Goal: Information Seeking & Learning: Learn about a topic

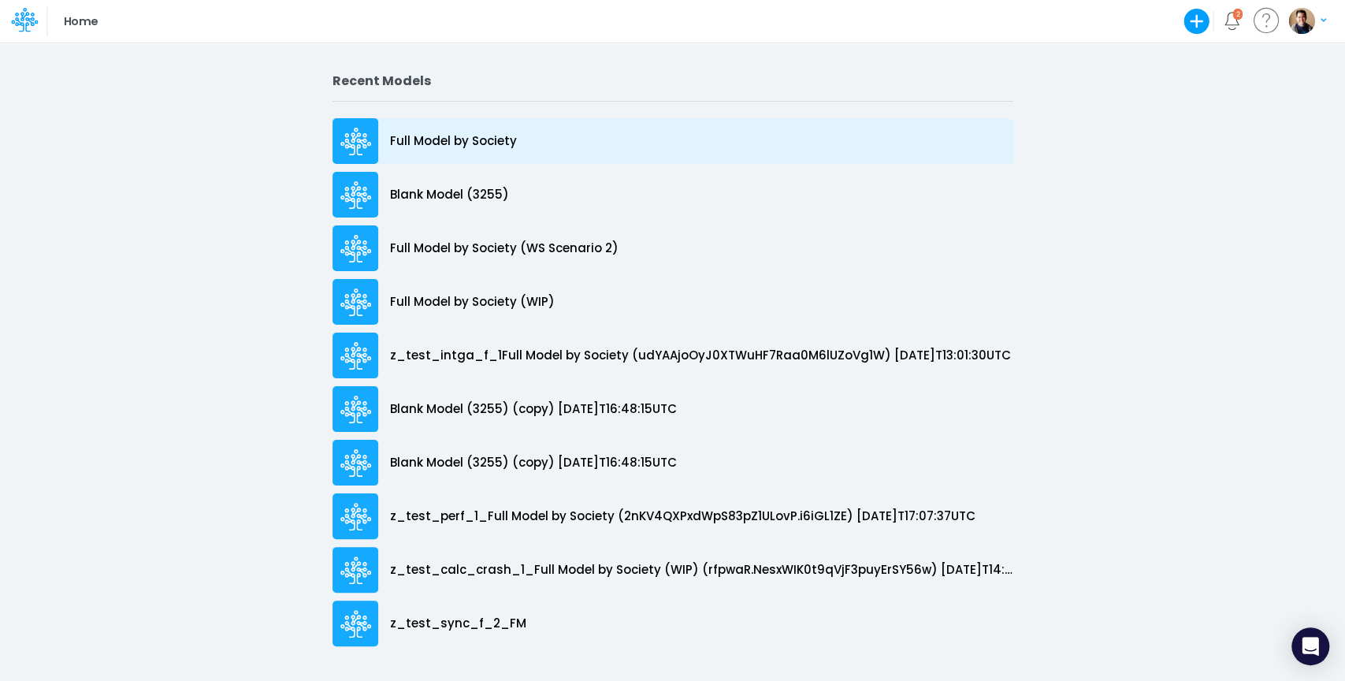
click at [429, 139] on p "Full Model by Society" at bounding box center [453, 141] width 127 height 18
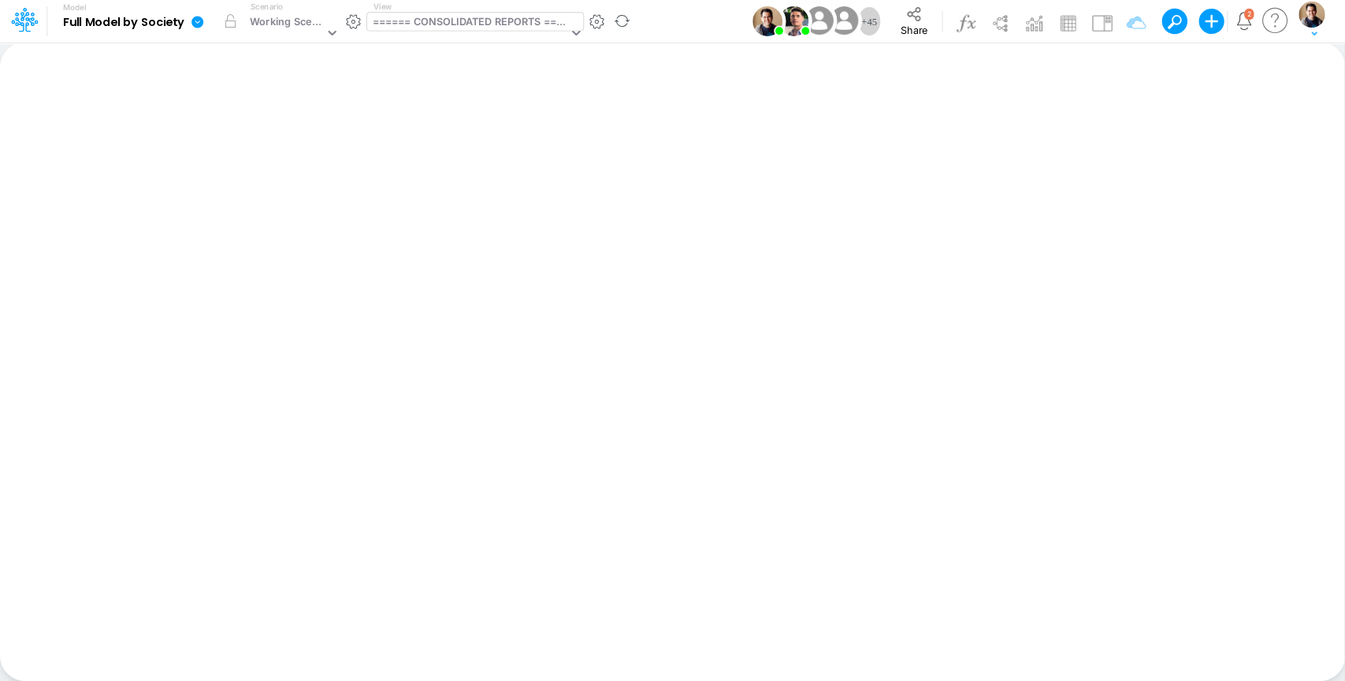
click at [422, 19] on div "====== CONSOLIDATED REPORTS ======" at bounding box center [470, 23] width 195 height 18
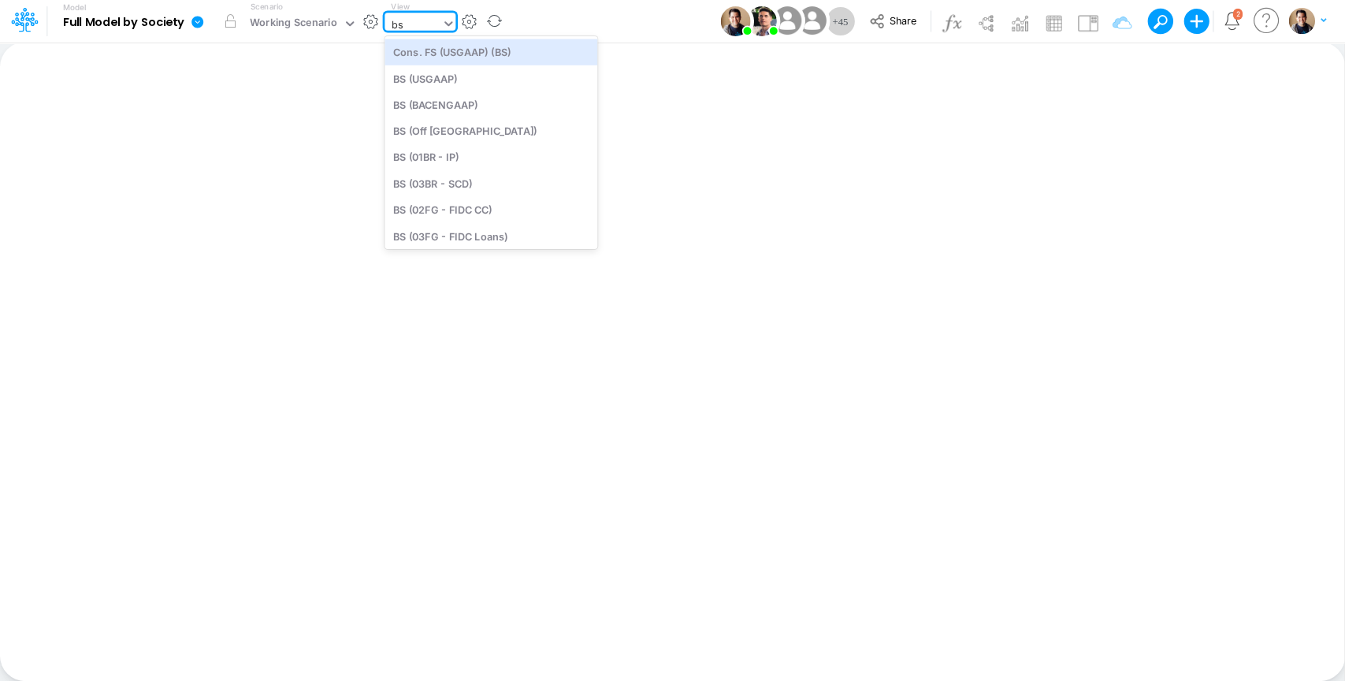
type input "bs ("
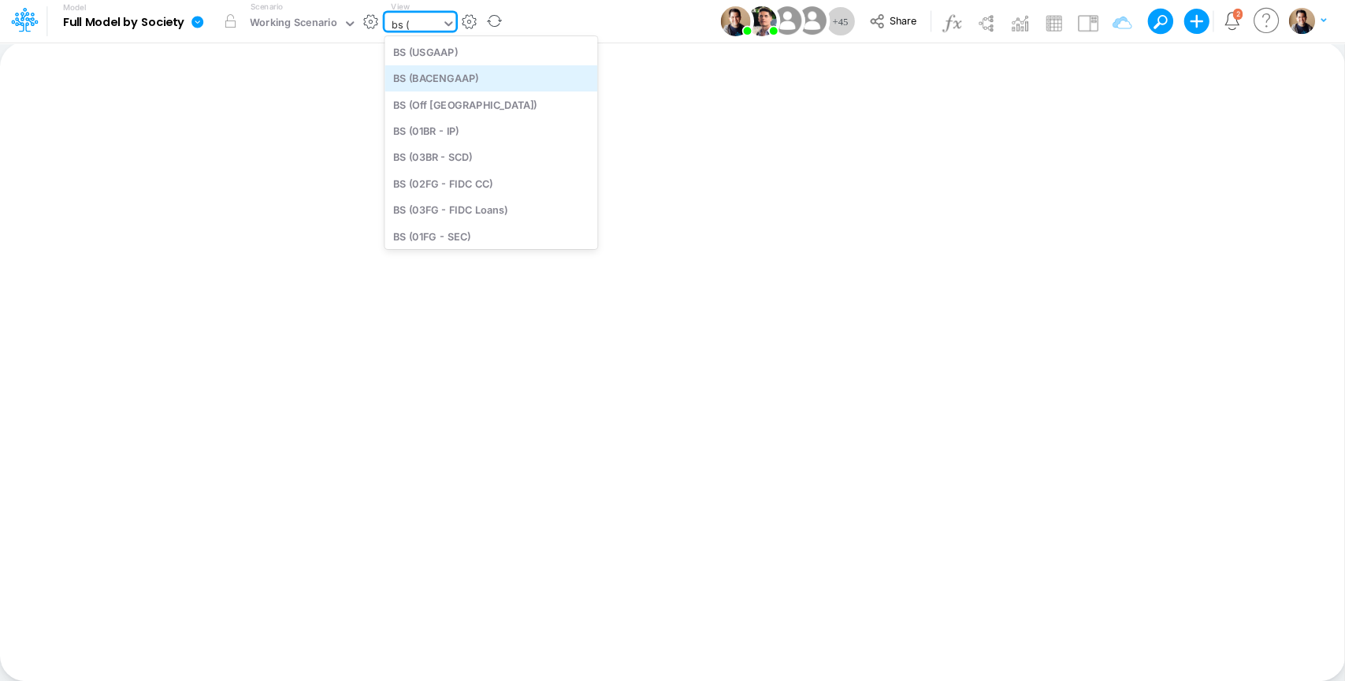
click at [464, 77] on div "BS (BACENGAAP)" at bounding box center [490, 78] width 213 height 26
type input "BS (USGAAP) - Detailed"
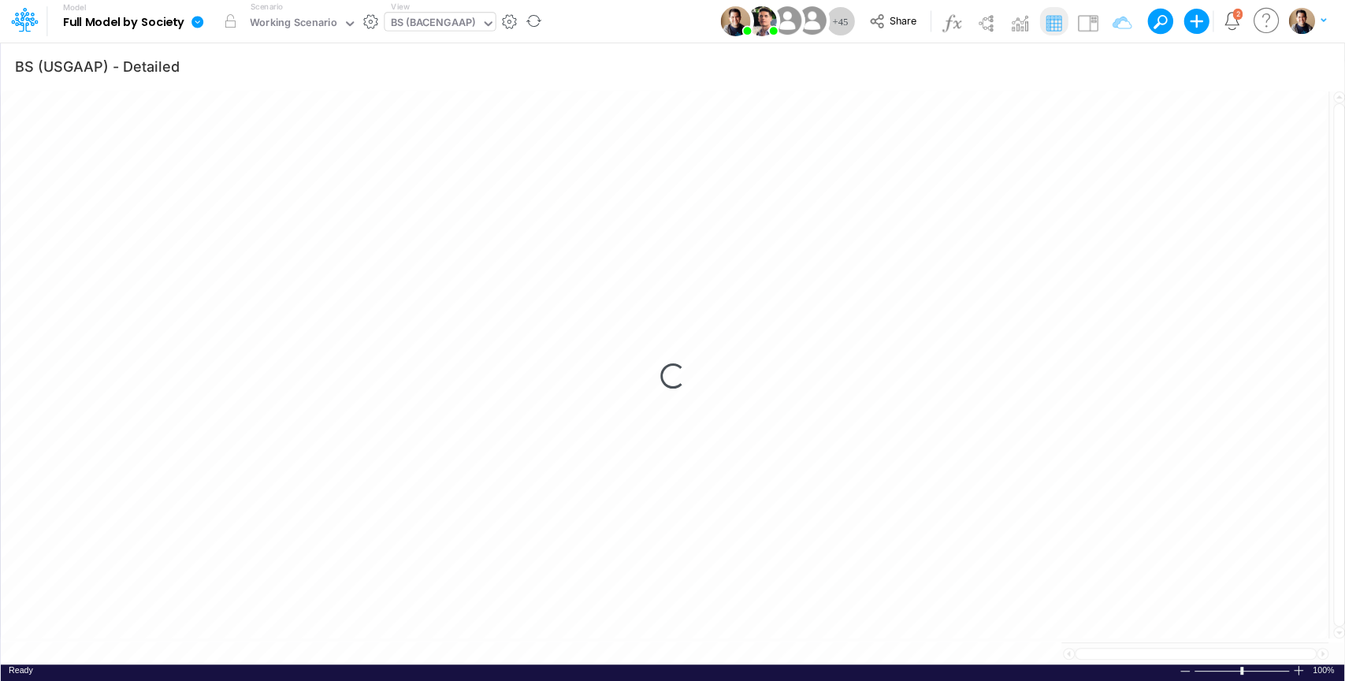
click at [202, 20] on icon at bounding box center [197, 22] width 12 height 12
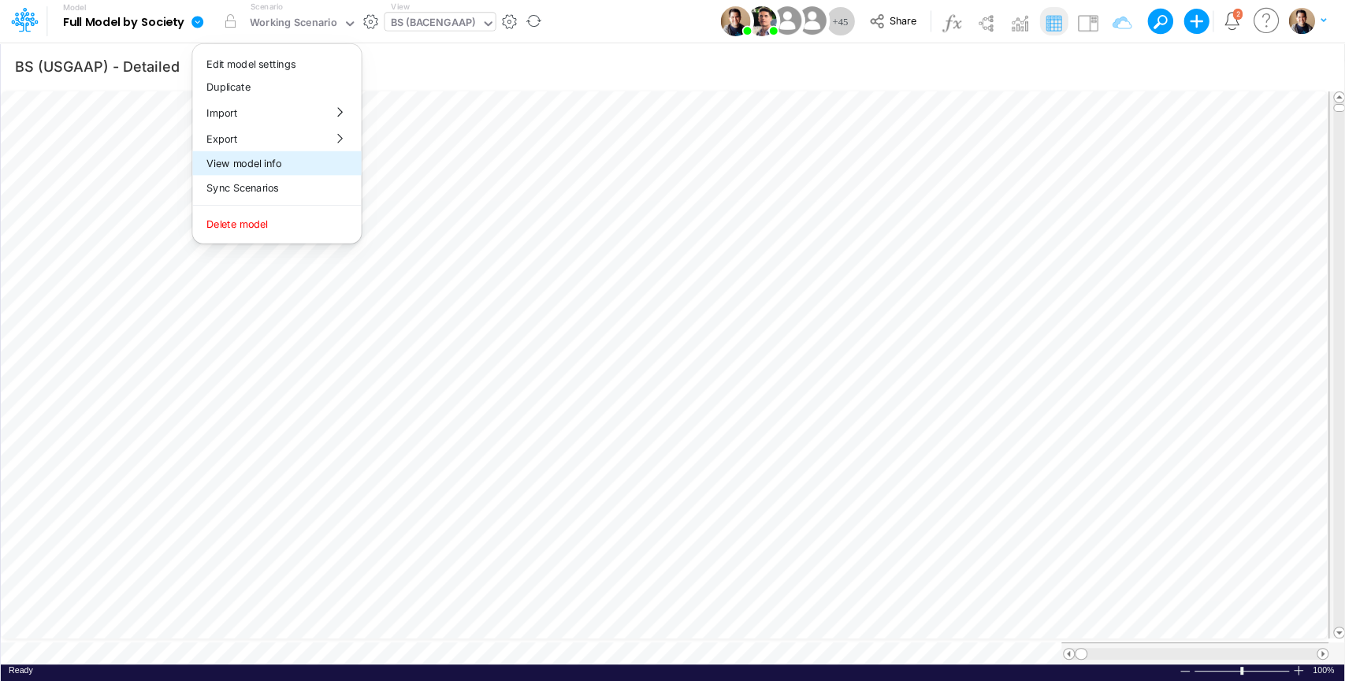
click at [281, 162] on button "View model info" at bounding box center [276, 163] width 169 height 24
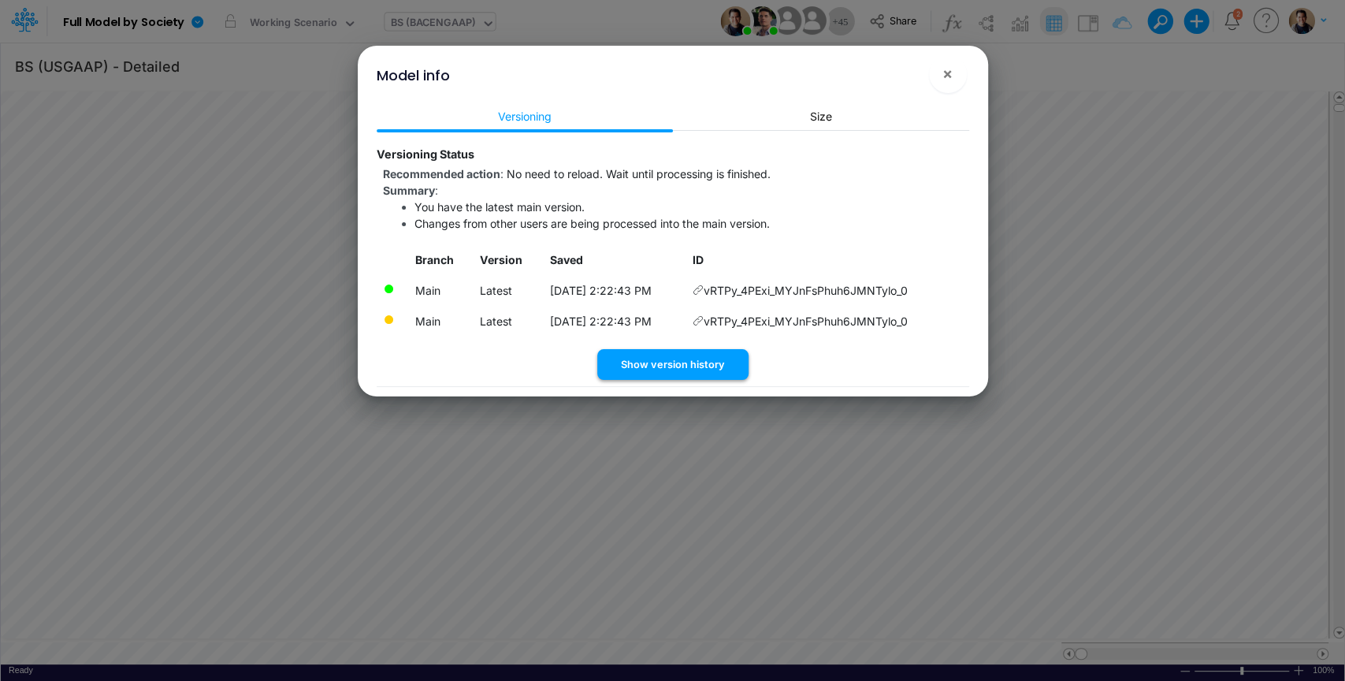
click at [702, 359] on button "Show version history" at bounding box center [672, 364] width 151 height 31
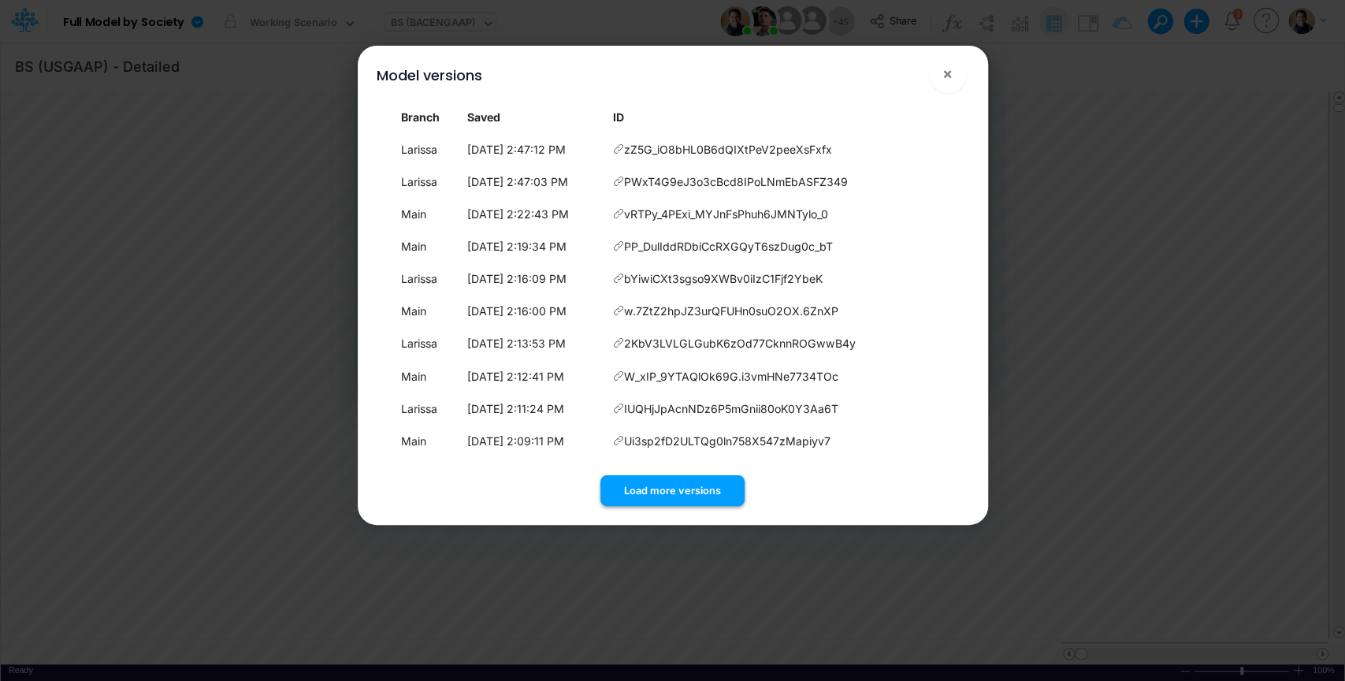
click at [667, 494] on button "Load more versions" at bounding box center [672, 490] width 144 height 31
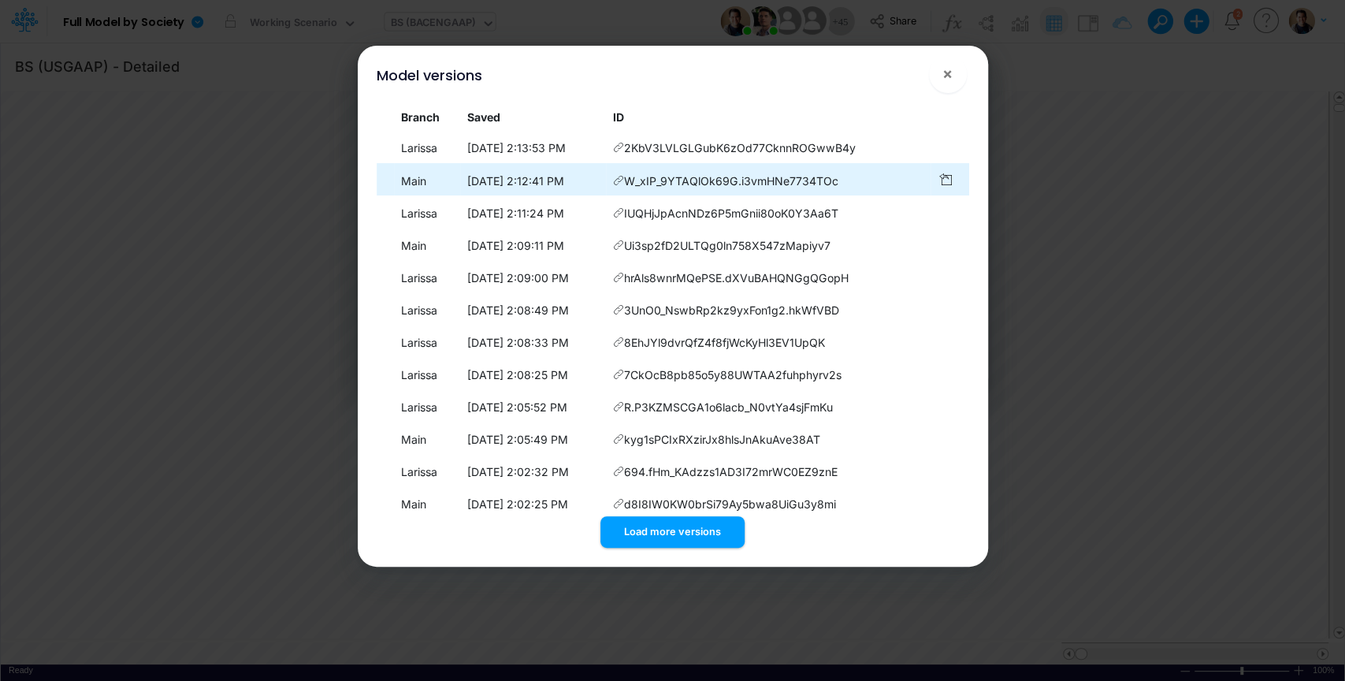
scroll to position [296, 0]
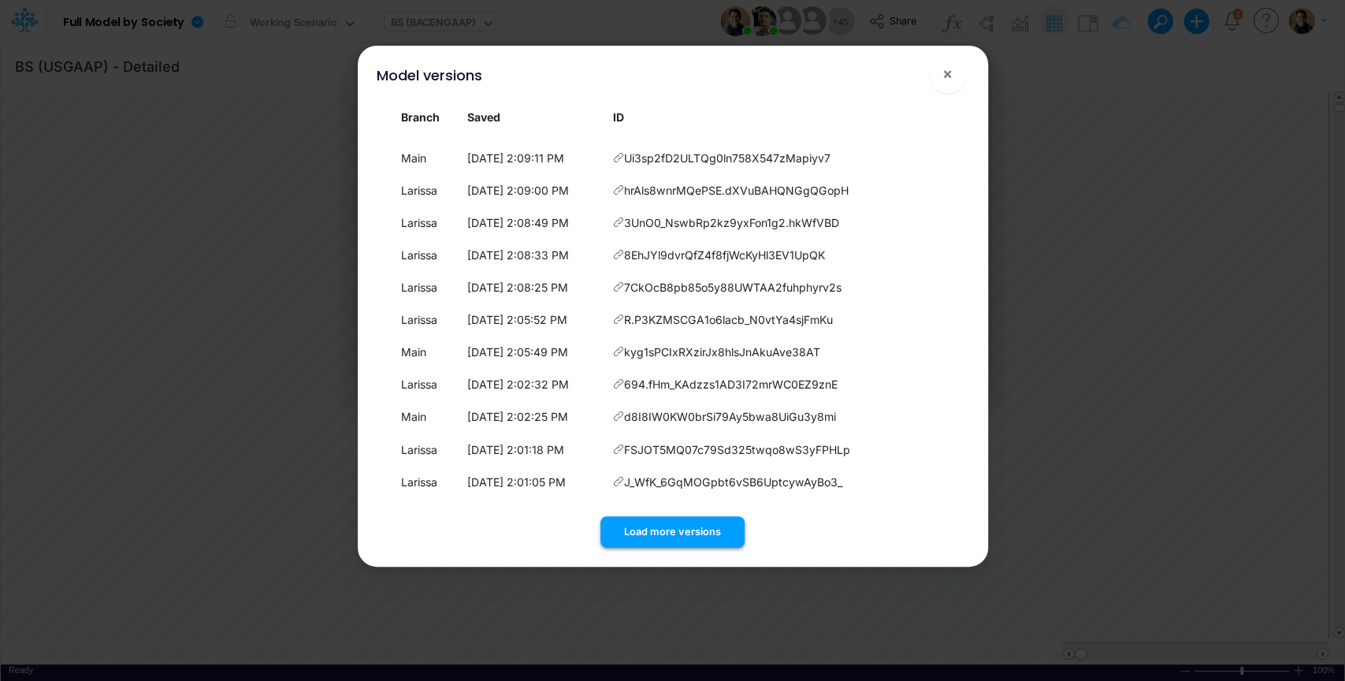
click at [675, 525] on button "Load more versions" at bounding box center [672, 531] width 144 height 31
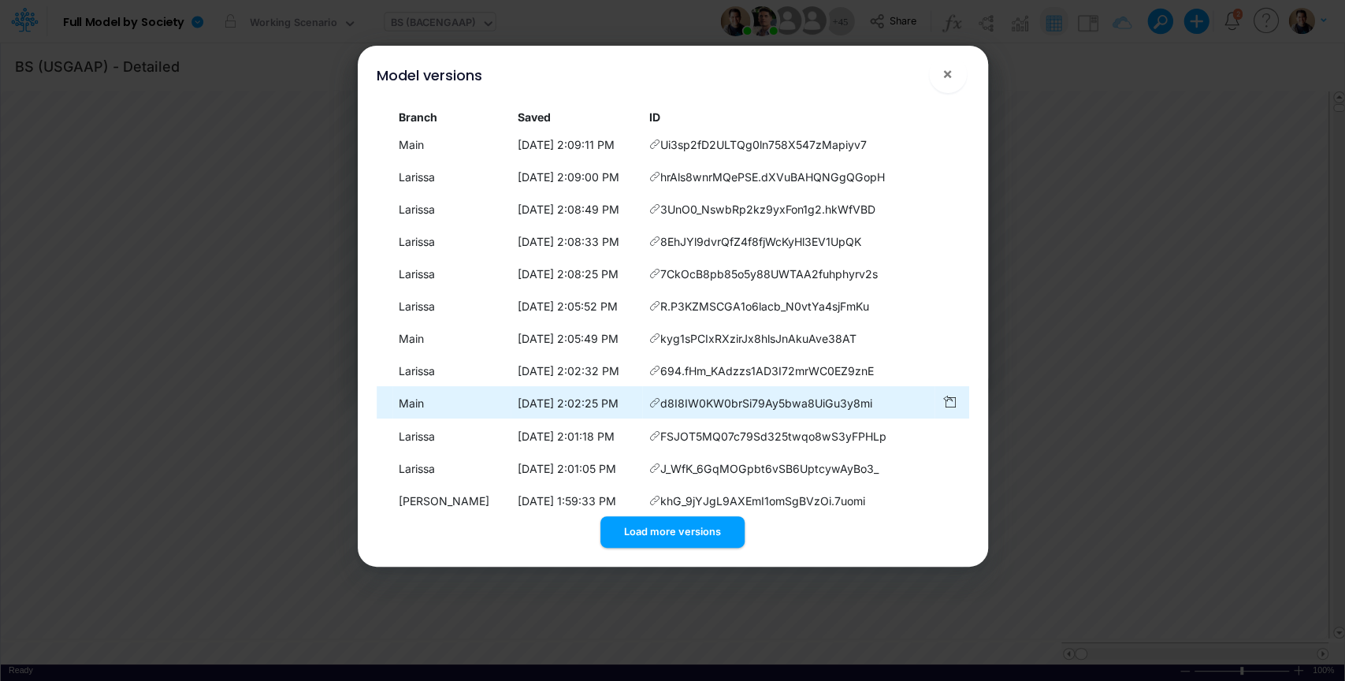
scroll to position [627, 0]
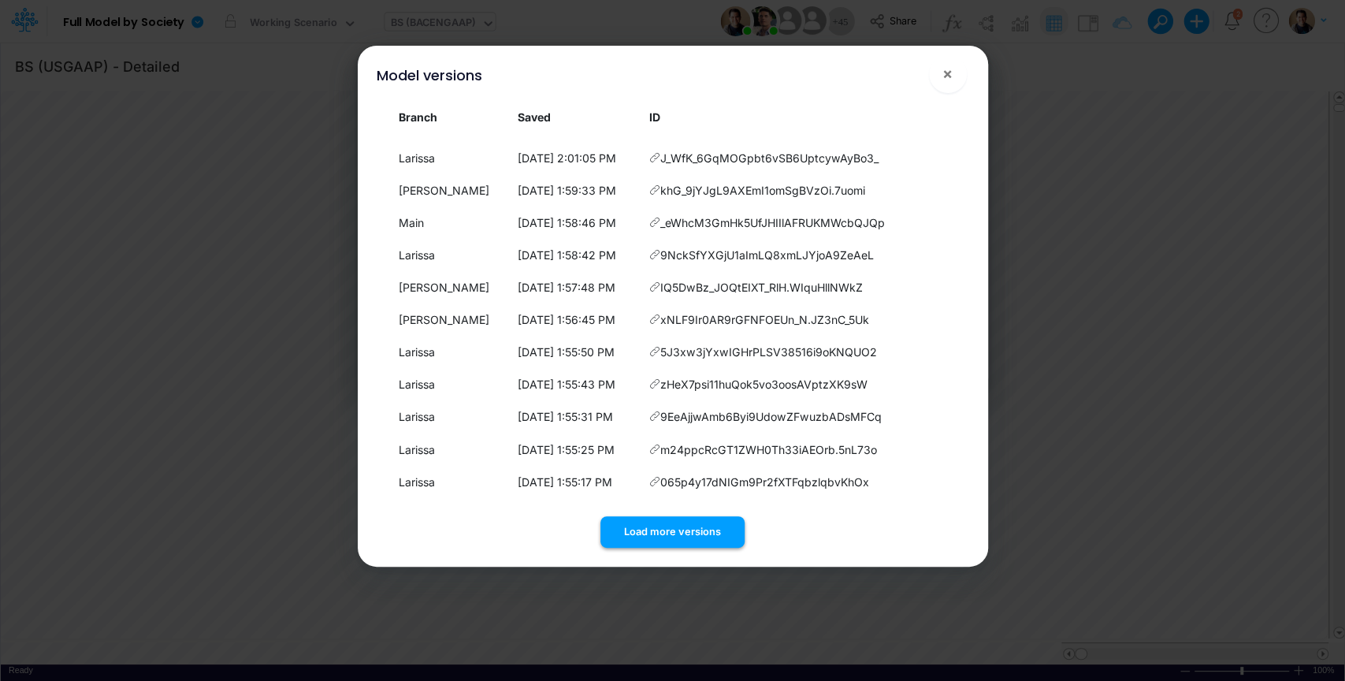
click at [692, 527] on button "Load more versions" at bounding box center [672, 531] width 144 height 31
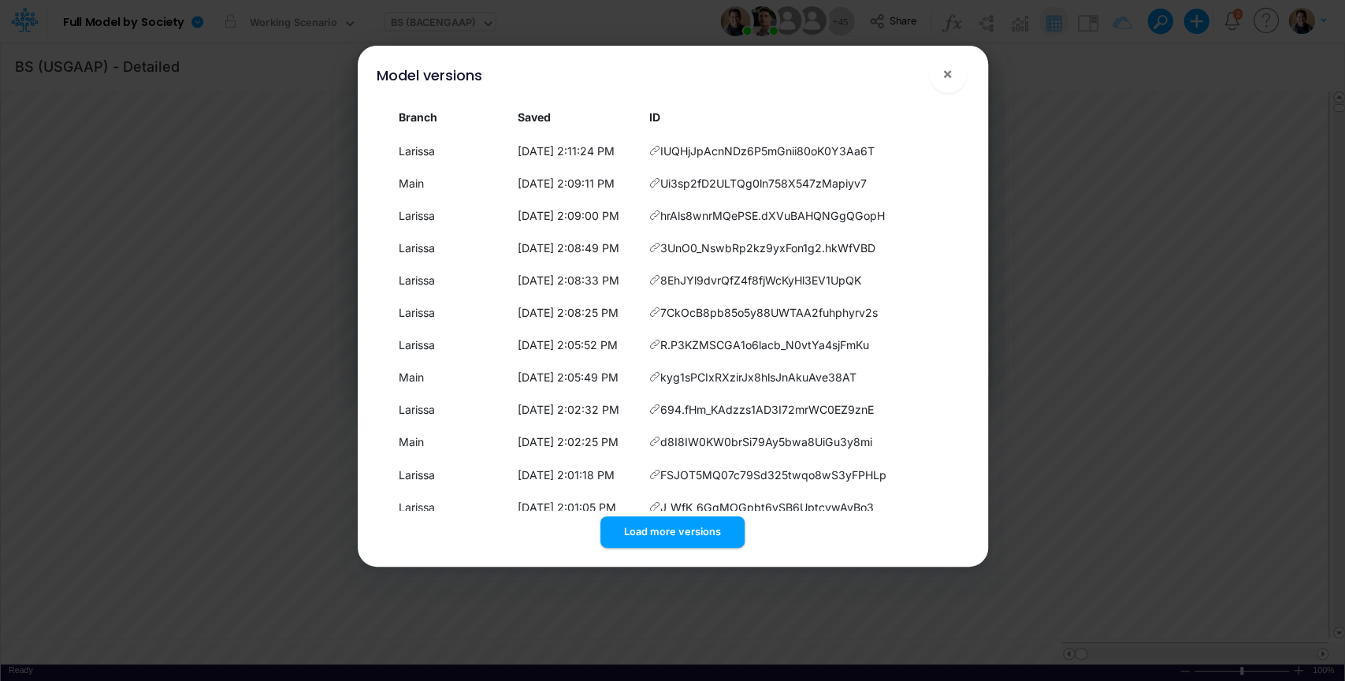
scroll to position [0, 0]
click at [947, 72] on span "×" at bounding box center [947, 73] width 10 height 19
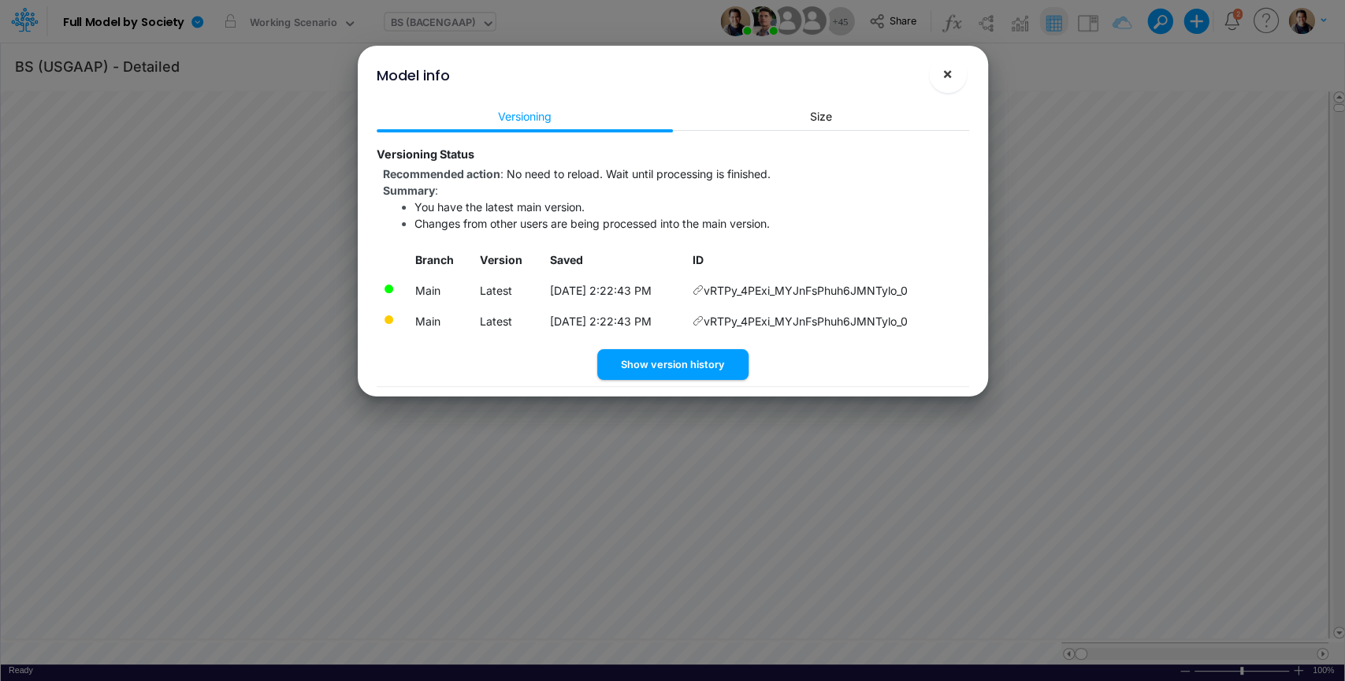
click at [955, 77] on button "×" at bounding box center [948, 74] width 38 height 38
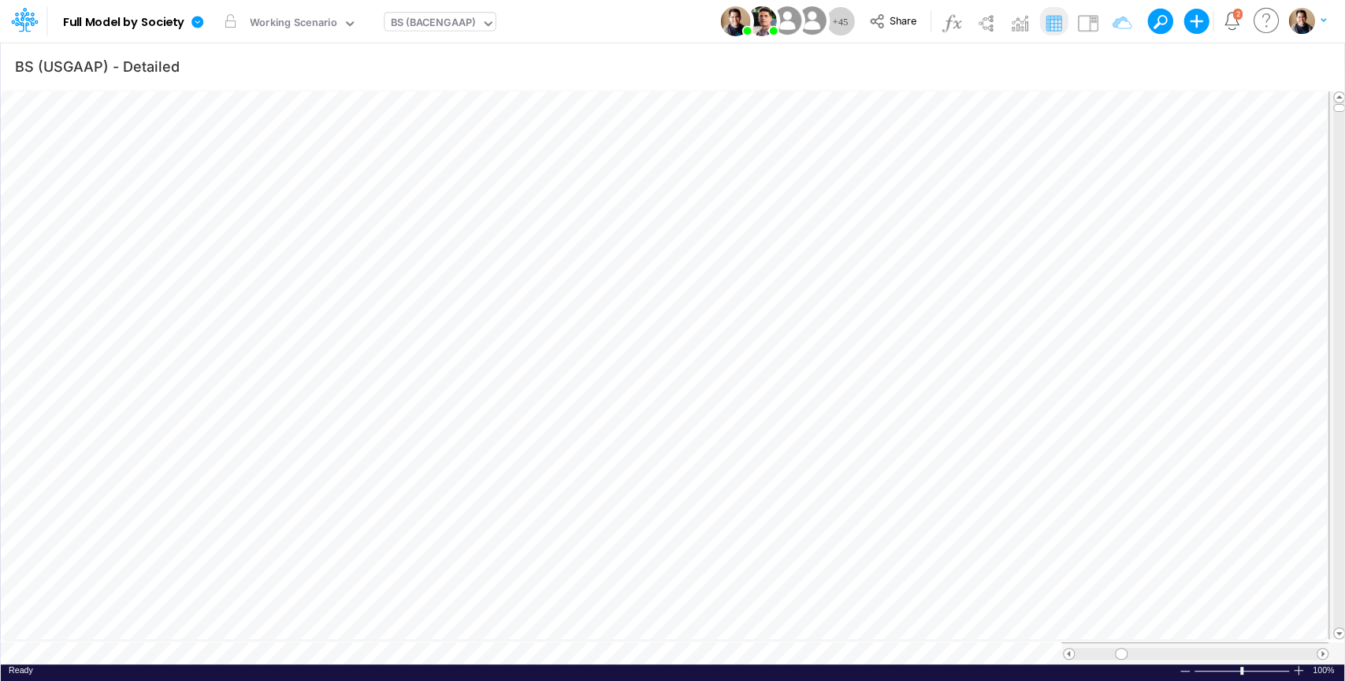
scroll to position [7, 2]
click at [1063, 648] on span at bounding box center [1068, 653] width 10 height 10
click at [1228, 282] on icon "button" at bounding box center [1220, 282] width 24 height 17
click at [1085, 22] on img at bounding box center [1086, 22] width 25 height 25
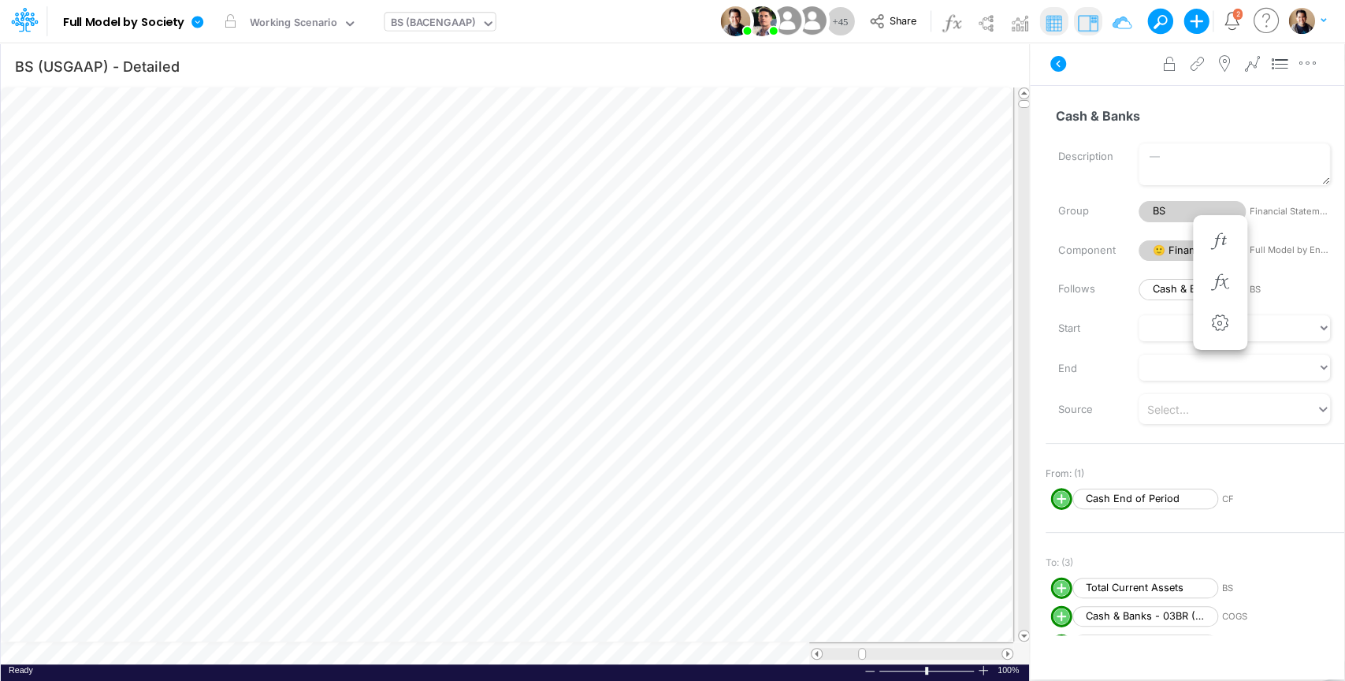
click at [1227, 498] on span "CF" at bounding box center [1295, 498] width 146 height 13
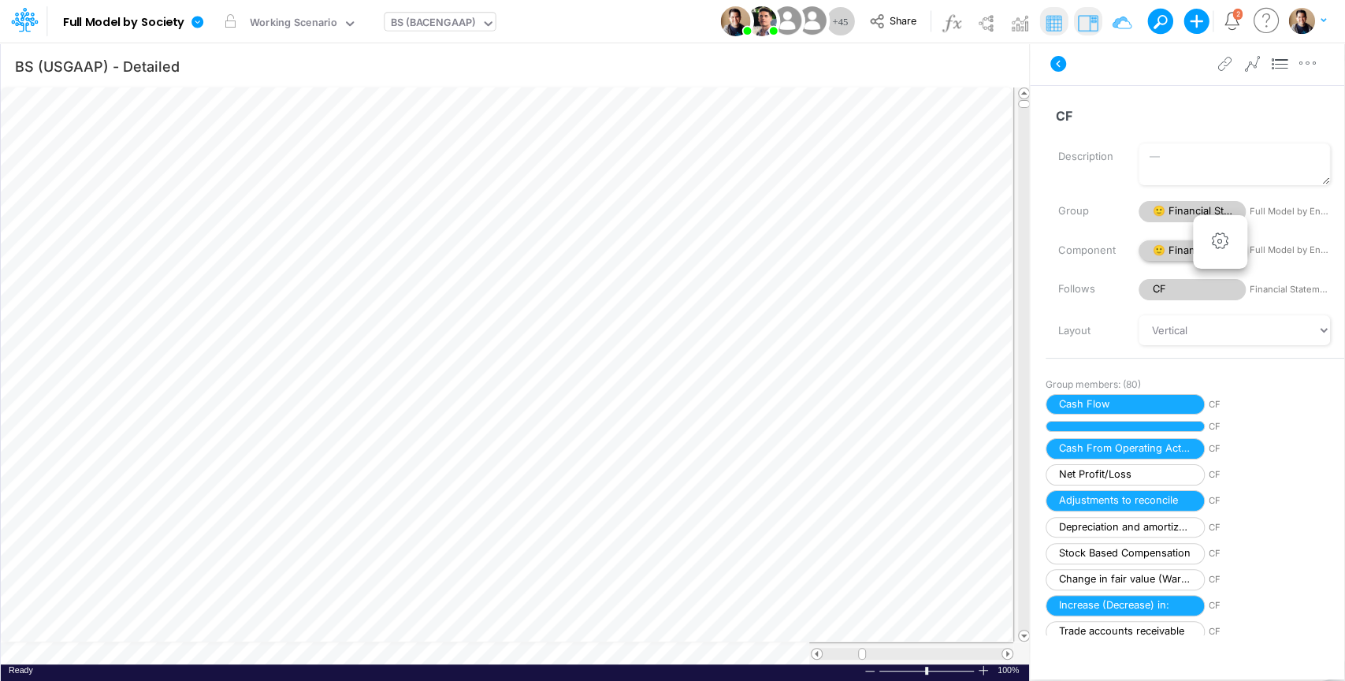
click at [1172, 250] on span "🙂 Financial Statements" at bounding box center [1191, 250] width 107 height 21
select select "Horizontal"
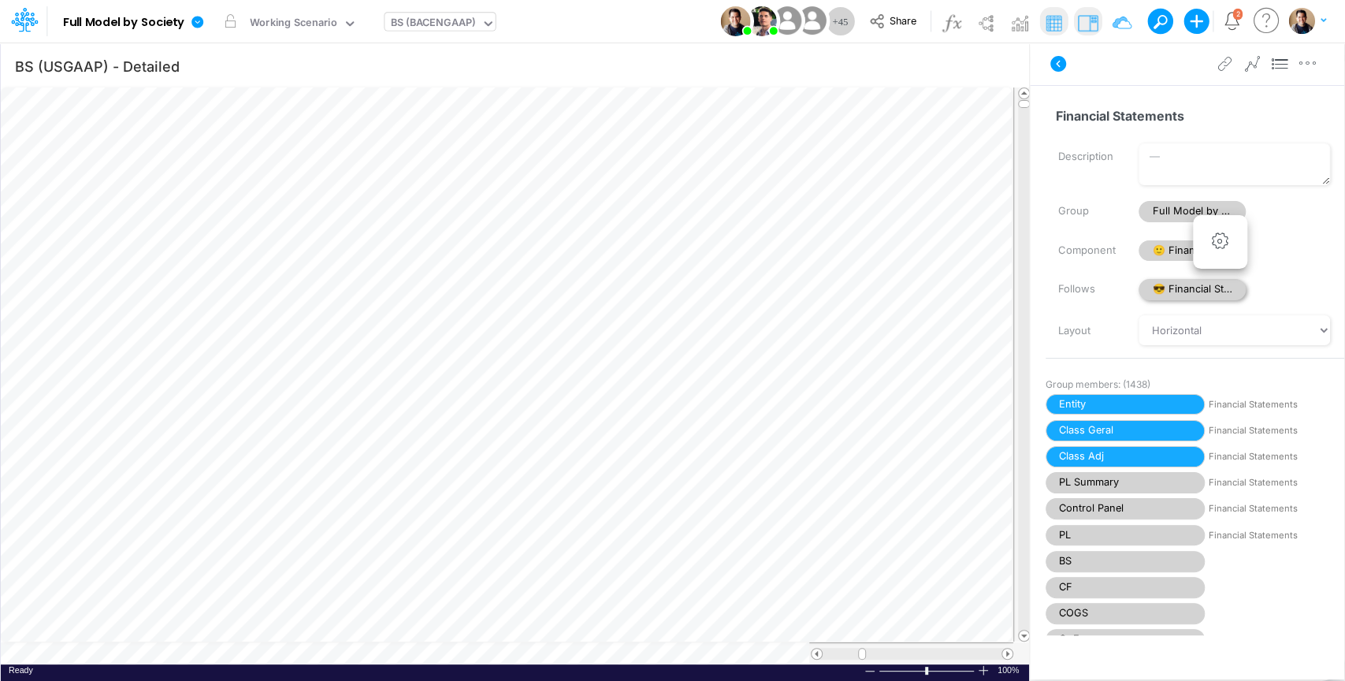
click at [1183, 291] on span "😎 Financial Statements" at bounding box center [1191, 289] width 107 height 21
select select "Horizontal"
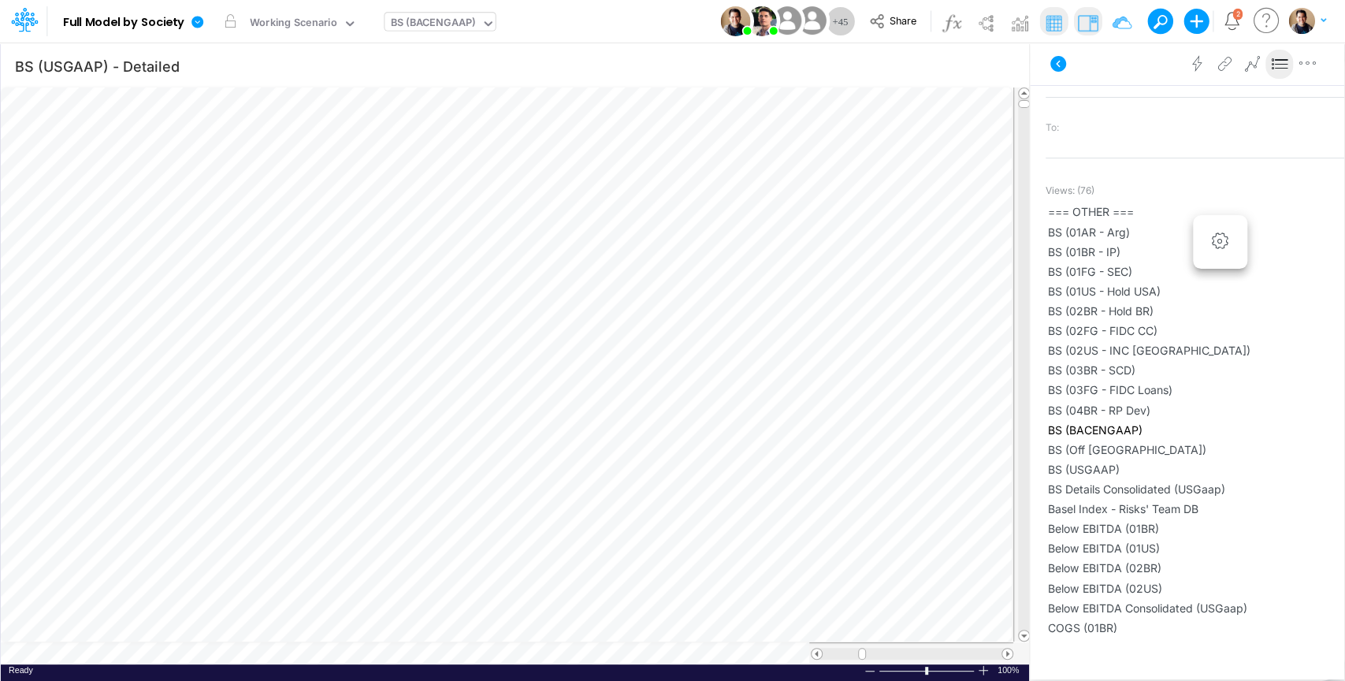
scroll to position [7, 2]
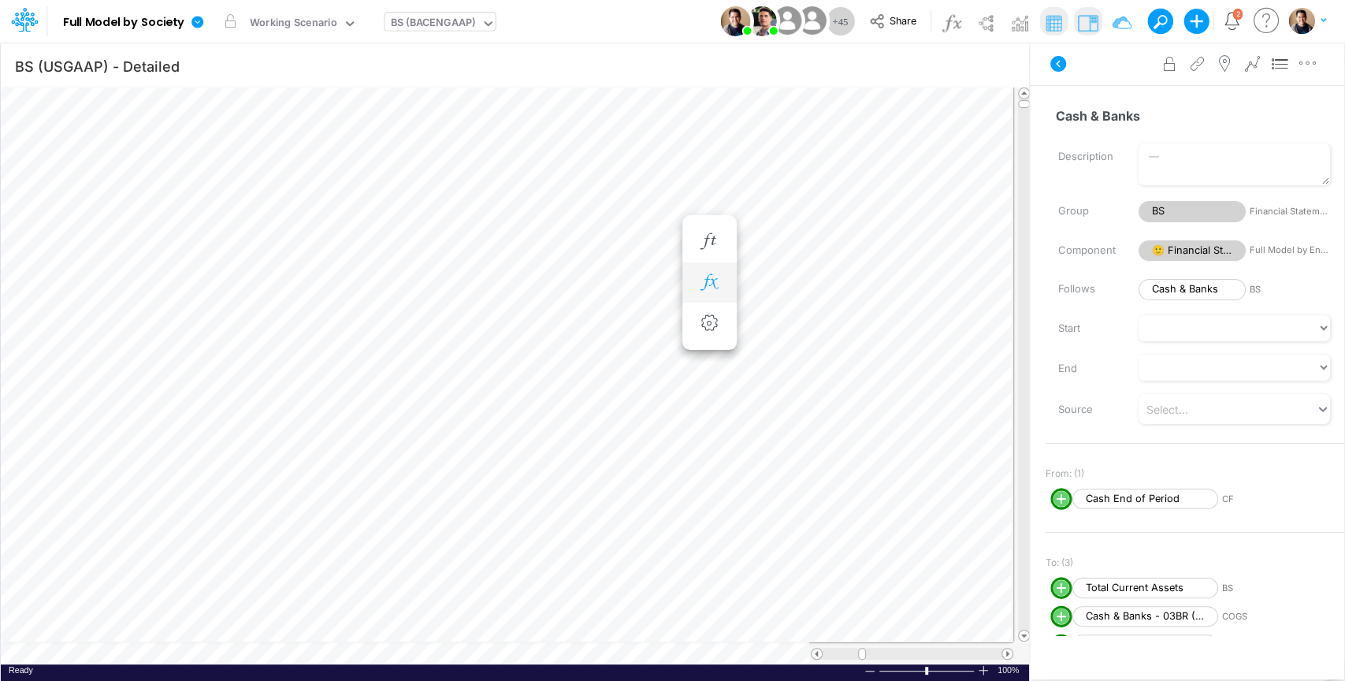
click at [707, 285] on icon "button" at bounding box center [709, 282] width 24 height 17
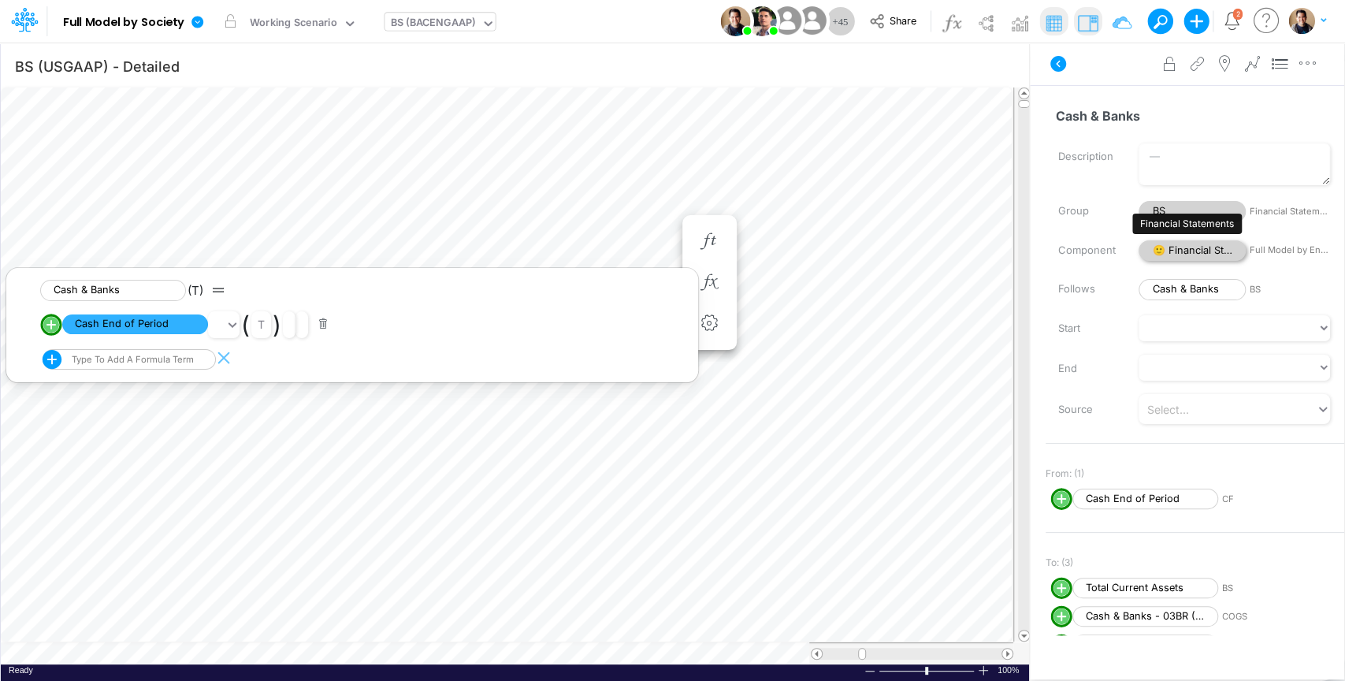
click at [1204, 247] on span "🙂 Financial Statements" at bounding box center [1191, 250] width 107 height 21
select select "Horizontal"
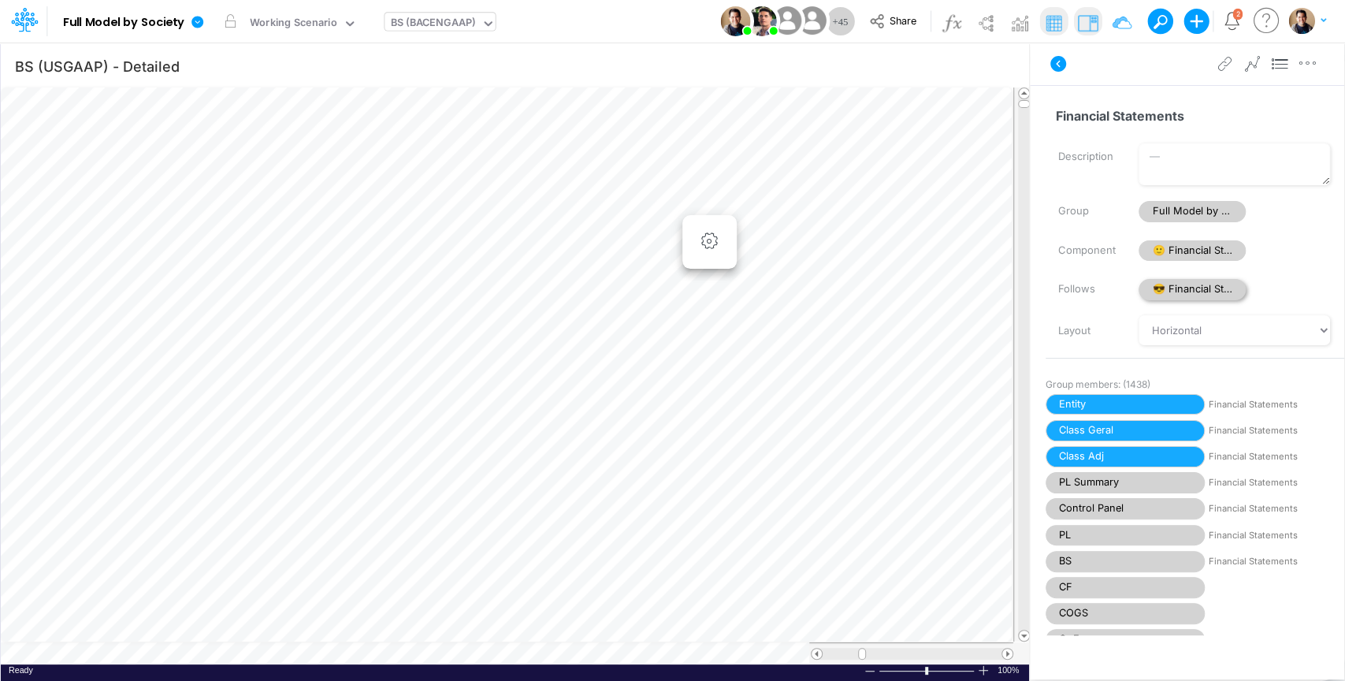
click at [1193, 286] on span "😎 Financial Statements" at bounding box center [1191, 289] width 107 height 21
select select "Horizontal"
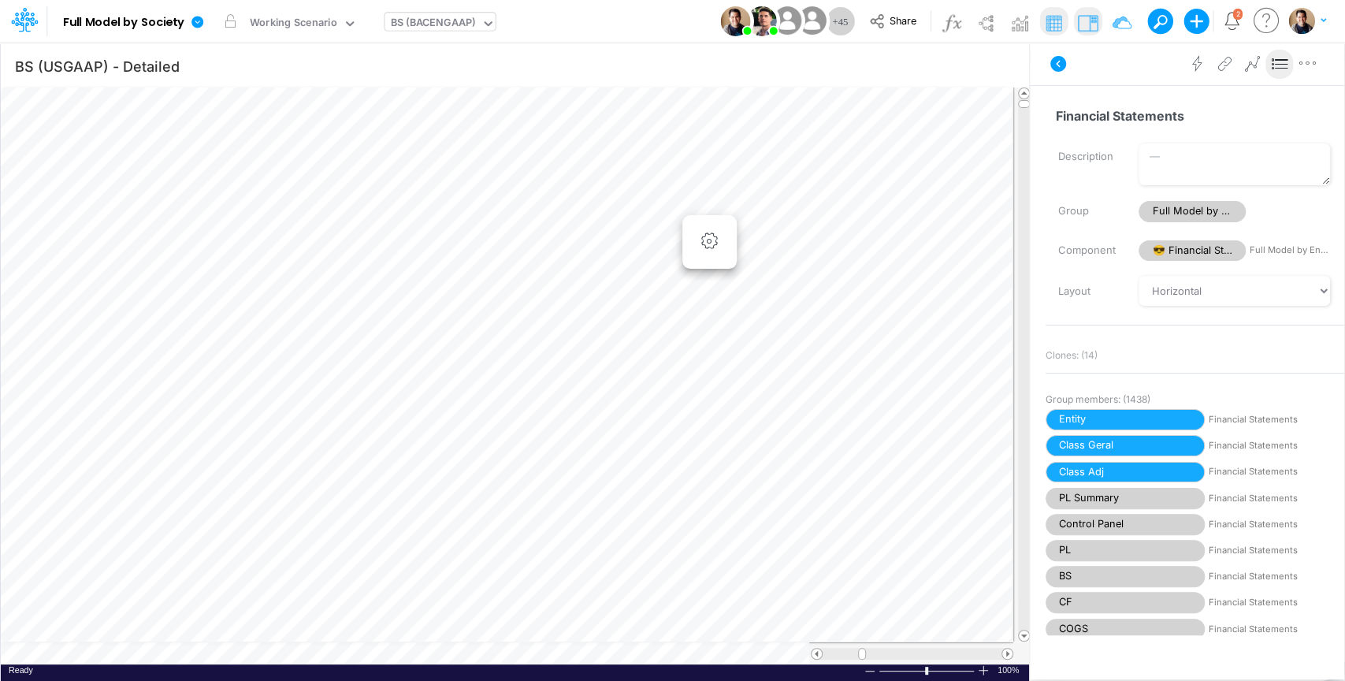
scroll to position [7, 2]
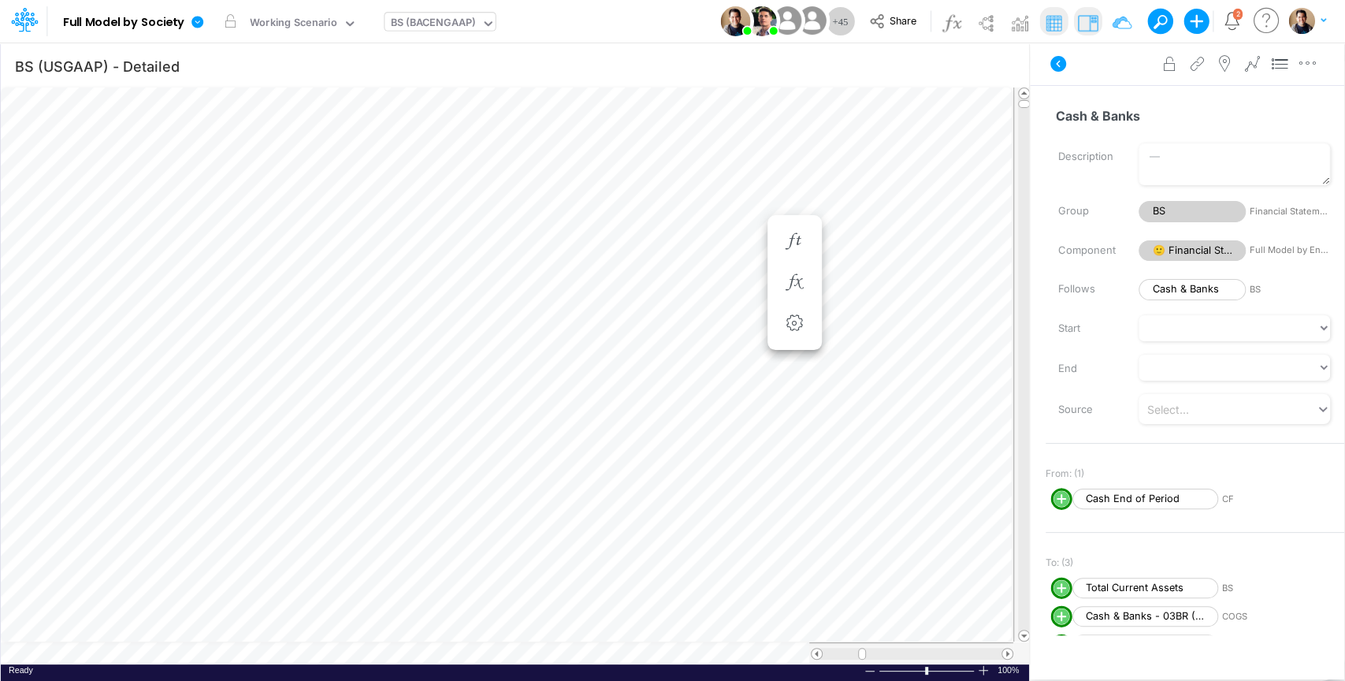
scroll to position [7, 2]
click at [1182, 497] on span "Cash End of Period" at bounding box center [1145, 498] width 146 height 21
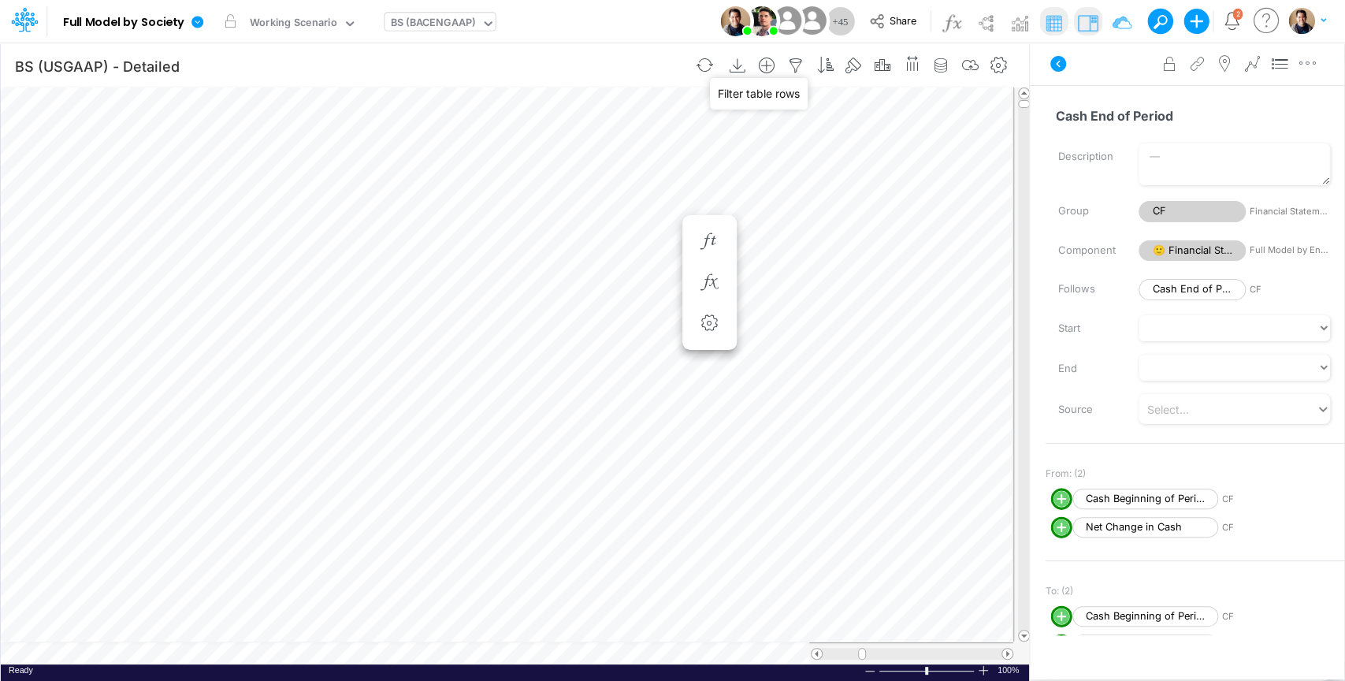
drag, startPoint x: 797, startPoint y: 65, endPoint x: 817, endPoint y: 83, distance: 27.3
click at [797, 65] on icon "button" at bounding box center [796, 66] width 24 height 17
select select "tableSearchOR"
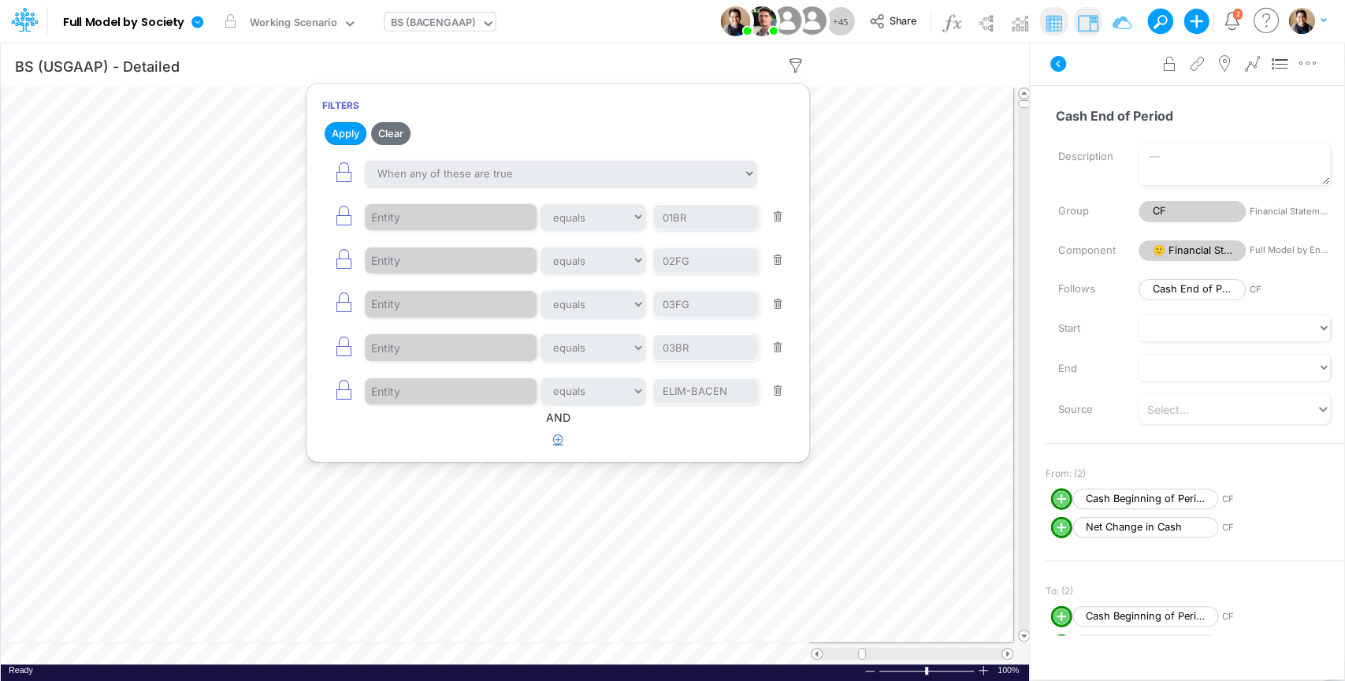
click at [556, 436] on icon "button" at bounding box center [558, 439] width 10 height 10
select select "tableSearchOR"
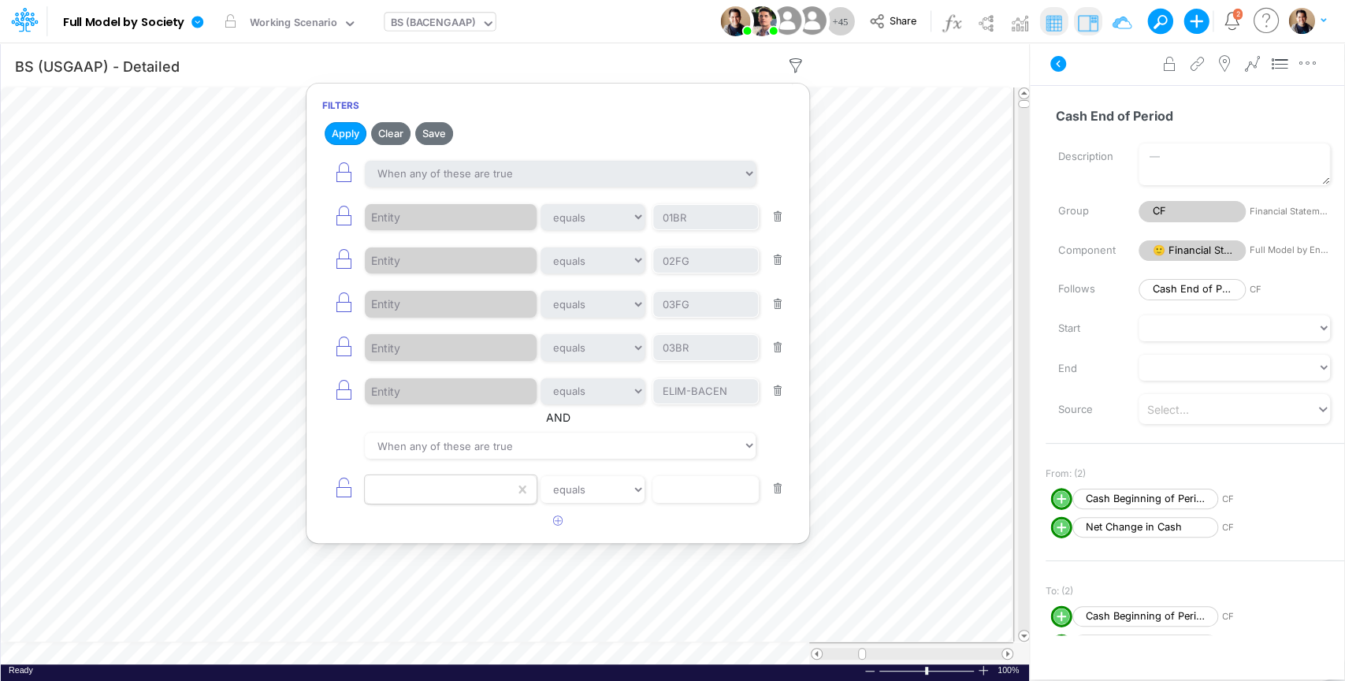
click at [437, 491] on div at bounding box center [440, 489] width 150 height 27
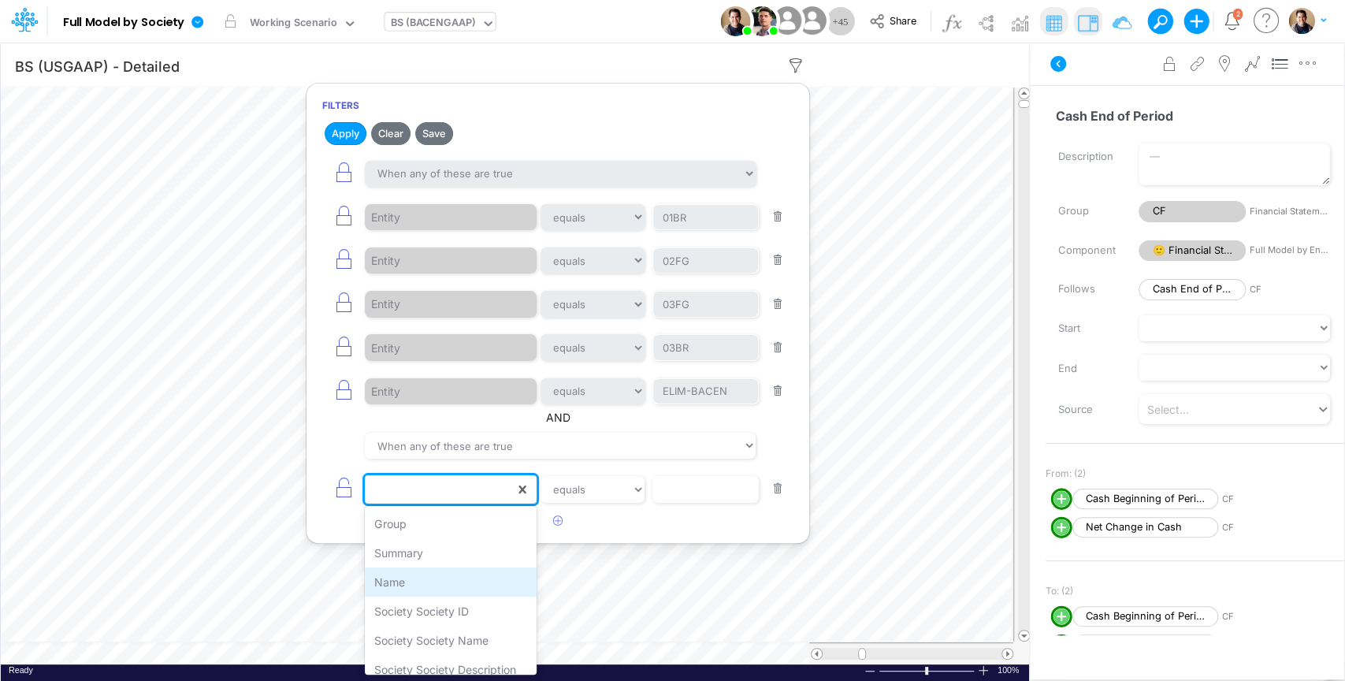
click at [443, 575] on div "Name" at bounding box center [451, 581] width 172 height 29
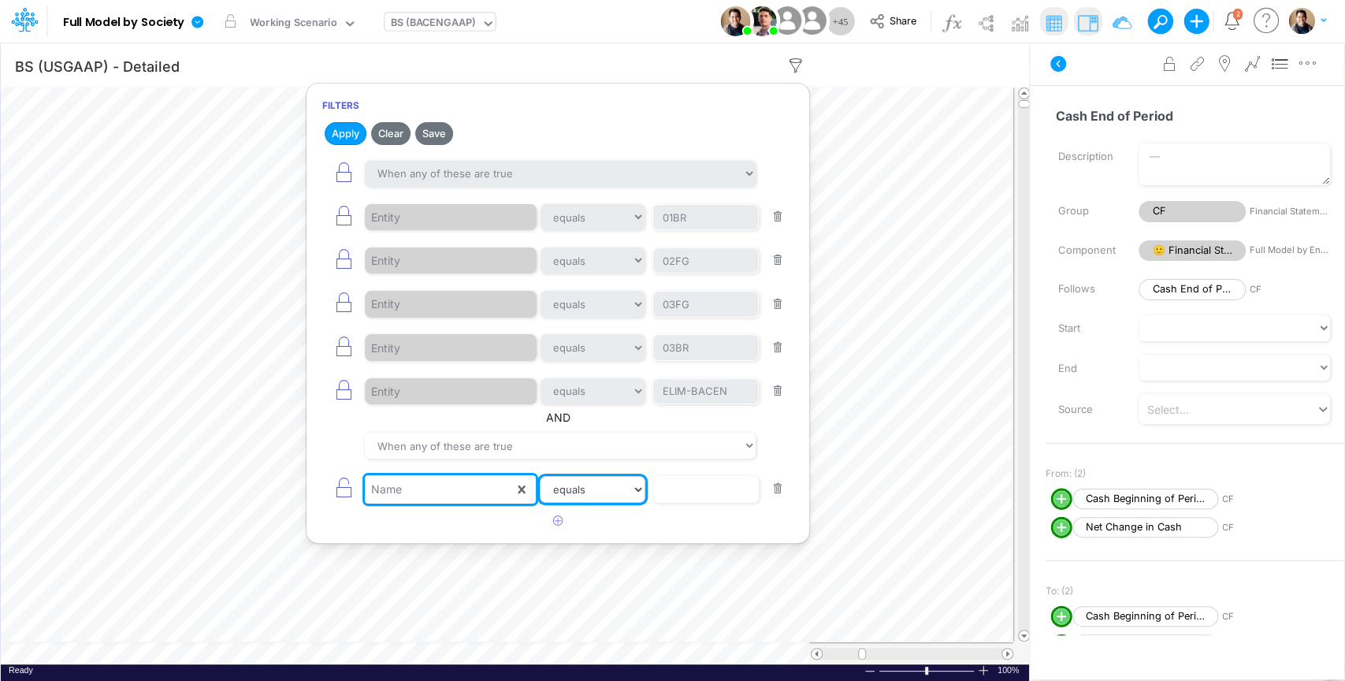
click at [574, 483] on select "equals not equal starts with ends with contains" at bounding box center [593, 489] width 106 height 27
select select "contains"
click at [540, 476] on select "equals not equal starts with ends with contains" at bounding box center [593, 489] width 106 height 27
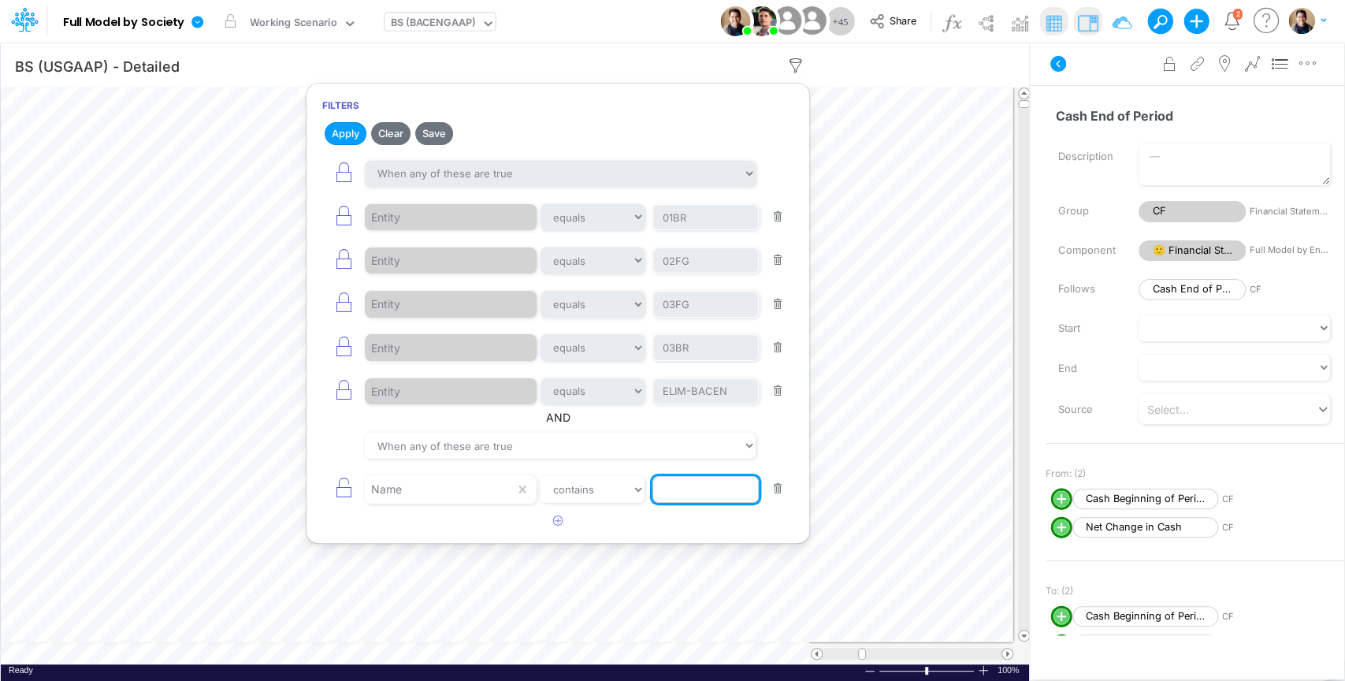
click at [698, 476] on input "text" at bounding box center [705, 489] width 106 height 27
type input "Cash"
click at [335, 128] on button "Apply" at bounding box center [346, 133] width 42 height 23
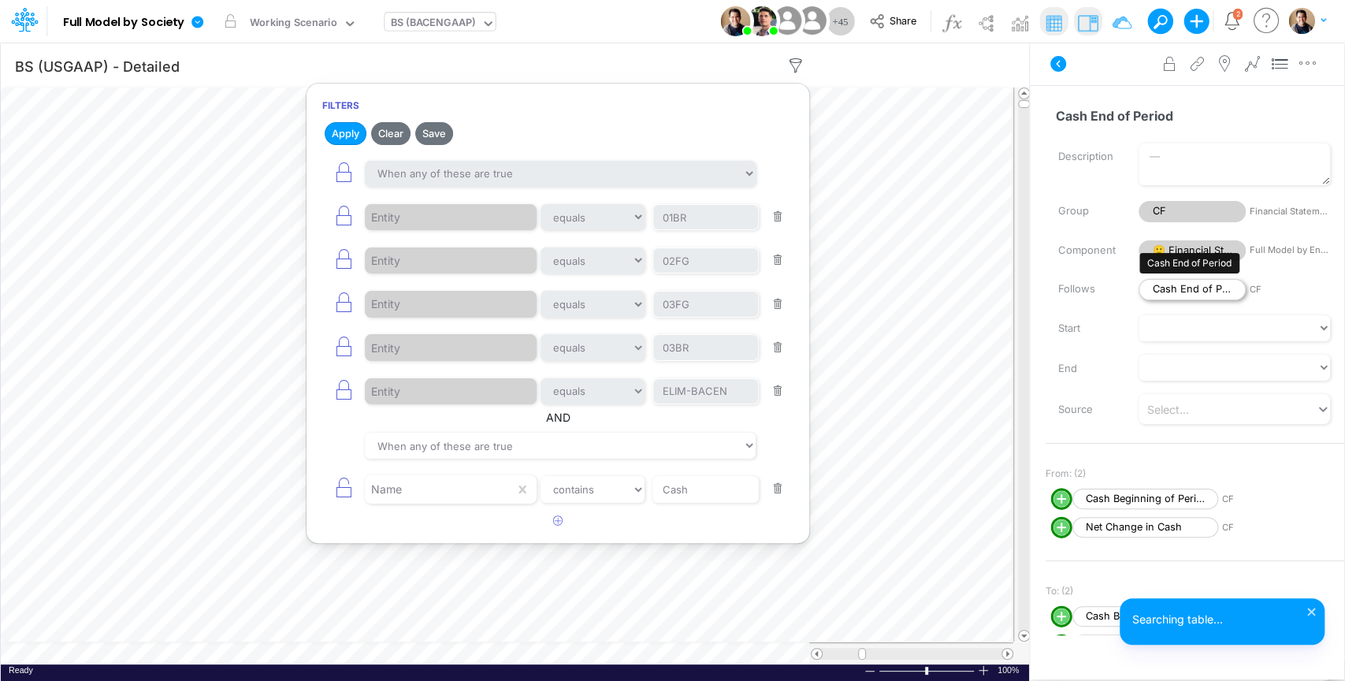
click at [1206, 286] on span "Cash End of Period" at bounding box center [1191, 289] width 107 height 21
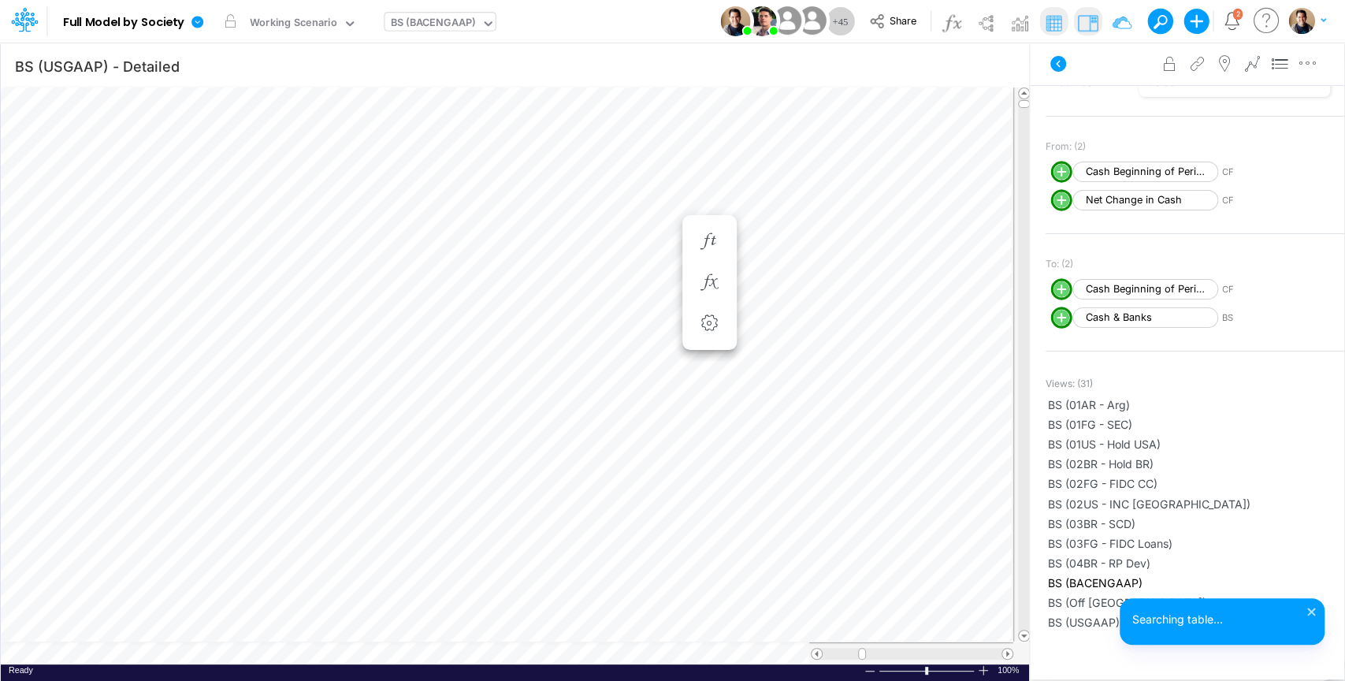
scroll to position [437, 0]
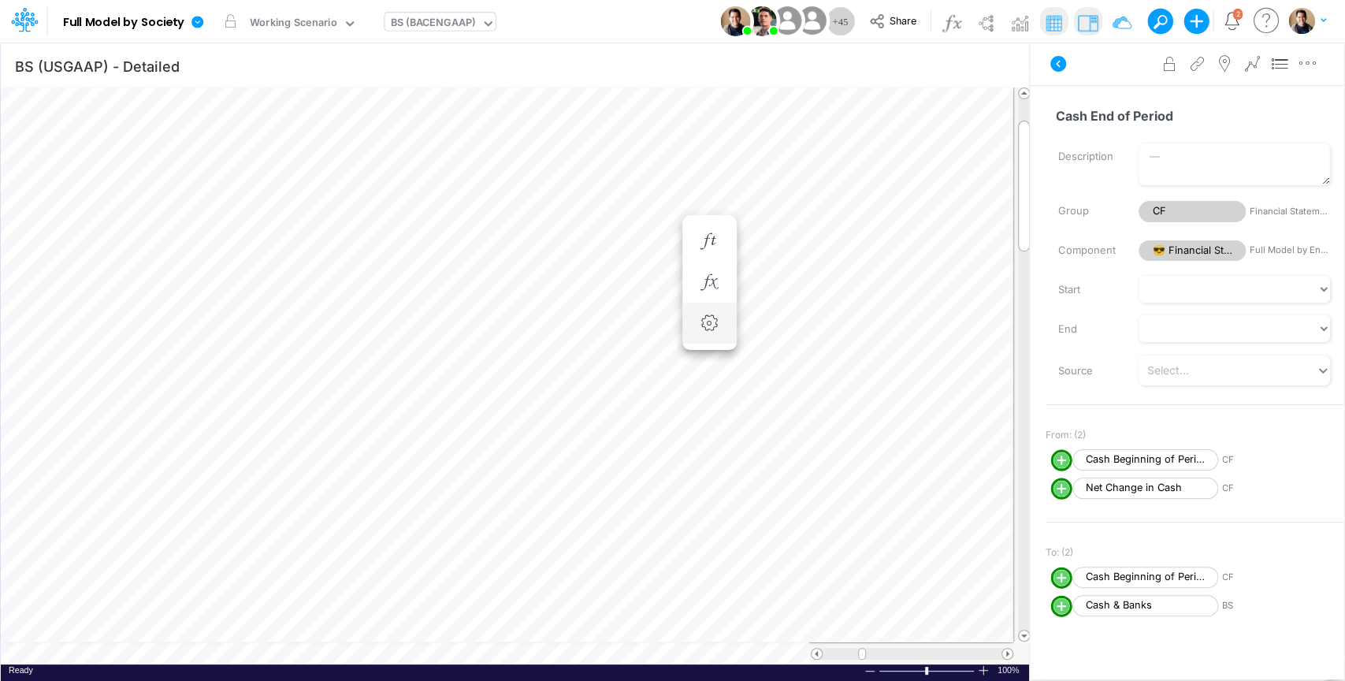
scroll to position [7, 2]
click at [1057, 62] on icon at bounding box center [1057, 63] width 19 height 19
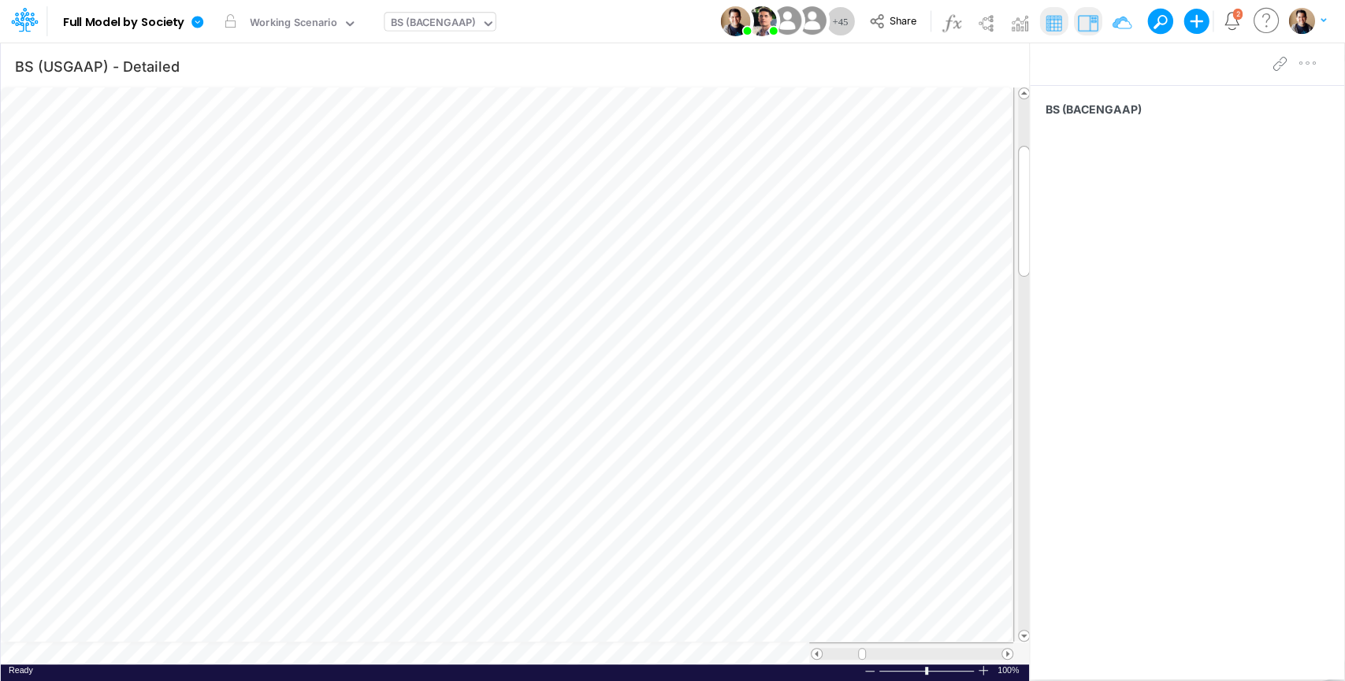
scroll to position [7, 2]
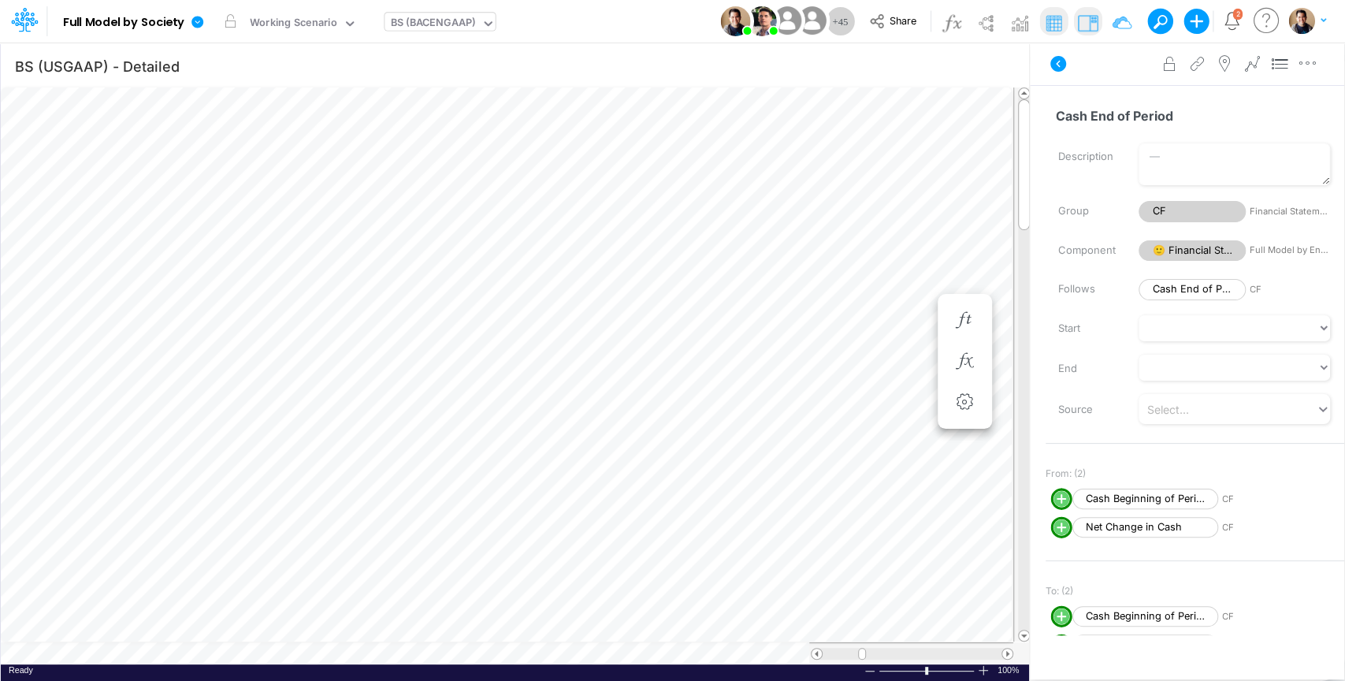
scroll to position [7, 2]
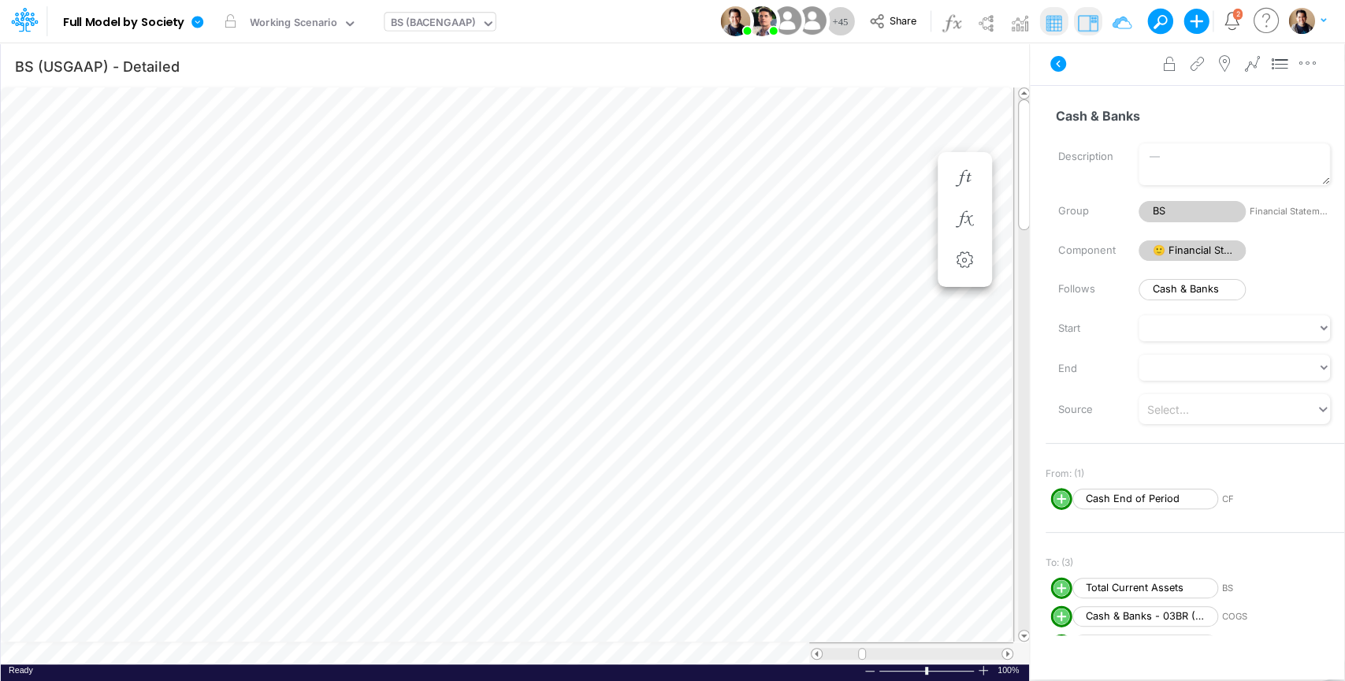
scroll to position [7, 2]
click at [800, 217] on icon "button" at bounding box center [794, 219] width 24 height 17
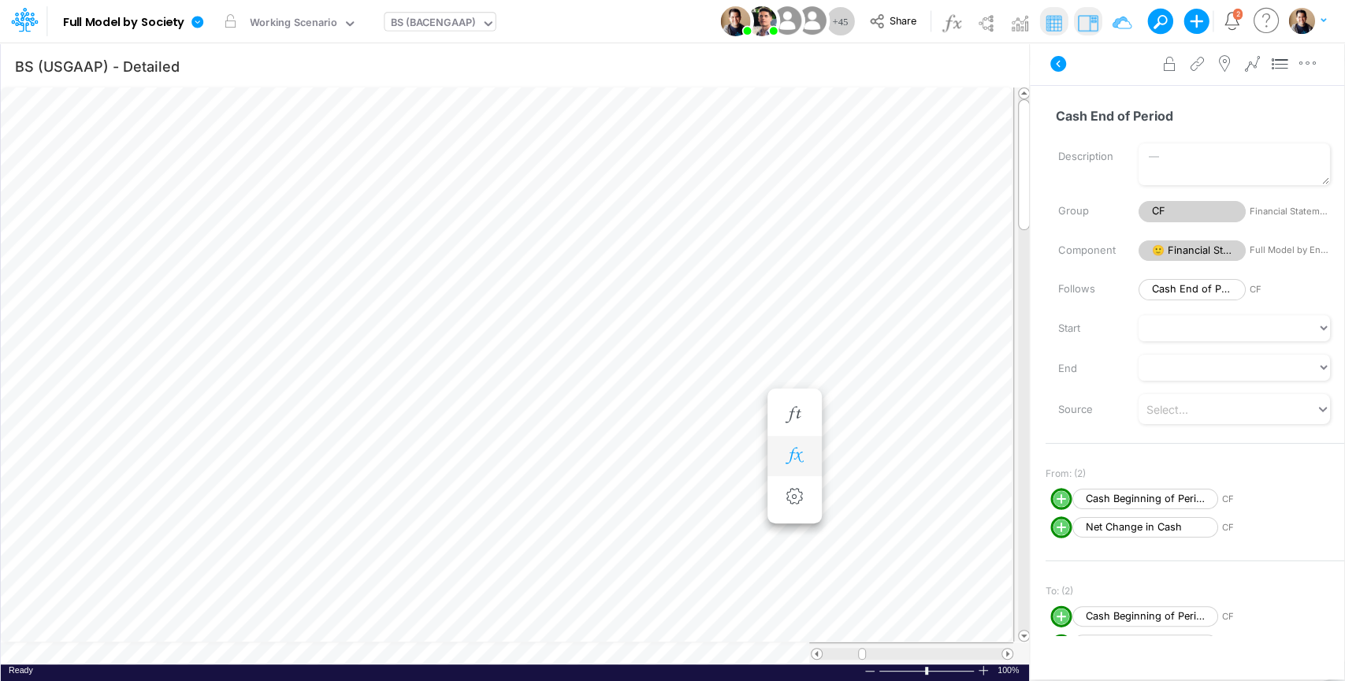
click at [800, 458] on icon "button" at bounding box center [794, 455] width 24 height 17
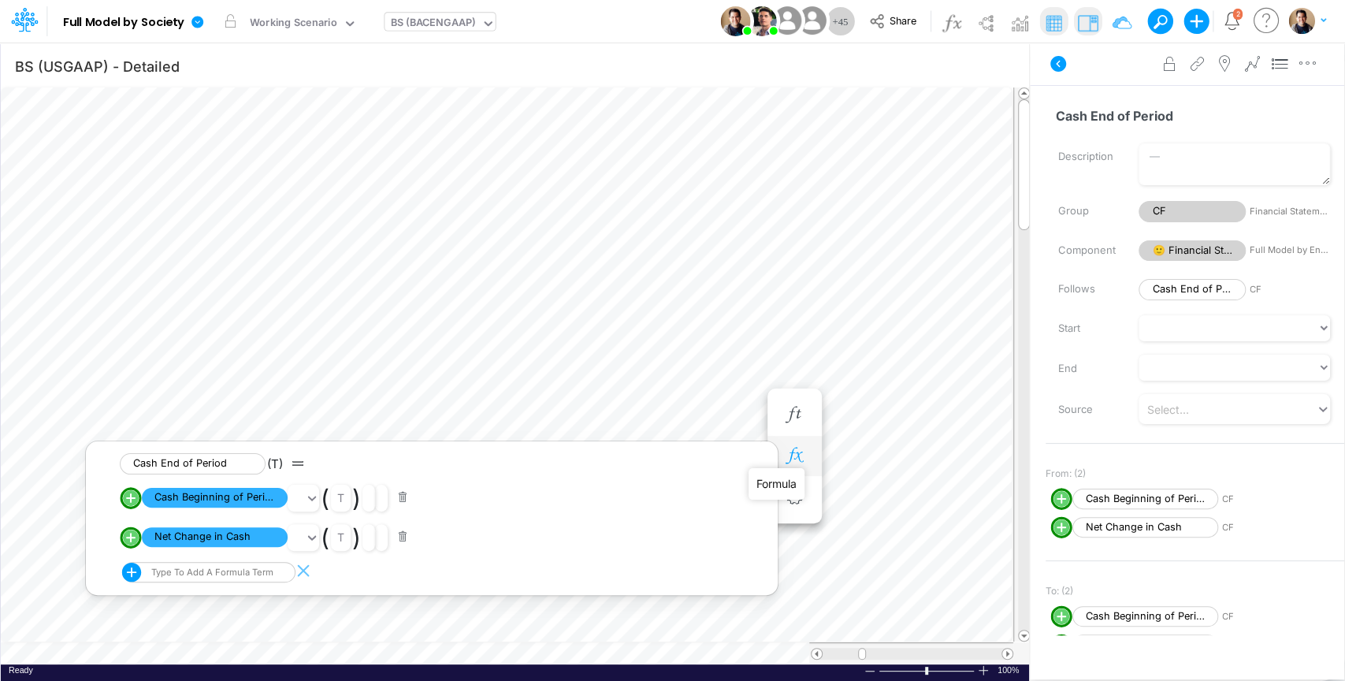
click at [798, 455] on icon "button" at bounding box center [794, 455] width 24 height 17
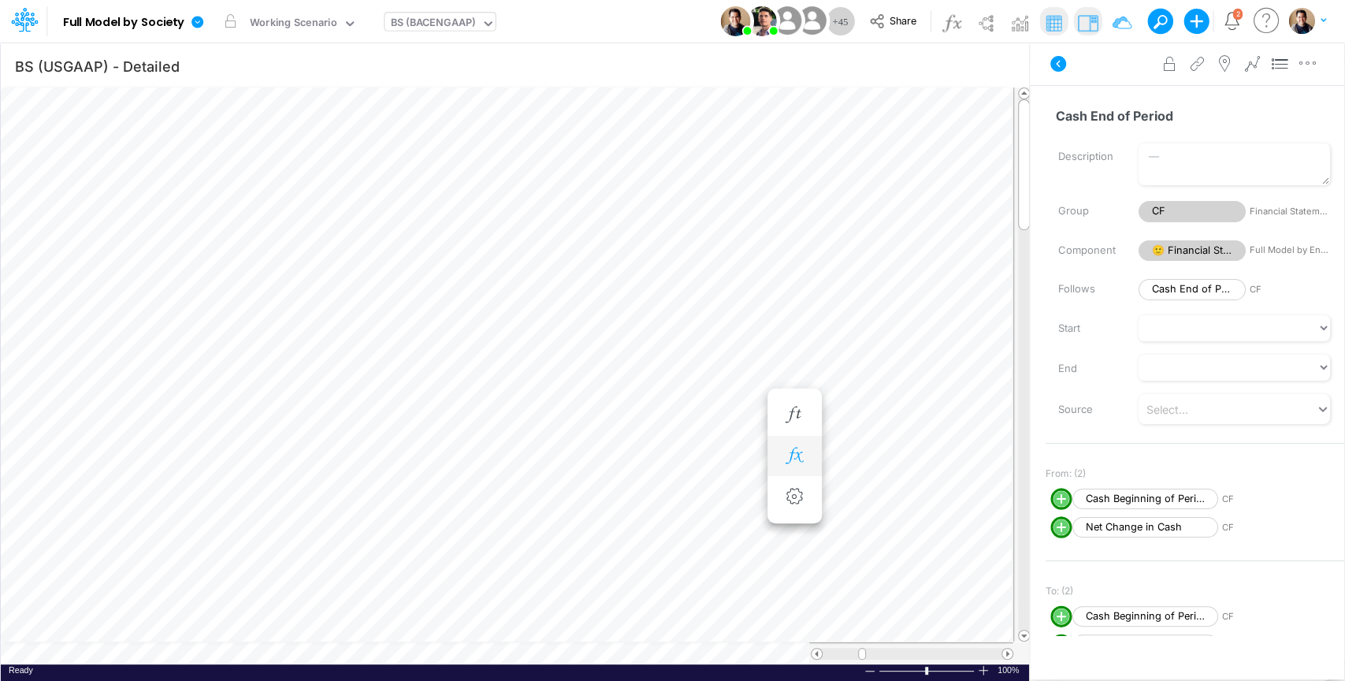
click at [801, 453] on icon "button" at bounding box center [794, 455] width 24 height 17
click at [191, 21] on icon at bounding box center [198, 22] width 14 height 14
click at [290, 188] on button "Sync Scenarios" at bounding box center [276, 188] width 169 height 24
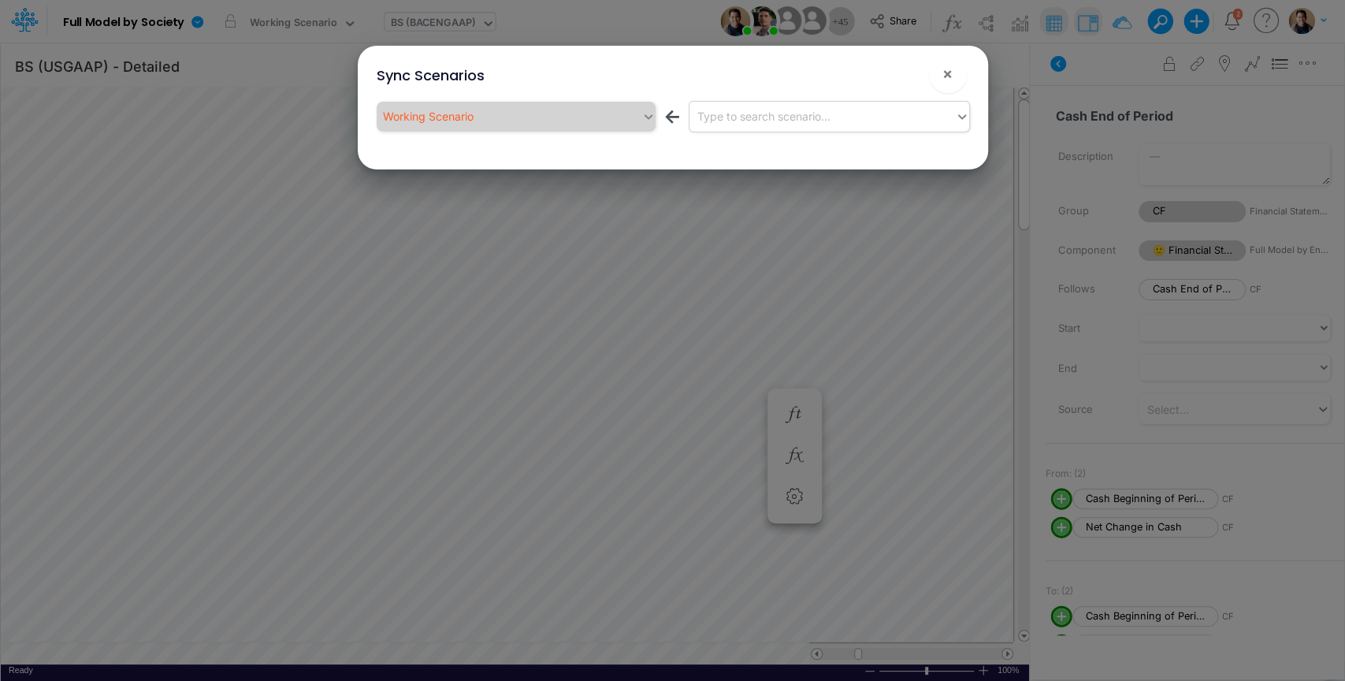
click at [779, 123] on div "Type to search scenario..." at bounding box center [763, 116] width 133 height 17
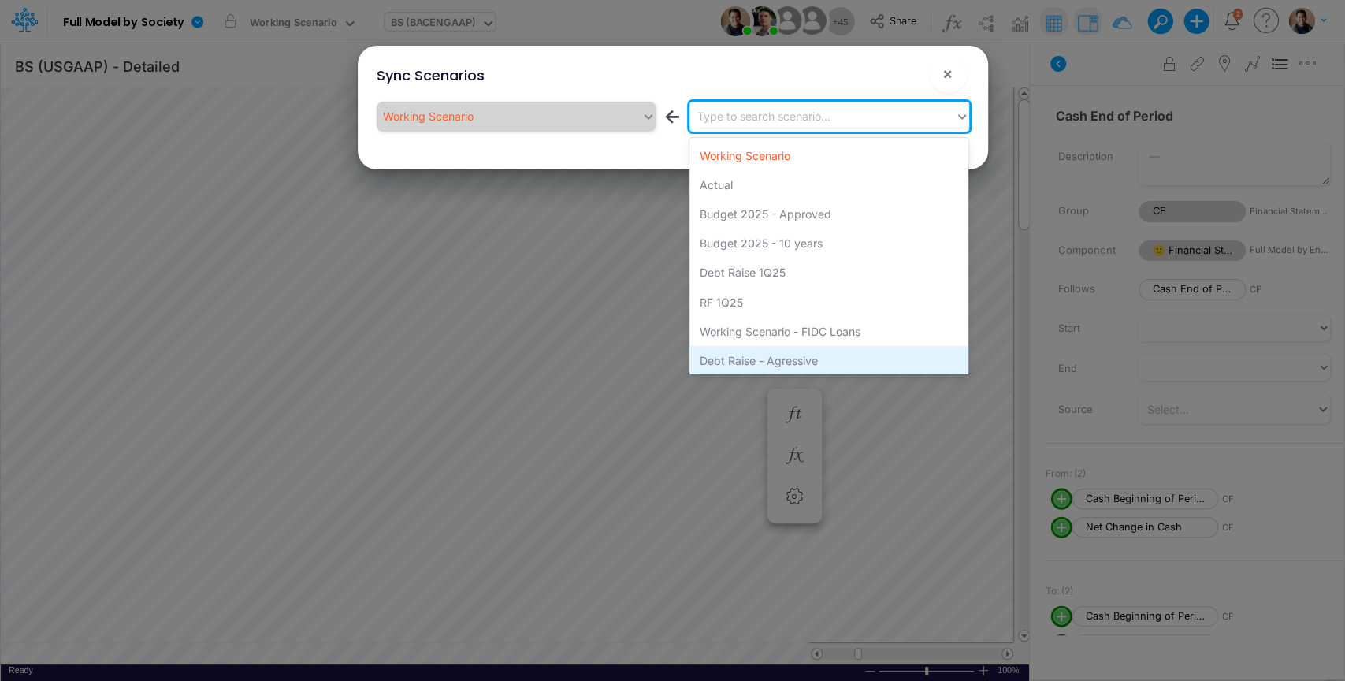
click at [825, 362] on div "Debt Raise - Agressive" at bounding box center [828, 360] width 279 height 29
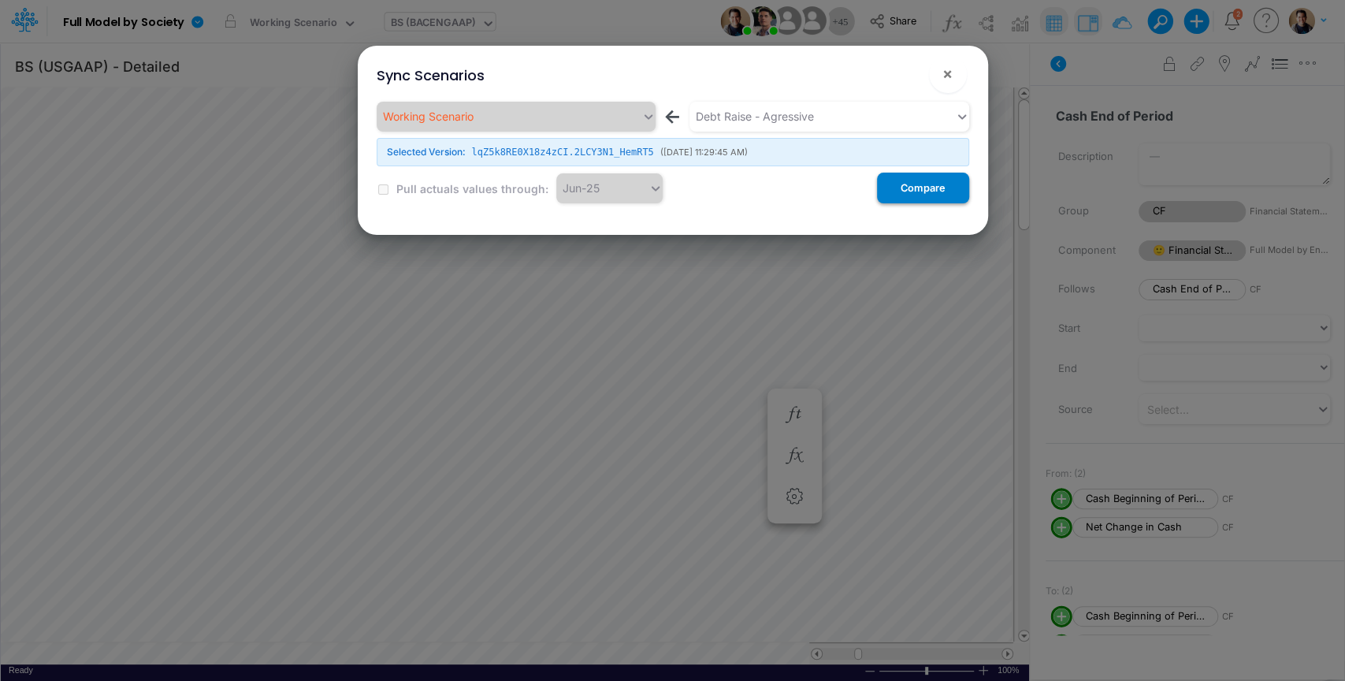
click at [928, 188] on button "Compare" at bounding box center [923, 188] width 92 height 31
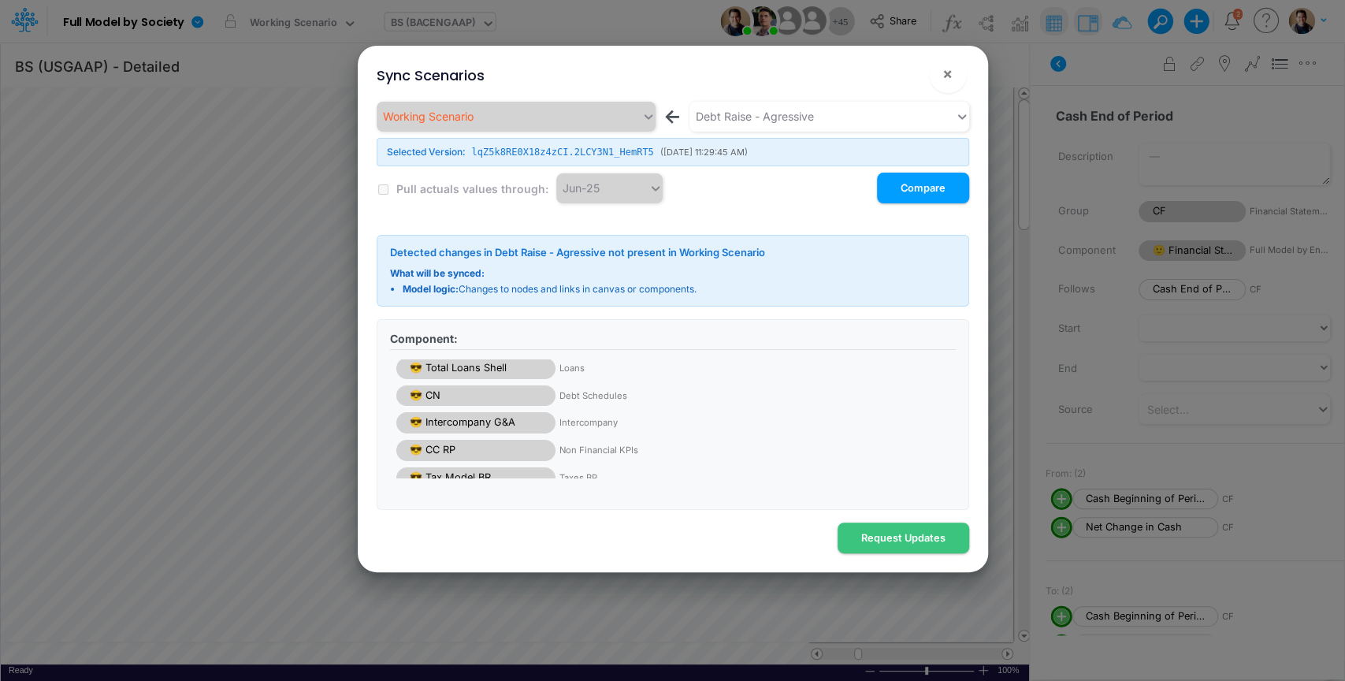
scroll to position [44, 0]
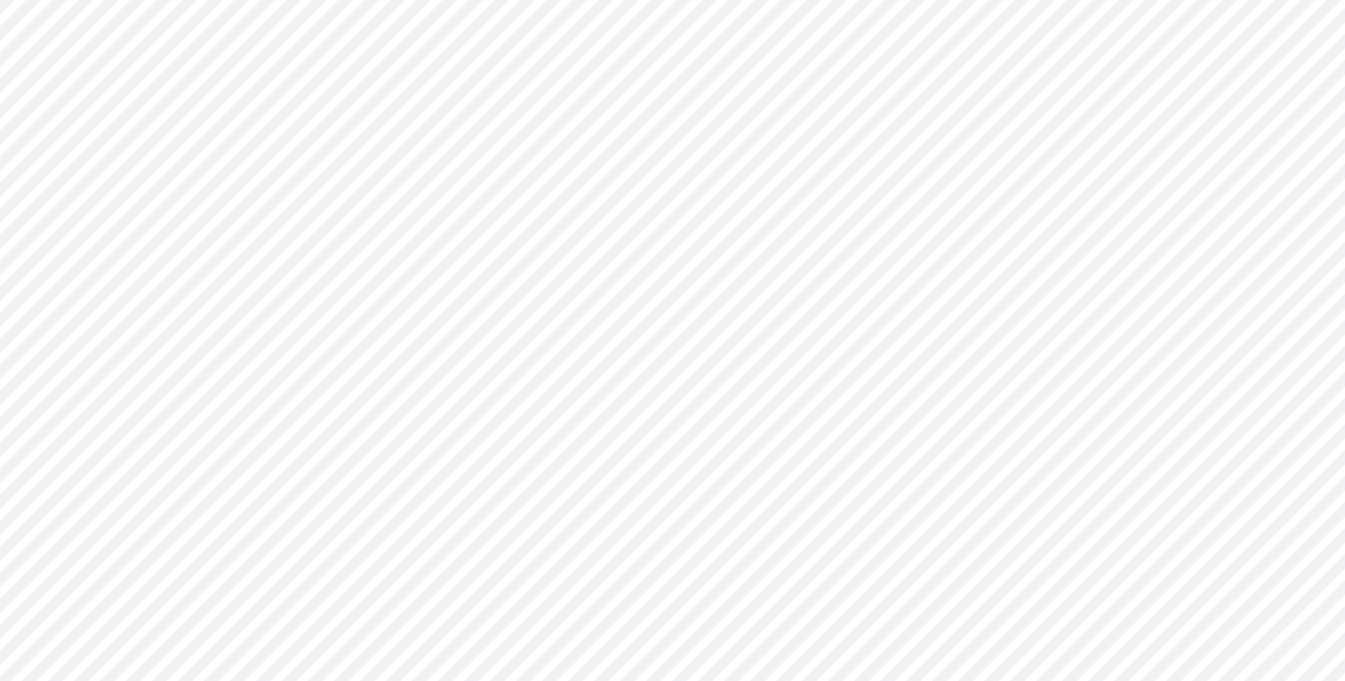
type input "BS (USGAAP) - Detailed"
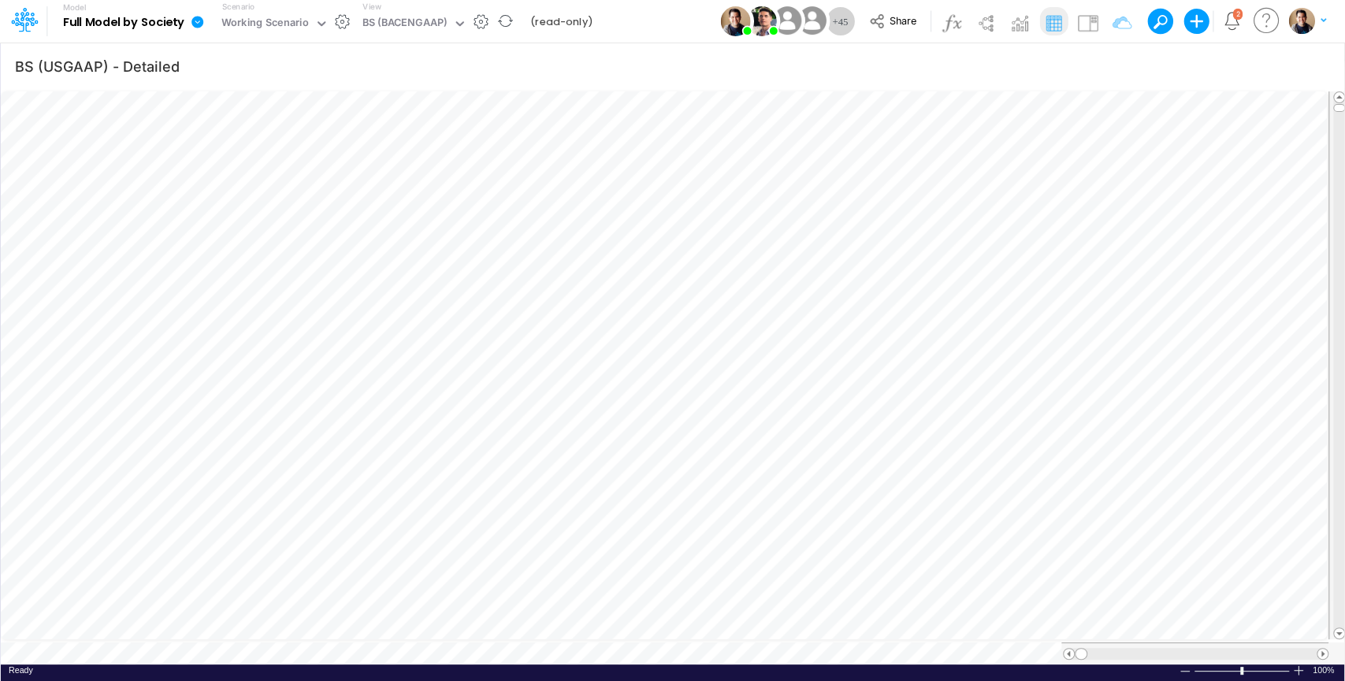
click at [199, 24] on icon at bounding box center [197, 22] width 12 height 12
click at [273, 171] on button "View model info" at bounding box center [276, 163] width 169 height 24
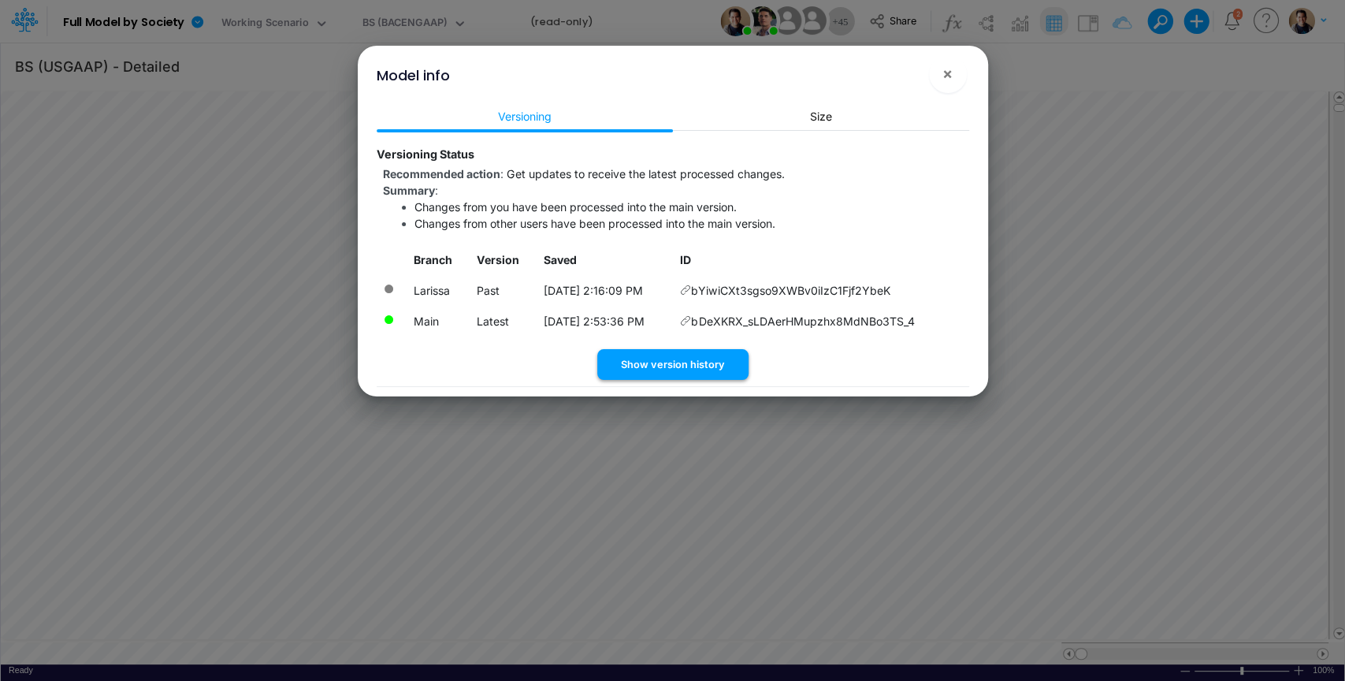
click at [695, 368] on button "Show version history" at bounding box center [672, 364] width 151 height 31
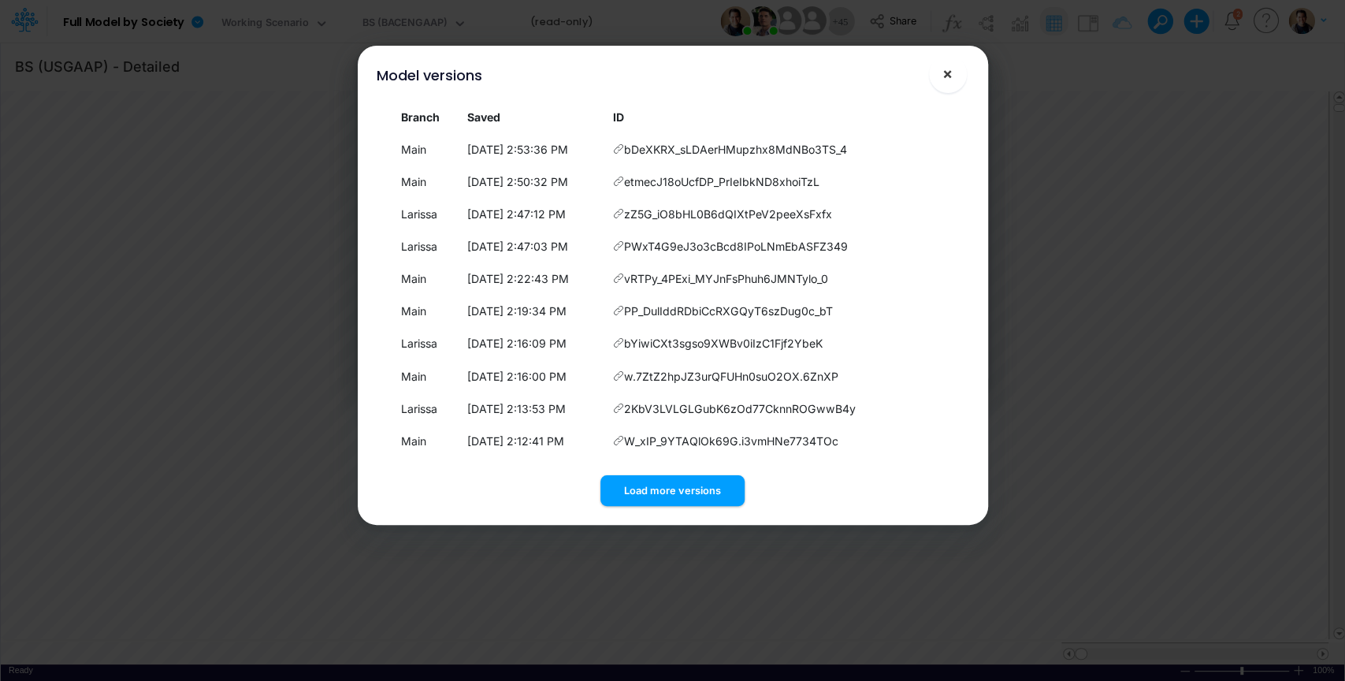
click at [957, 81] on button "×" at bounding box center [948, 74] width 38 height 38
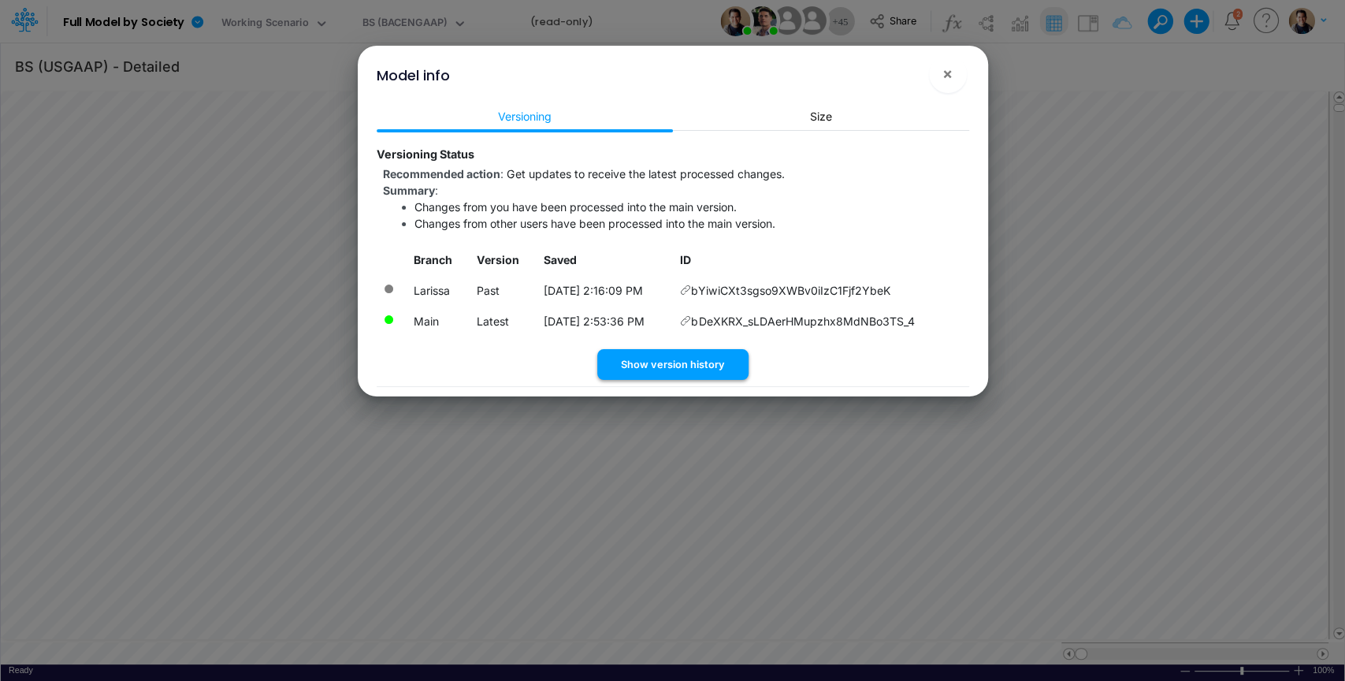
click at [680, 376] on button "Show version history" at bounding box center [672, 364] width 151 height 31
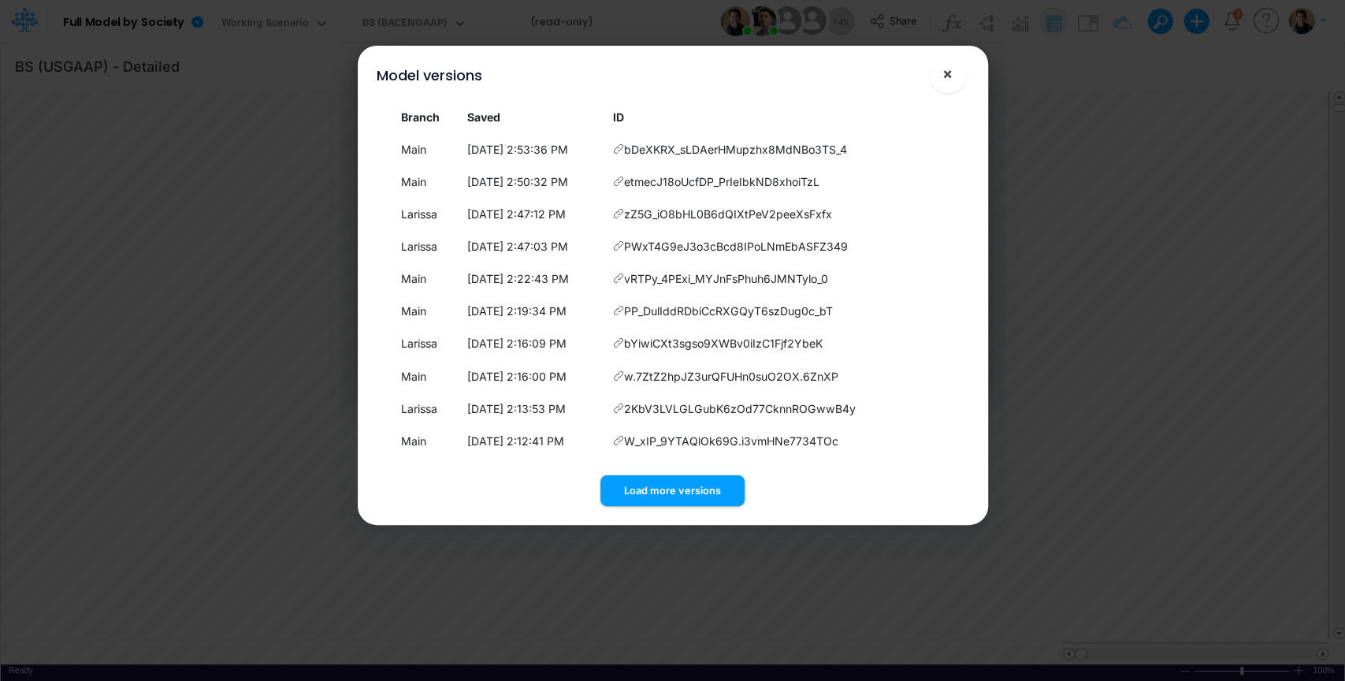
click at [963, 77] on button "×" at bounding box center [948, 74] width 38 height 38
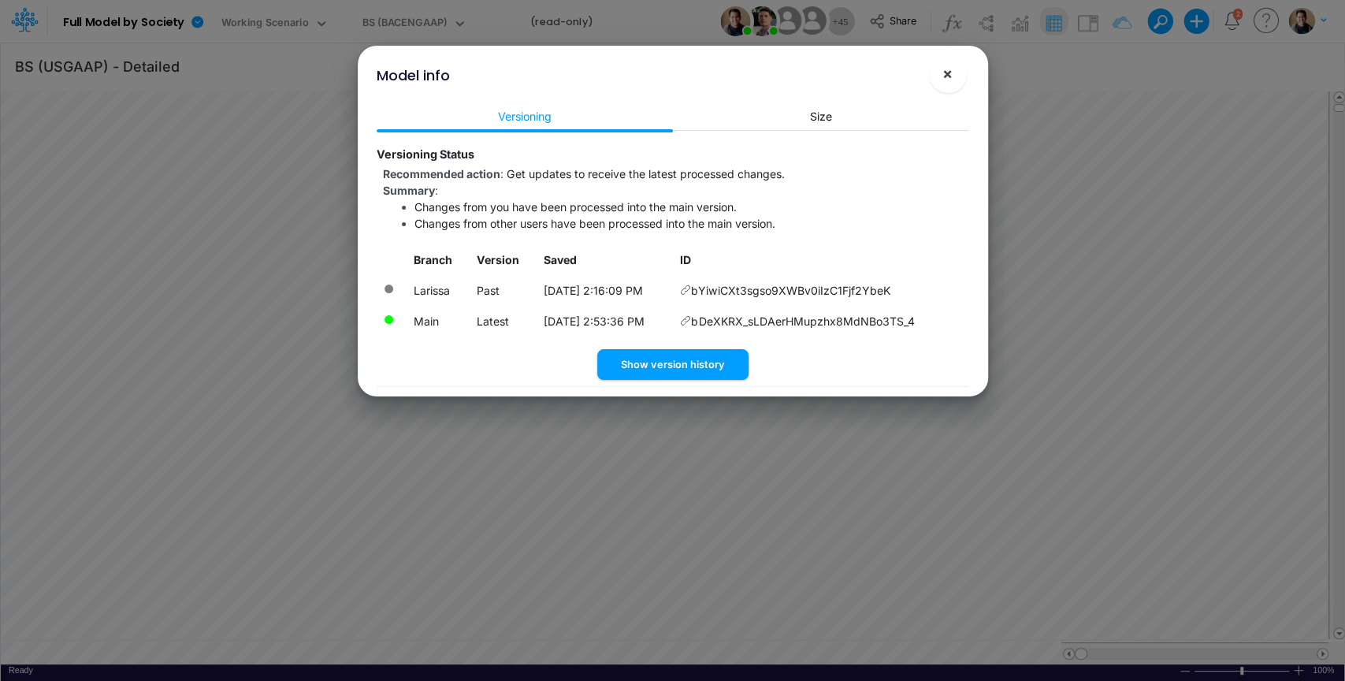
click at [958, 84] on button "×" at bounding box center [948, 74] width 38 height 38
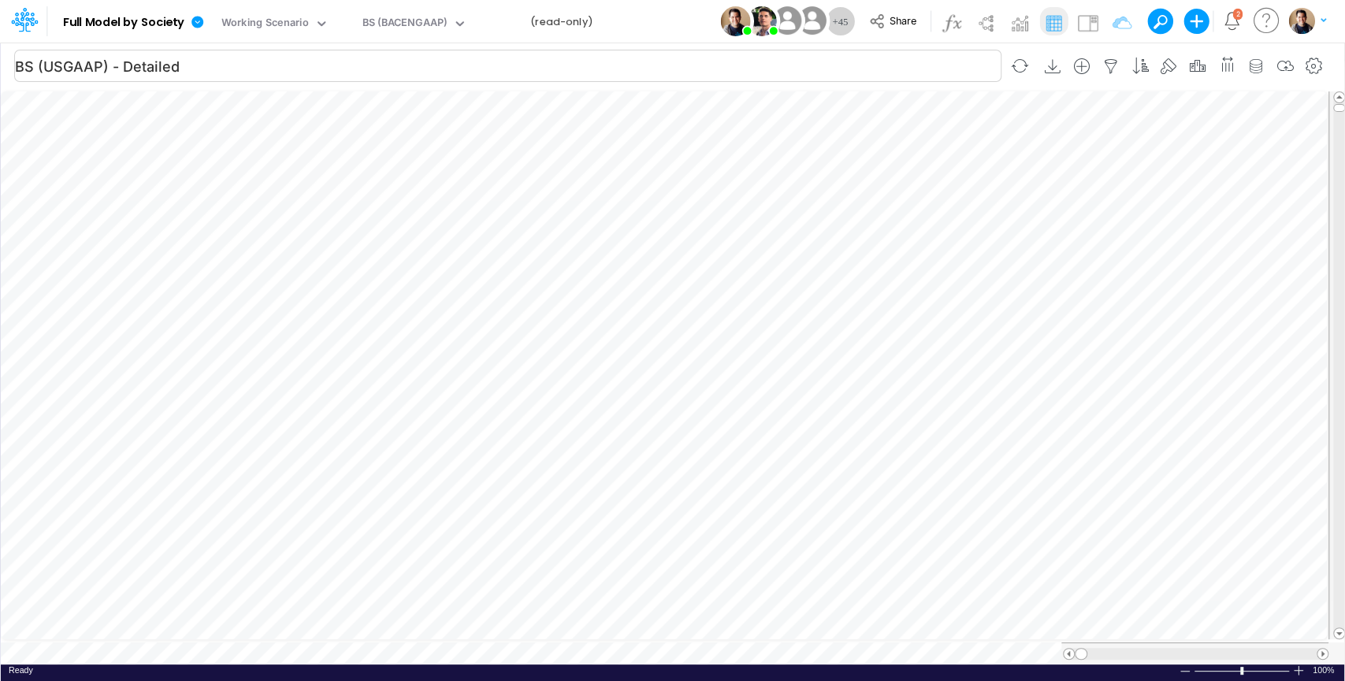
scroll to position [7, 0]
click at [1074, 647] on div at bounding box center [1195, 653] width 242 height 12
click at [1323, 648] on span at bounding box center [1322, 653] width 10 height 10
click at [1321, 648] on span at bounding box center [1322, 653] width 10 height 10
click at [1063, 648] on span at bounding box center [1068, 653] width 10 height 10
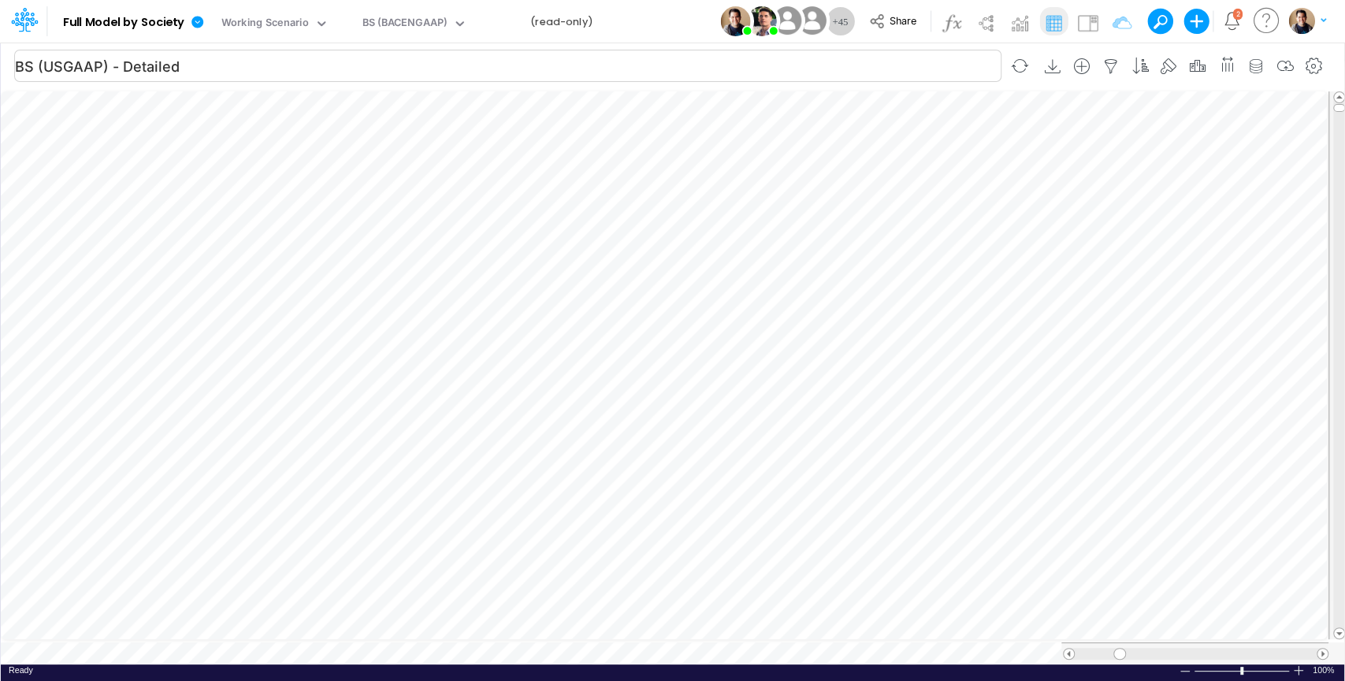
scroll to position [7, 2]
click at [1223, 279] on icon "button" at bounding box center [1220, 282] width 24 height 17
click at [1108, 65] on icon "button" at bounding box center [1111, 66] width 24 height 17
select select "tableSearchOR"
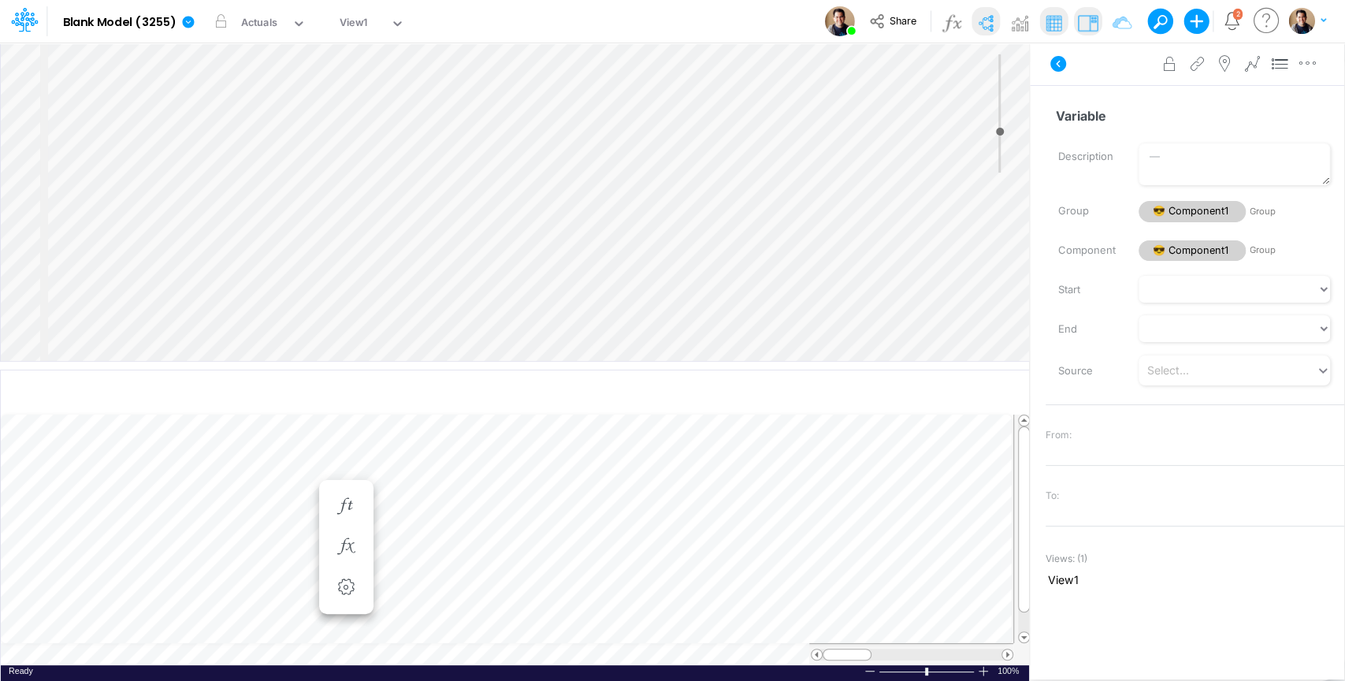
scroll to position [7, 2]
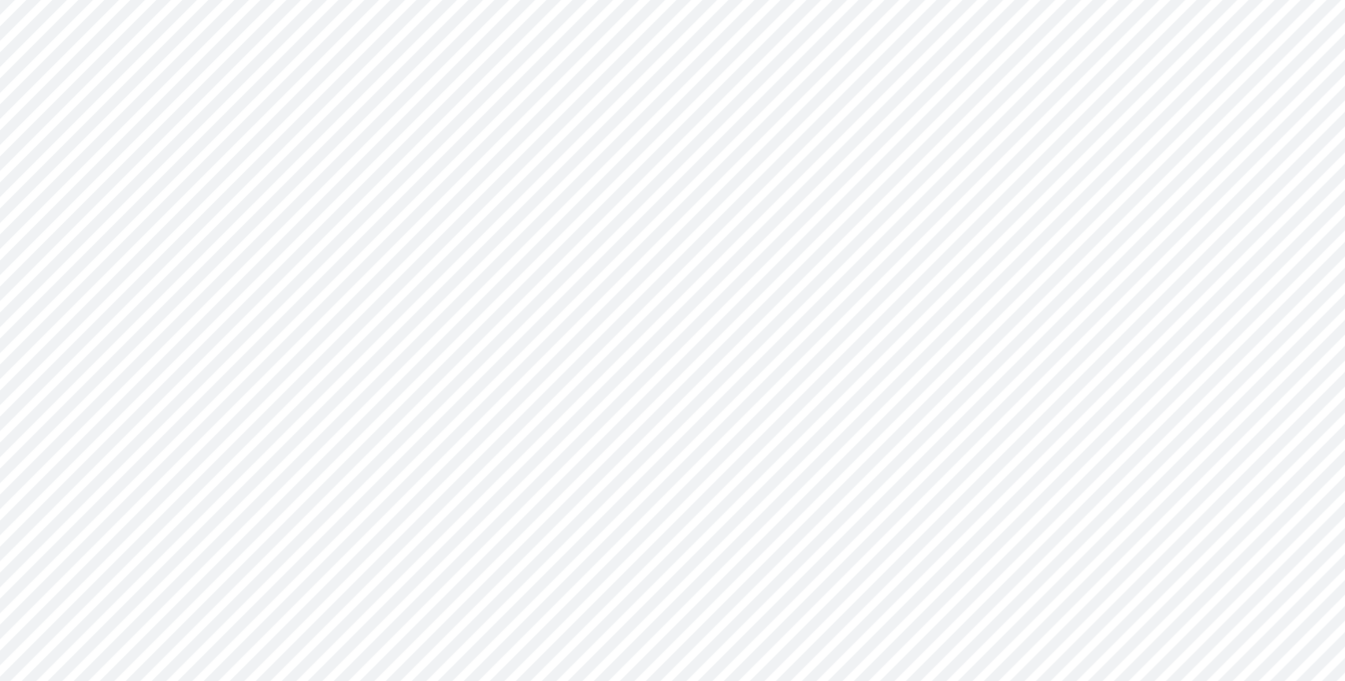
type input "BS (USGAAP) - Detailed"
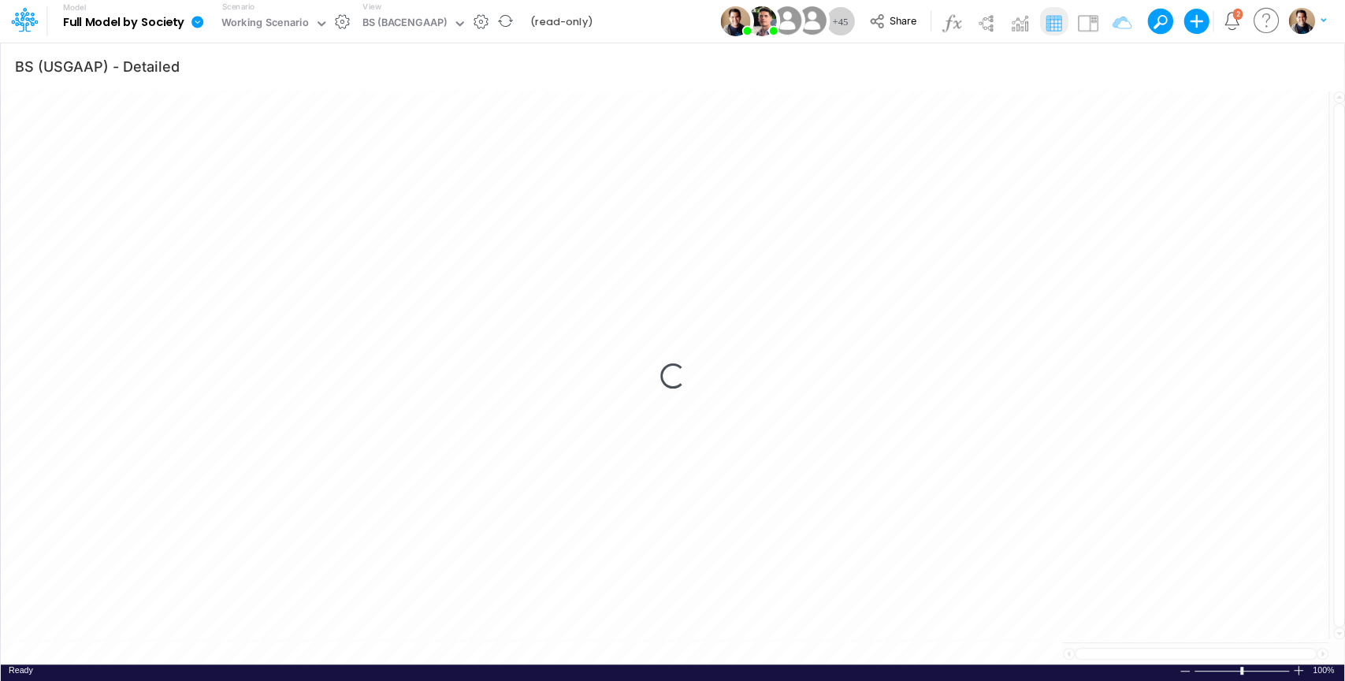
click at [194, 21] on icon at bounding box center [197, 22] width 12 height 12
click at [306, 164] on button "View model info" at bounding box center [276, 163] width 169 height 24
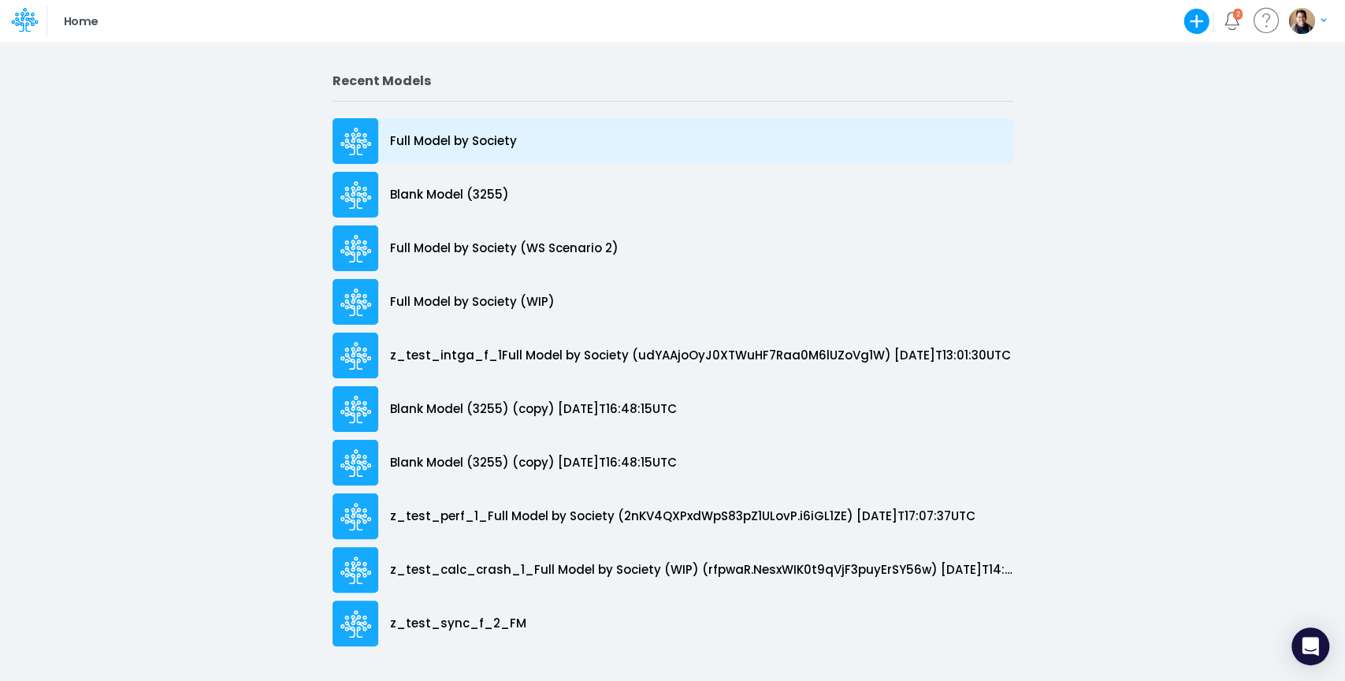
click at [451, 129] on div "Full Model by Society" at bounding box center [672, 141] width 681 height 46
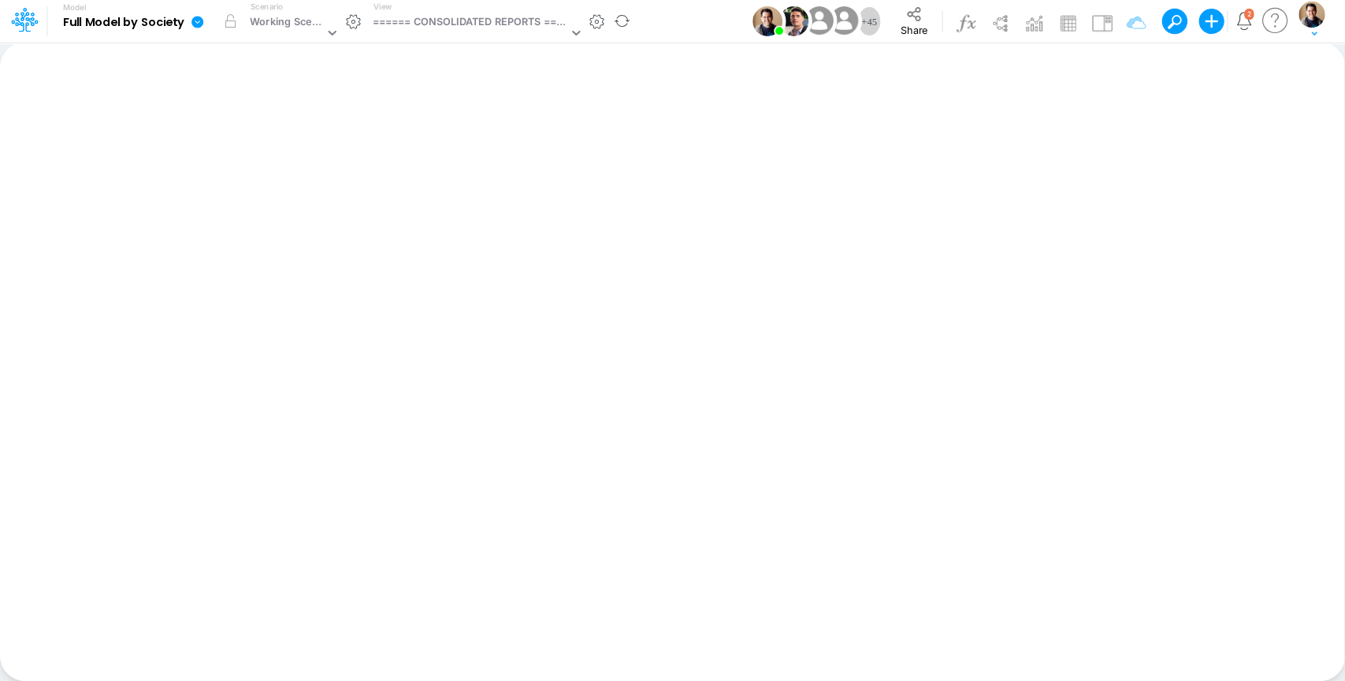
click at [191, 24] on icon at bounding box center [198, 22] width 14 height 14
click at [280, 164] on button "View model info" at bounding box center [276, 163] width 169 height 24
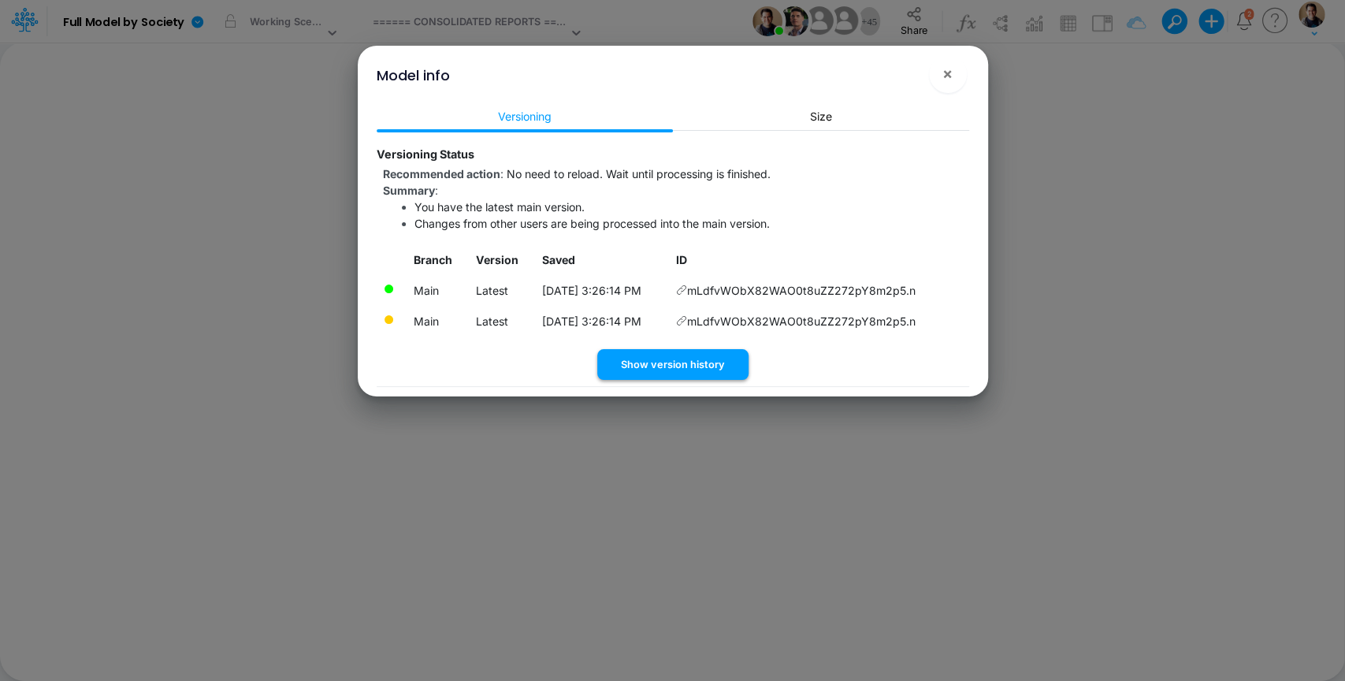
click at [668, 359] on button "Show version history" at bounding box center [672, 364] width 151 height 31
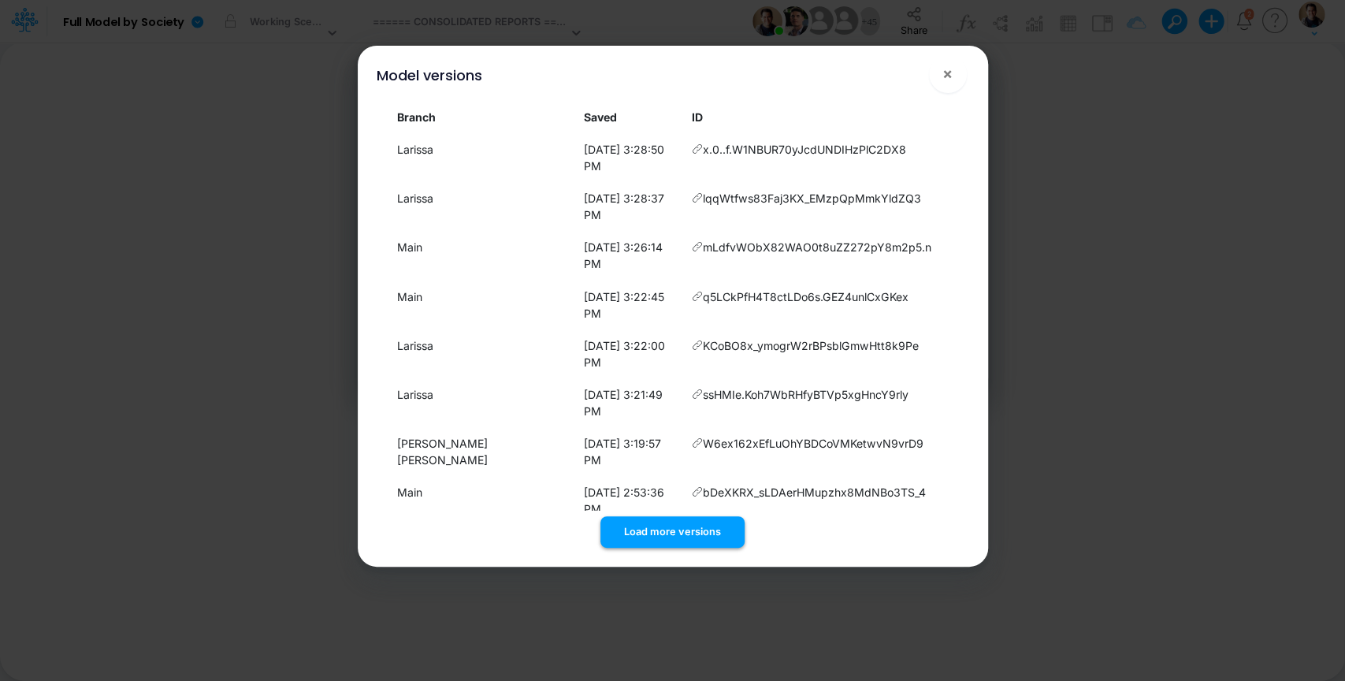
click at [687, 516] on button "Load more versions" at bounding box center [672, 531] width 144 height 31
click at [964, 75] on button "×" at bounding box center [948, 74] width 38 height 38
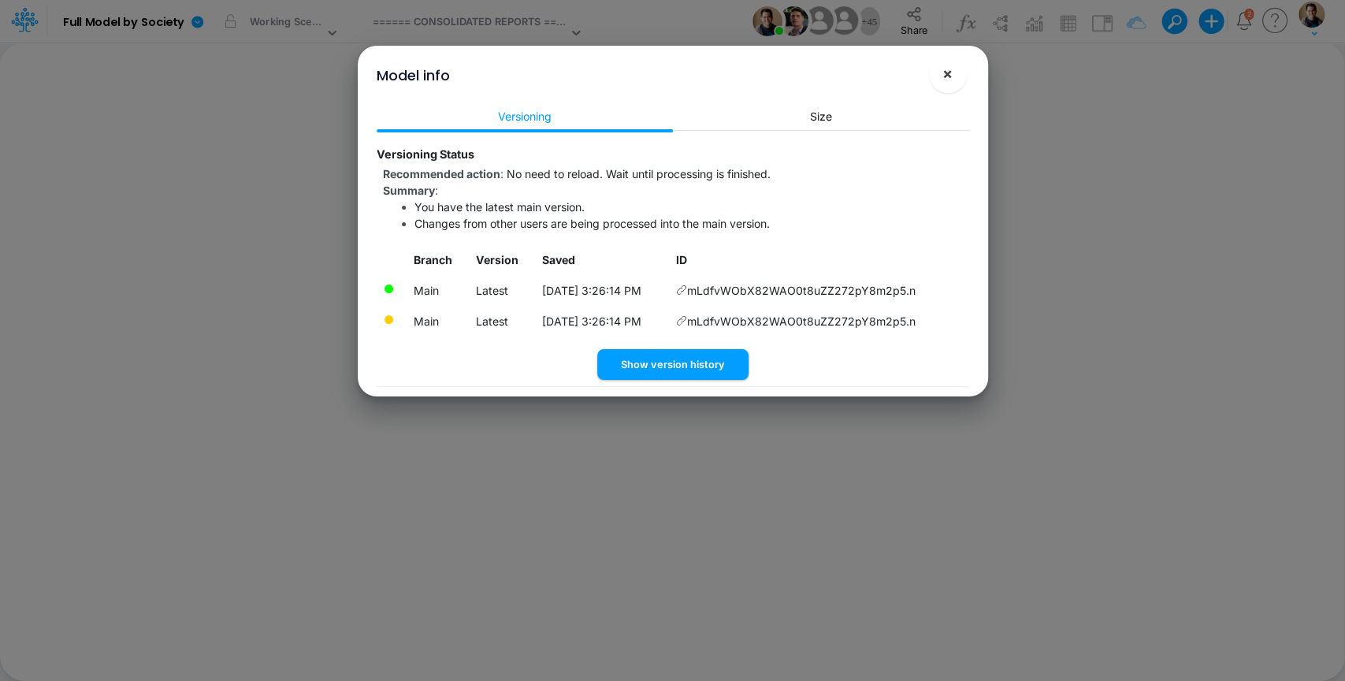
click at [948, 77] on span "×" at bounding box center [947, 73] width 10 height 19
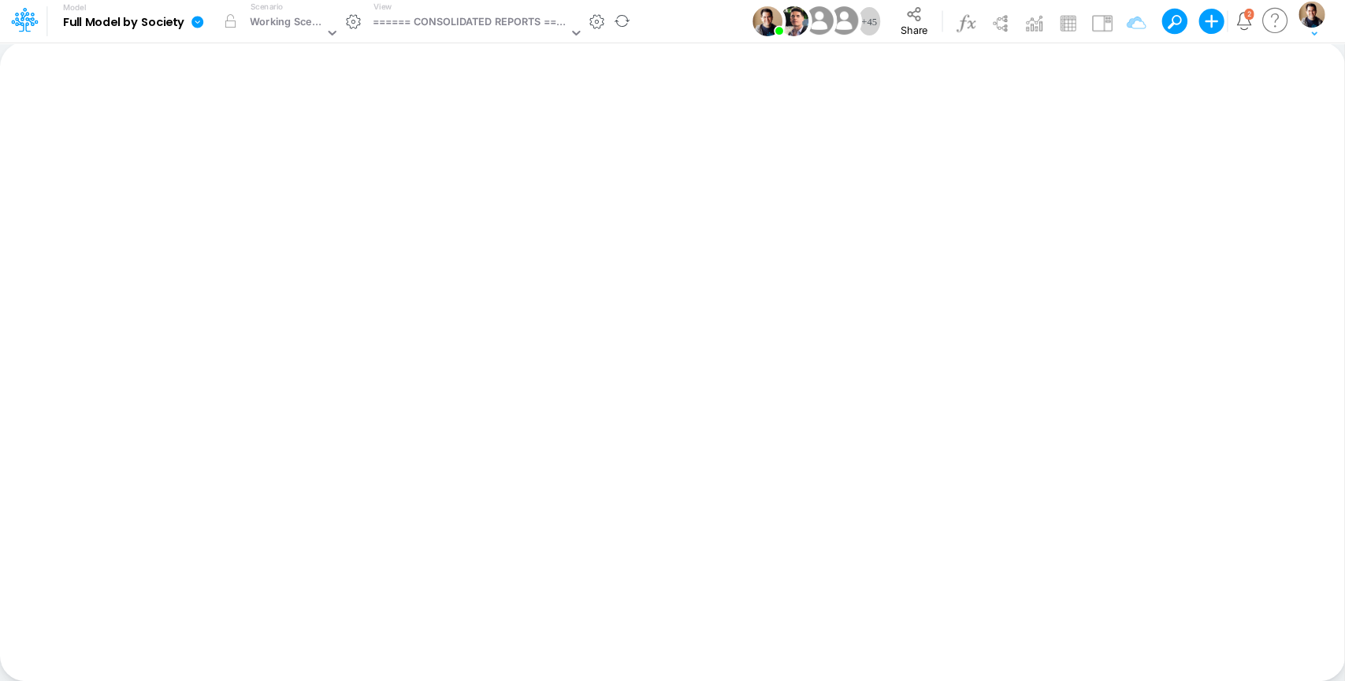
click at [202, 17] on icon at bounding box center [198, 22] width 14 height 14
click at [309, 168] on button "View model info" at bounding box center [276, 163] width 169 height 24
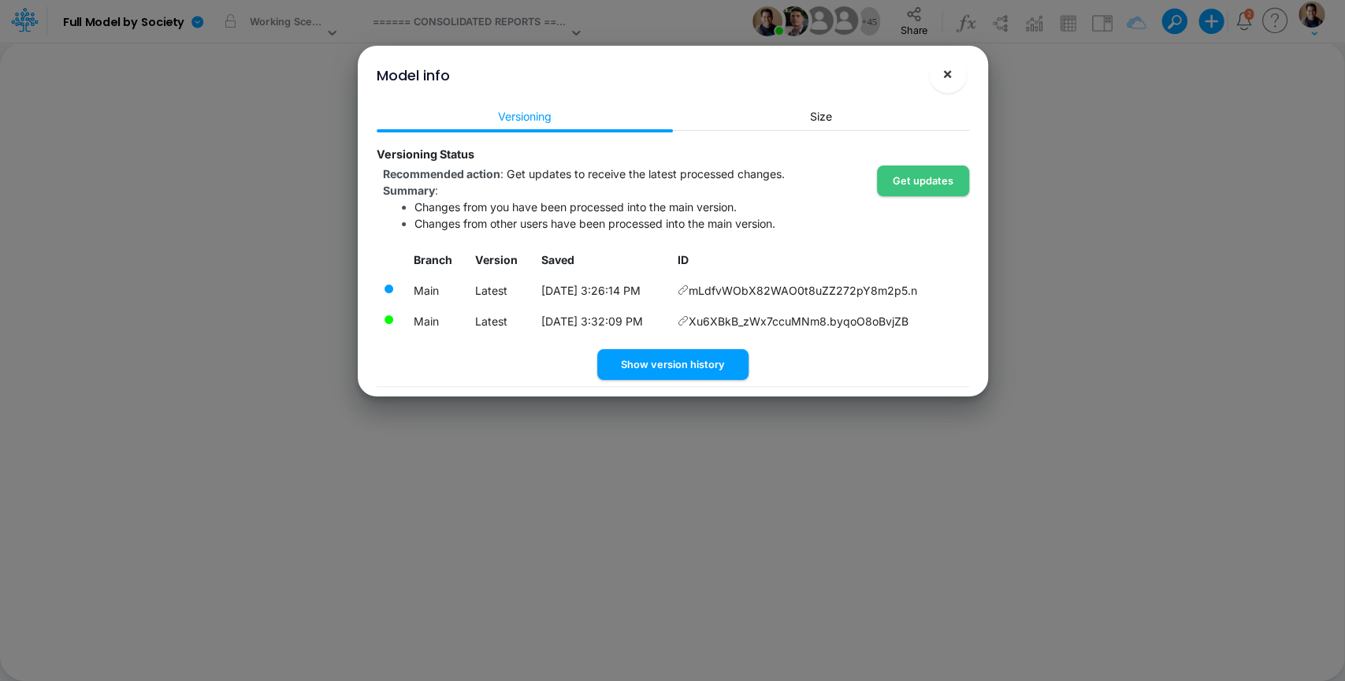
click at [952, 65] on button "×" at bounding box center [948, 74] width 38 height 38
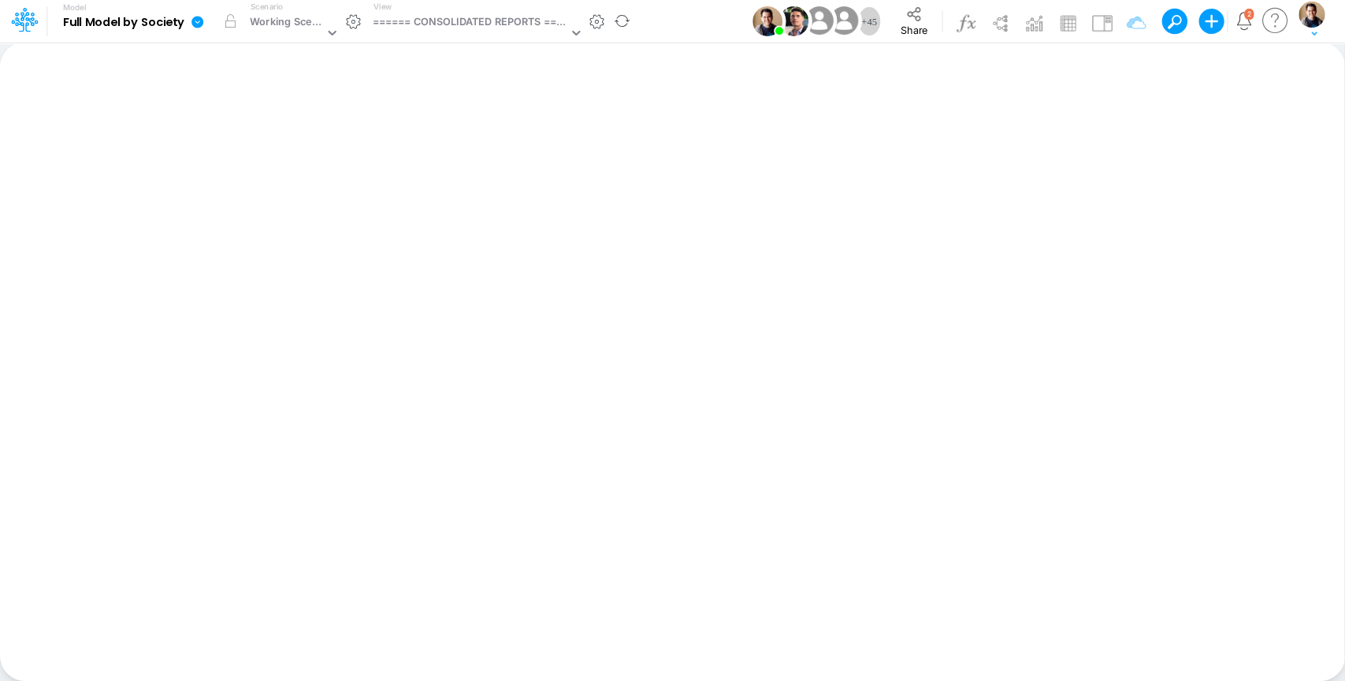
click at [189, 16] on link at bounding box center [200, 21] width 32 height 41
click at [291, 158] on button "View model info" at bounding box center [276, 163] width 169 height 24
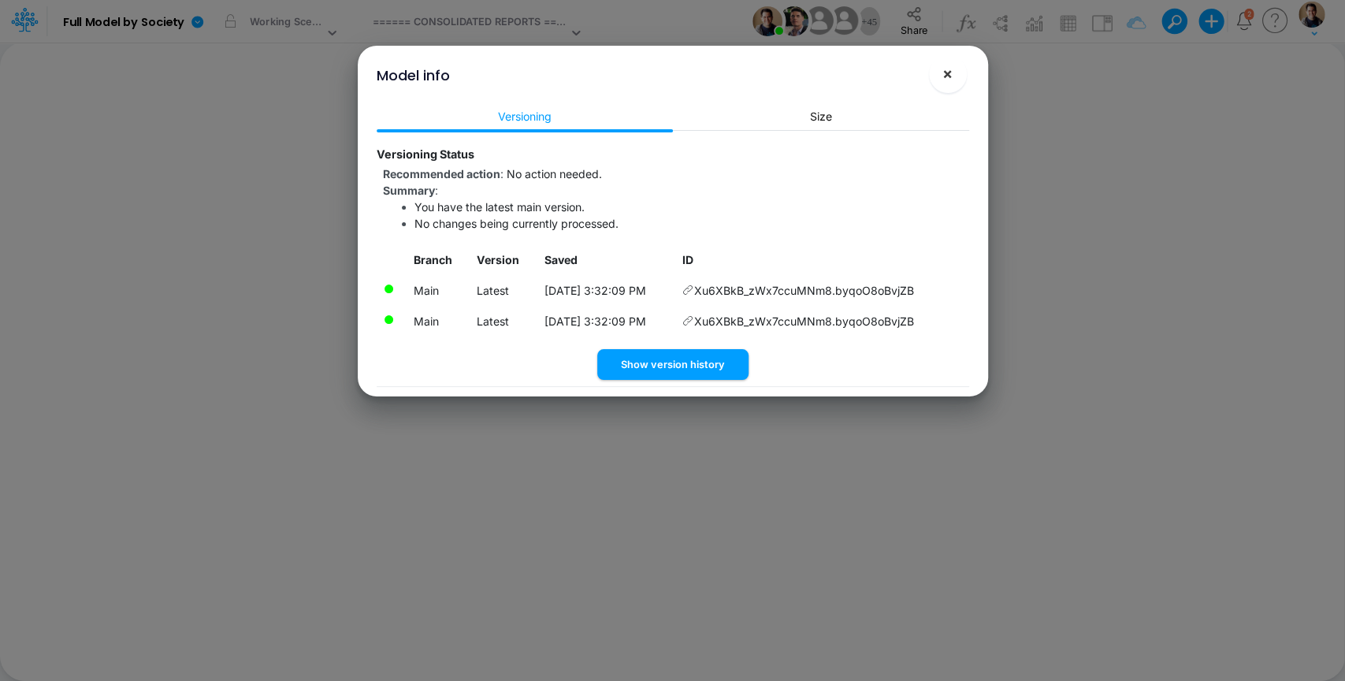
click at [950, 69] on span "×" at bounding box center [947, 73] width 10 height 19
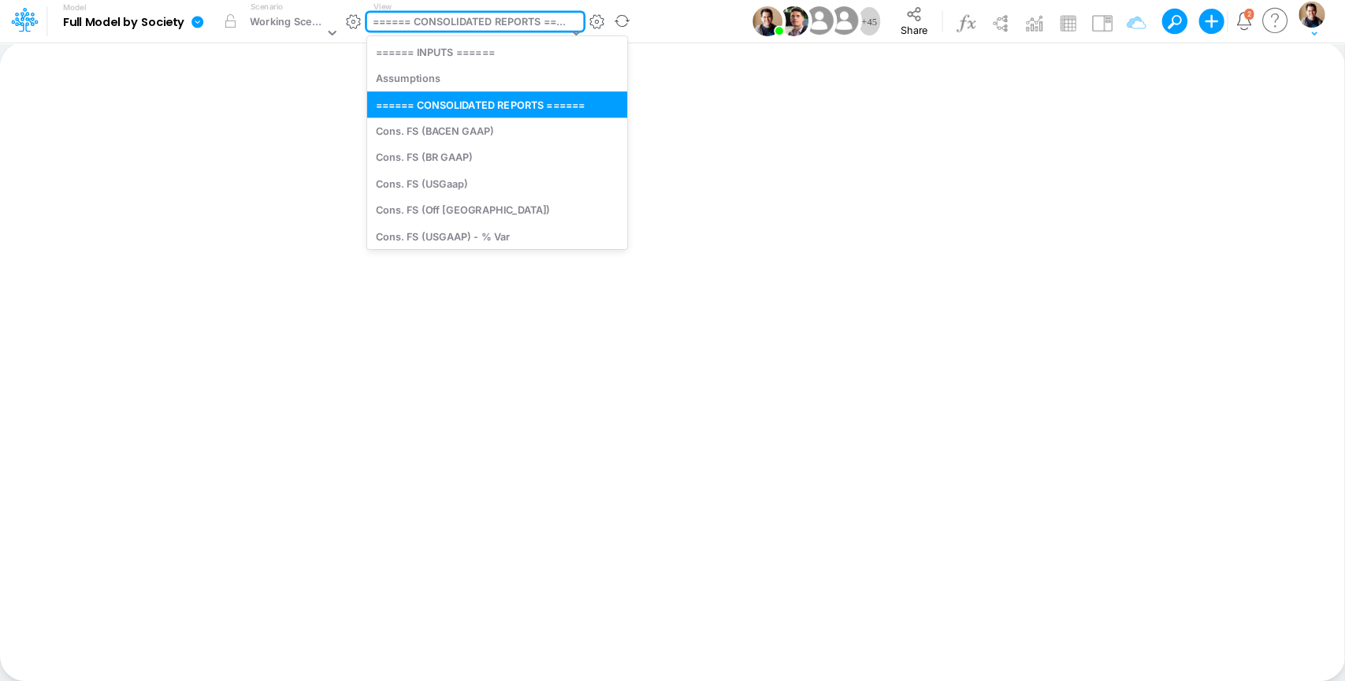
click at [507, 15] on div "====== CONSOLIDATED REPORTS ======" at bounding box center [470, 23] width 195 height 18
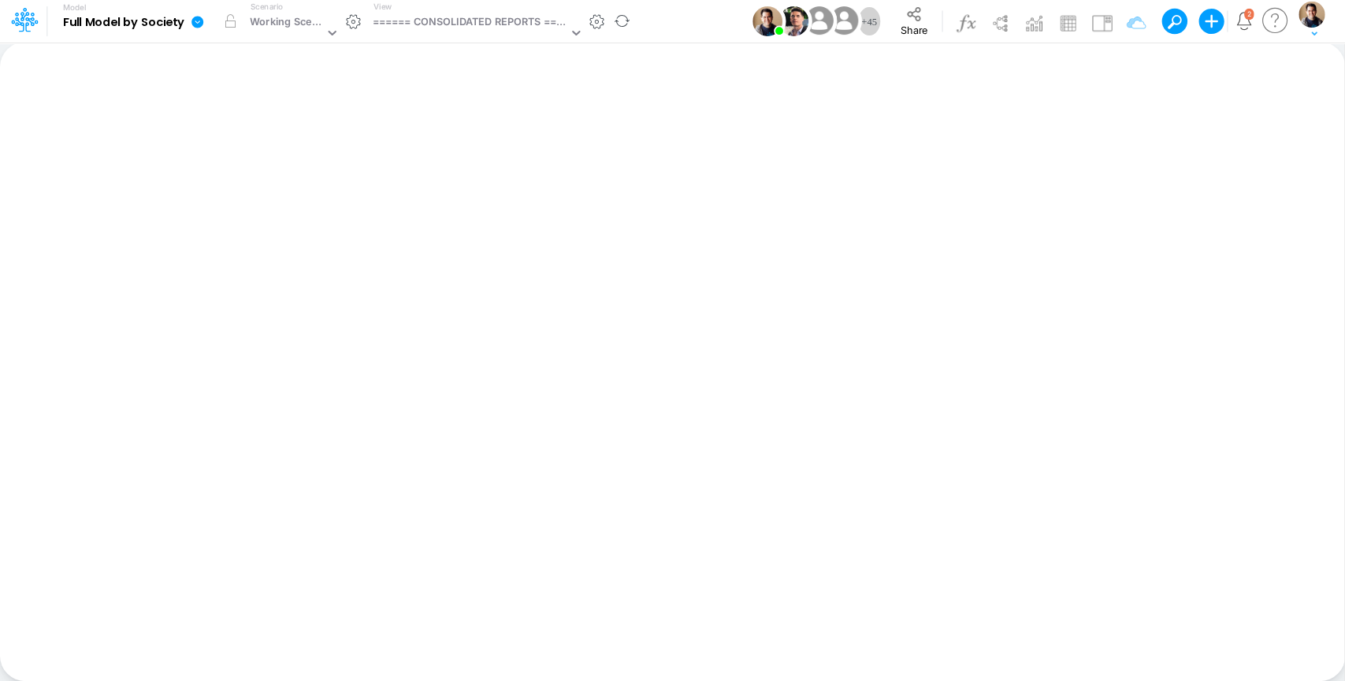
click at [195, 25] on icon at bounding box center [197, 22] width 12 height 12
click at [309, 157] on button "View model info" at bounding box center [276, 163] width 169 height 24
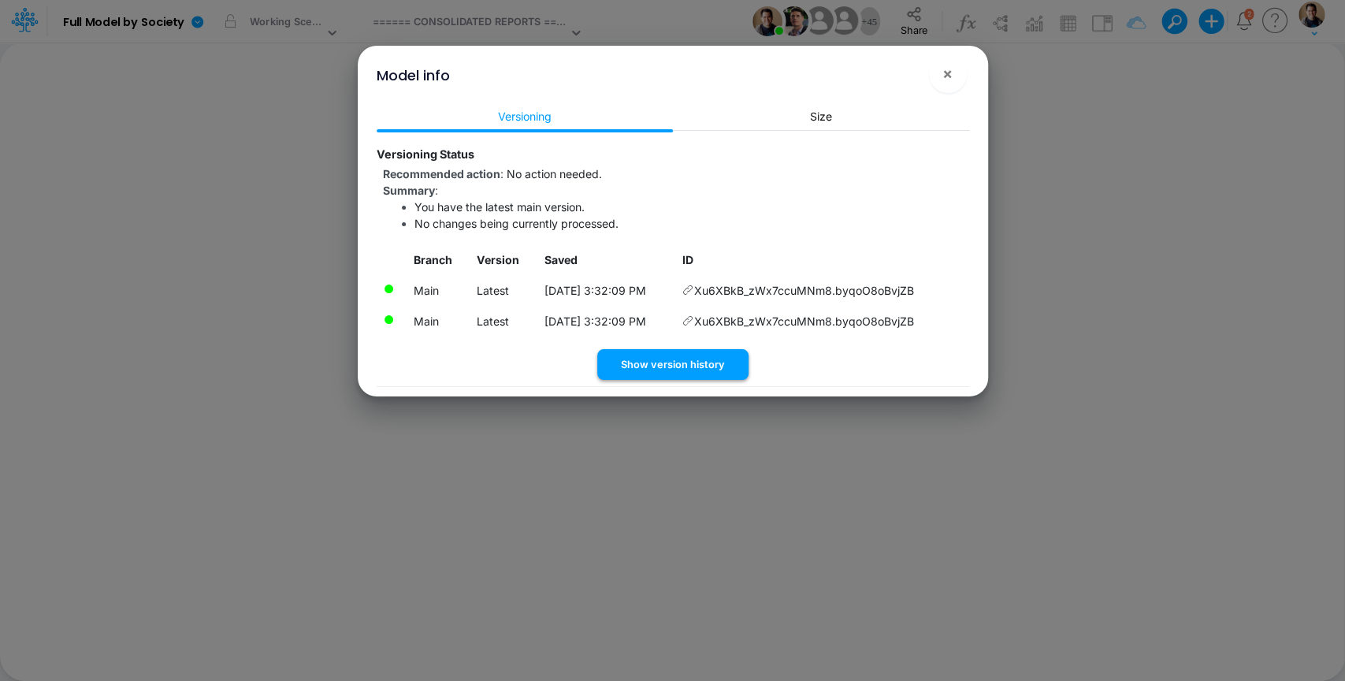
click at [680, 373] on button "Show version history" at bounding box center [672, 364] width 151 height 31
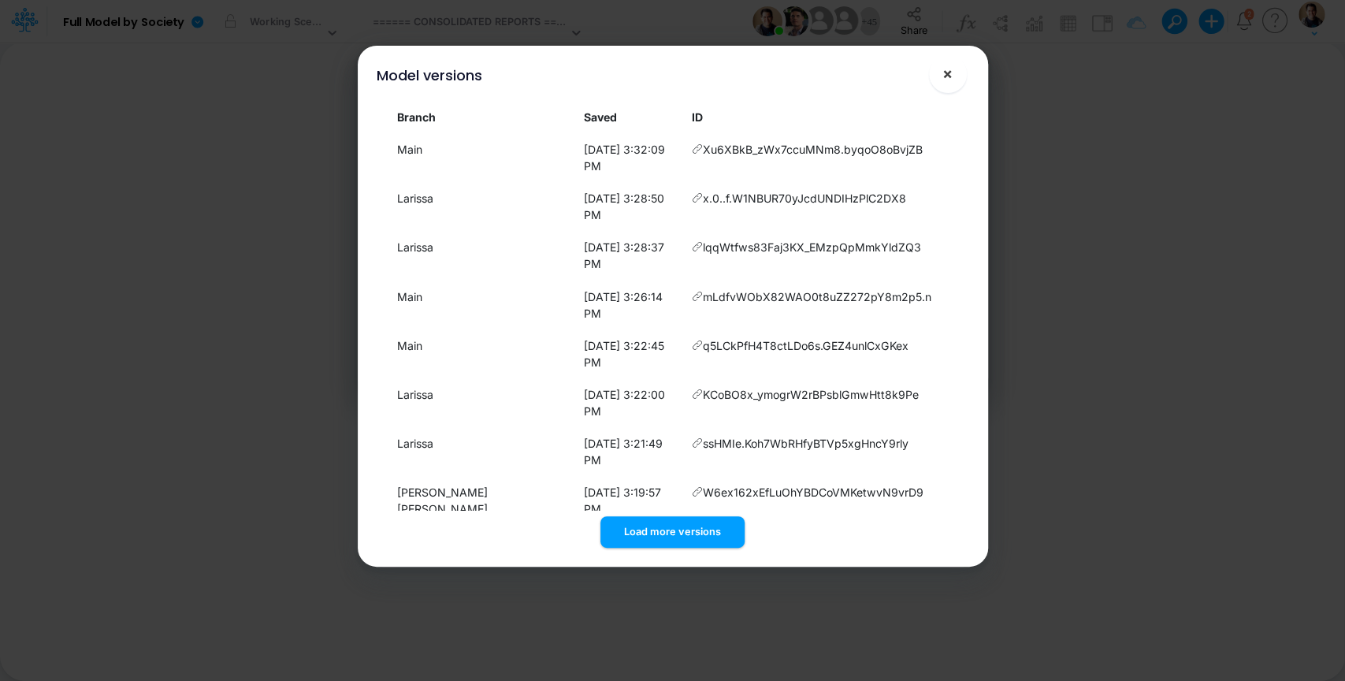
click at [956, 81] on button "×" at bounding box center [948, 74] width 38 height 38
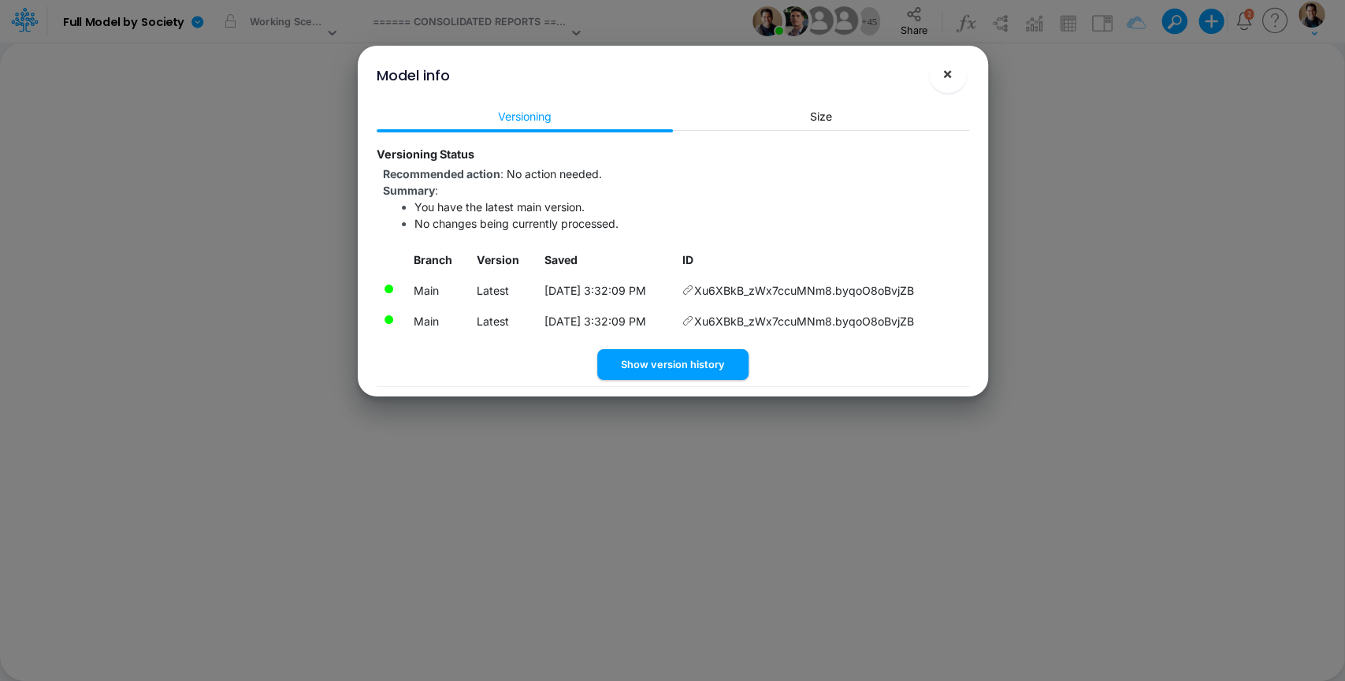
click at [947, 73] on span "×" at bounding box center [947, 73] width 10 height 19
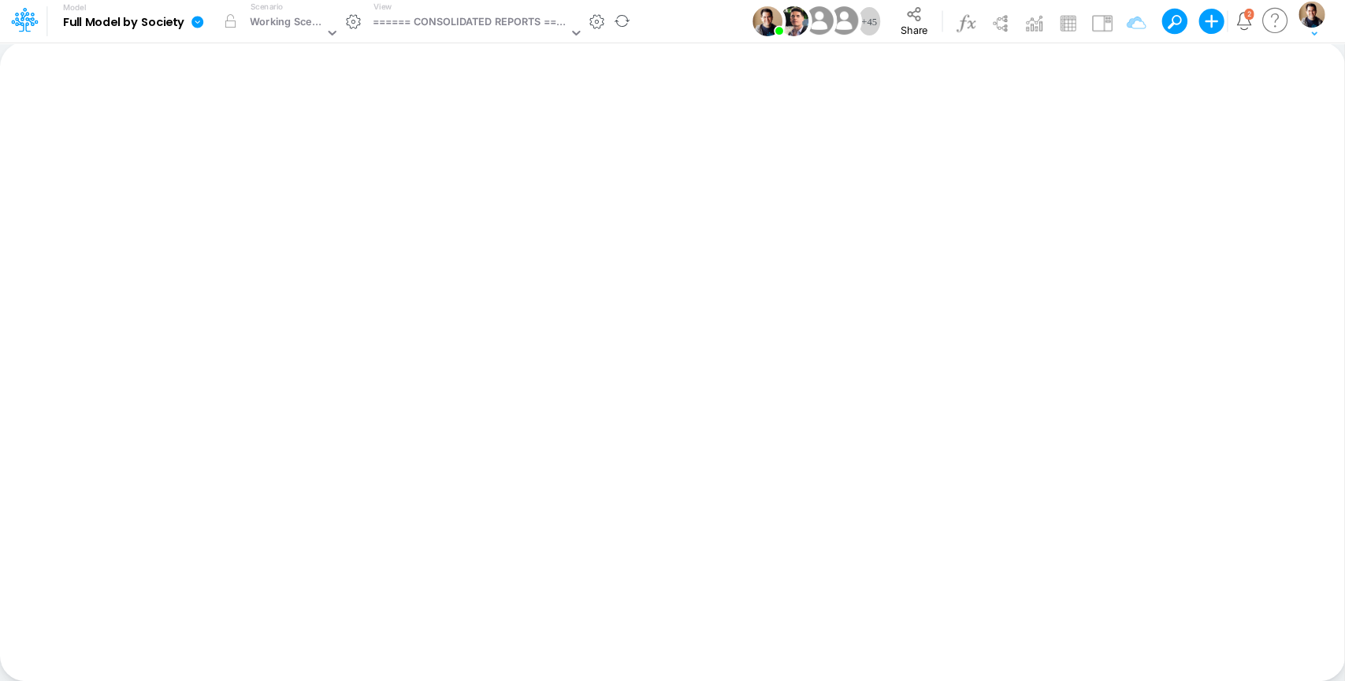
click at [198, 21] on icon at bounding box center [197, 22] width 12 height 12
click at [302, 167] on button "View model info" at bounding box center [276, 163] width 169 height 24
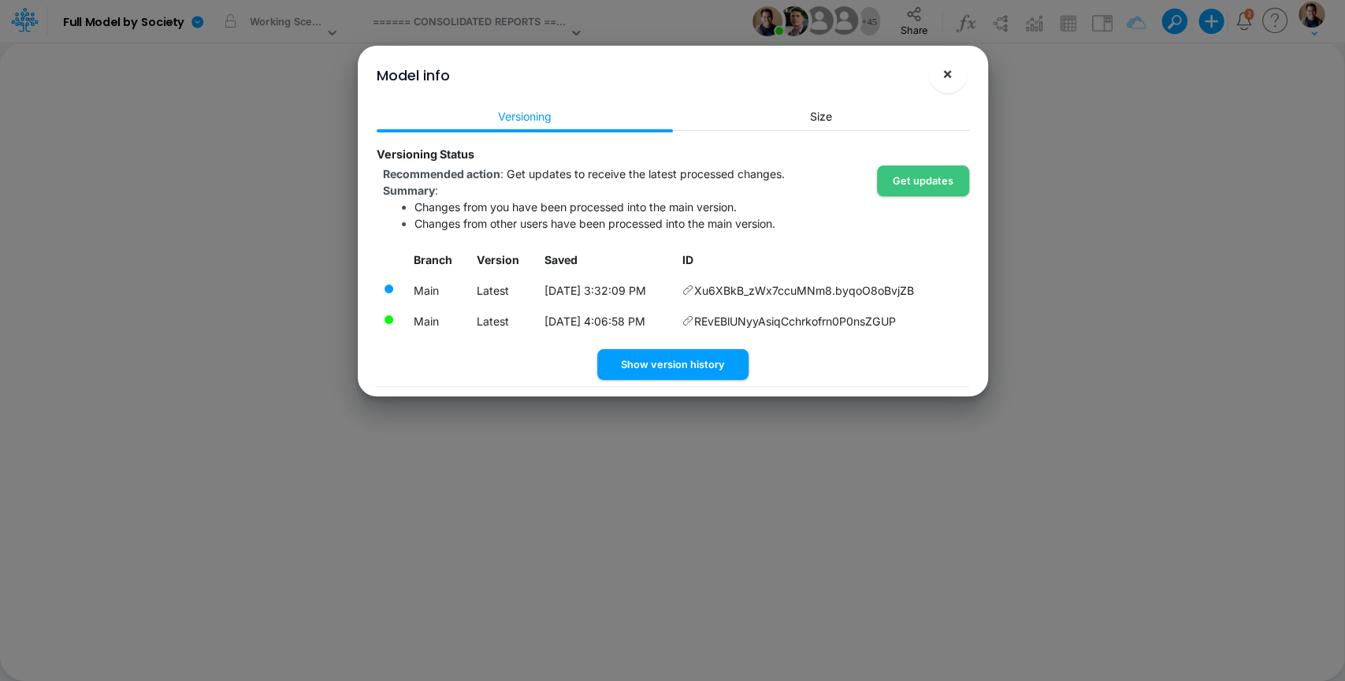
click at [952, 72] on button "×" at bounding box center [948, 74] width 38 height 38
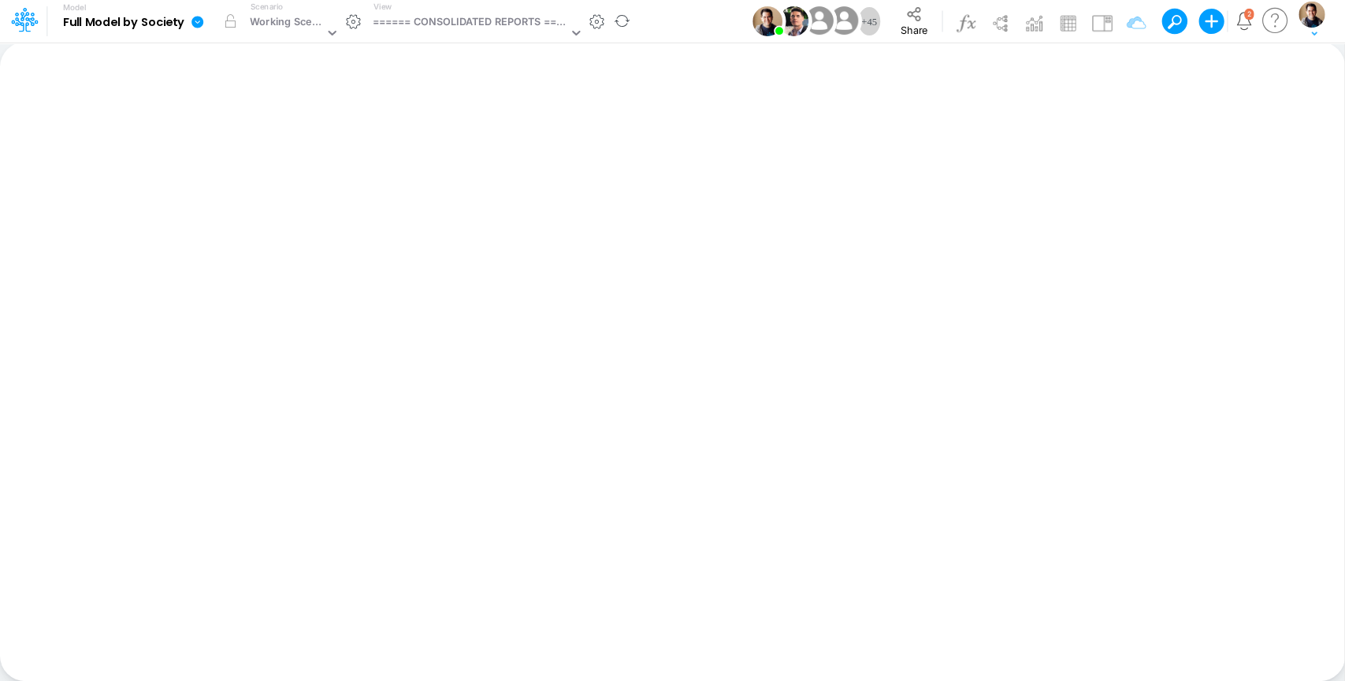
click at [199, 22] on icon at bounding box center [197, 22] width 12 height 12
click at [284, 165] on button "View model info" at bounding box center [276, 163] width 169 height 24
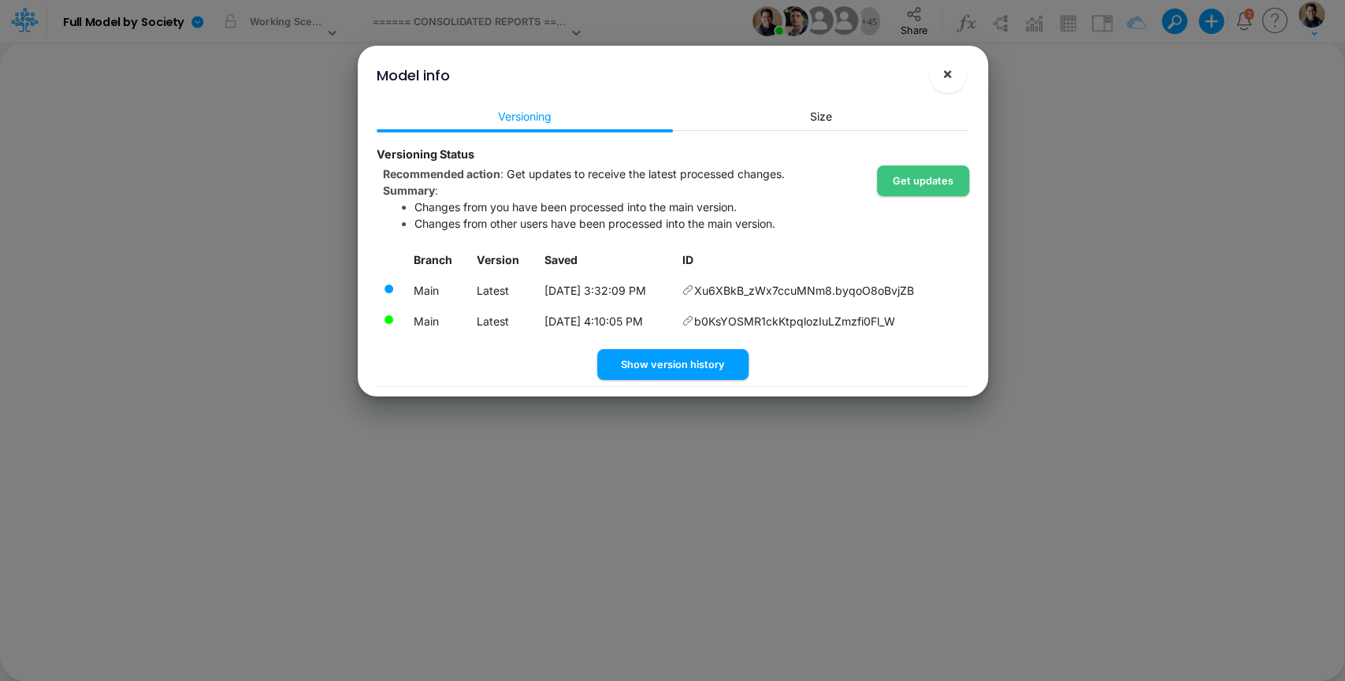
click at [945, 72] on span "×" at bounding box center [947, 73] width 10 height 19
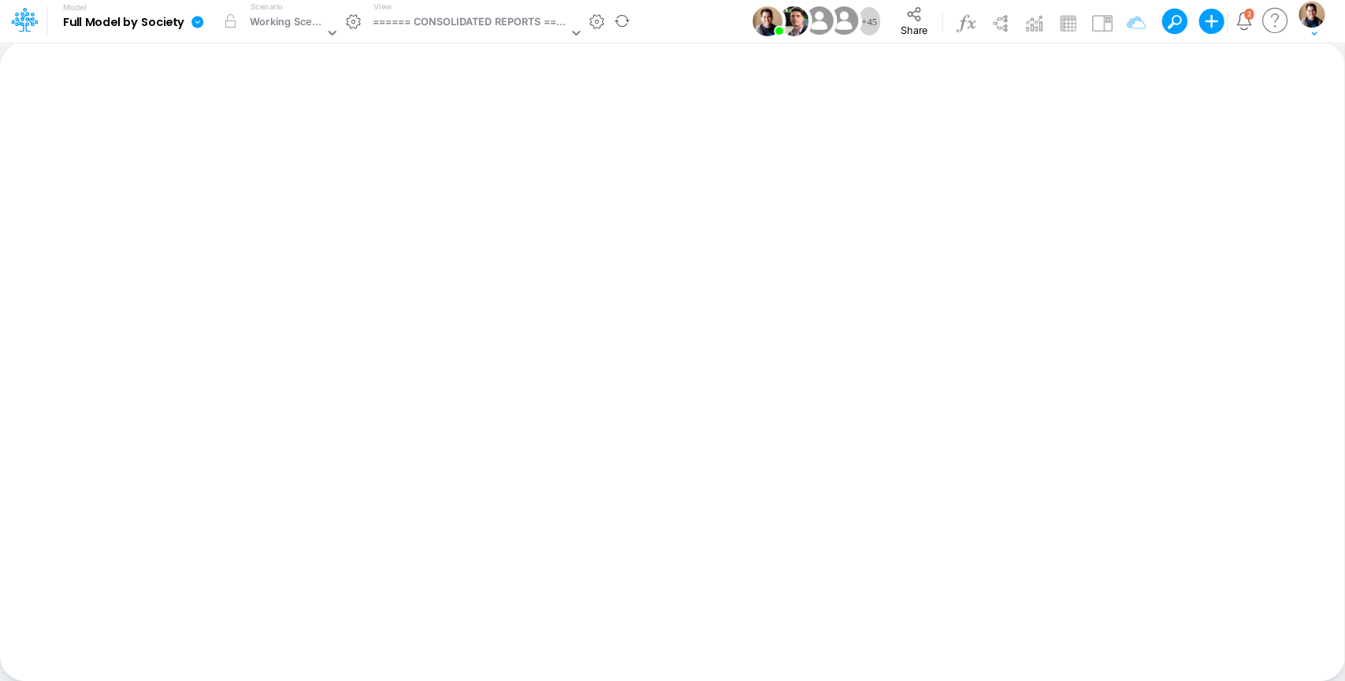
click at [195, 24] on icon at bounding box center [197, 22] width 12 height 12
click at [284, 160] on button "View model info" at bounding box center [276, 163] width 169 height 24
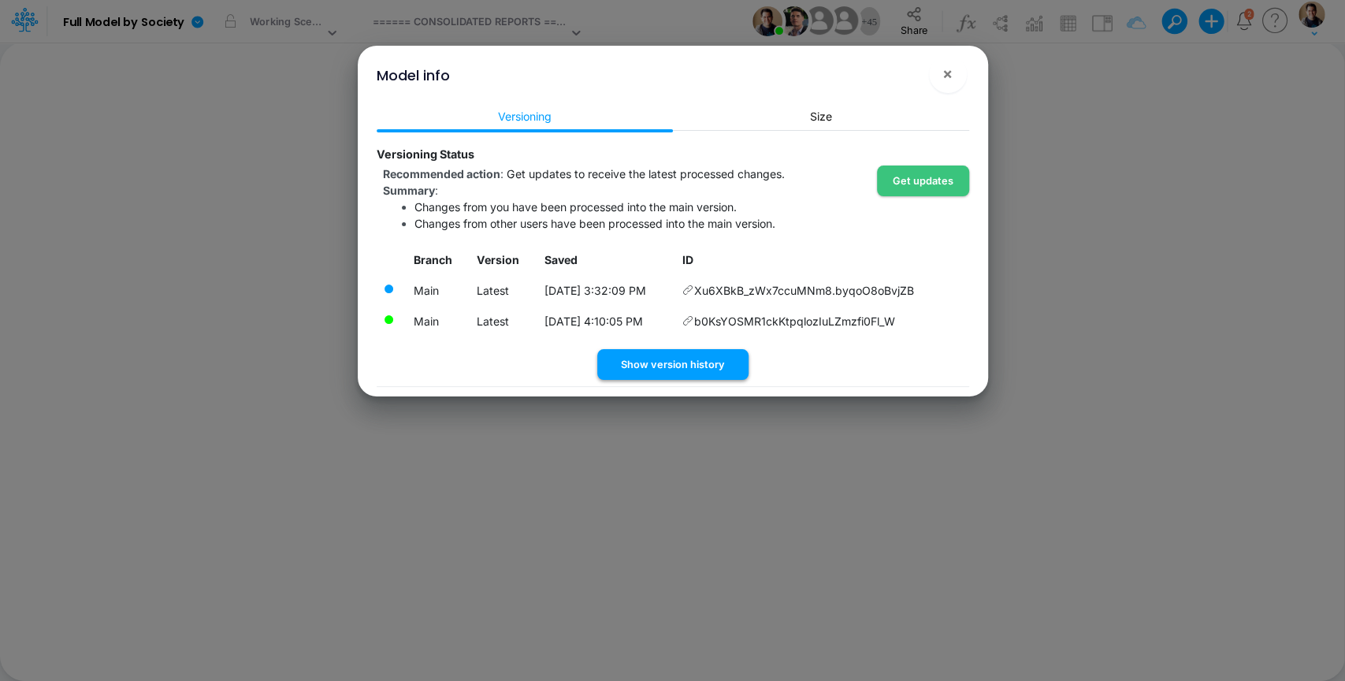
click at [684, 370] on button "Show version history" at bounding box center [672, 364] width 151 height 31
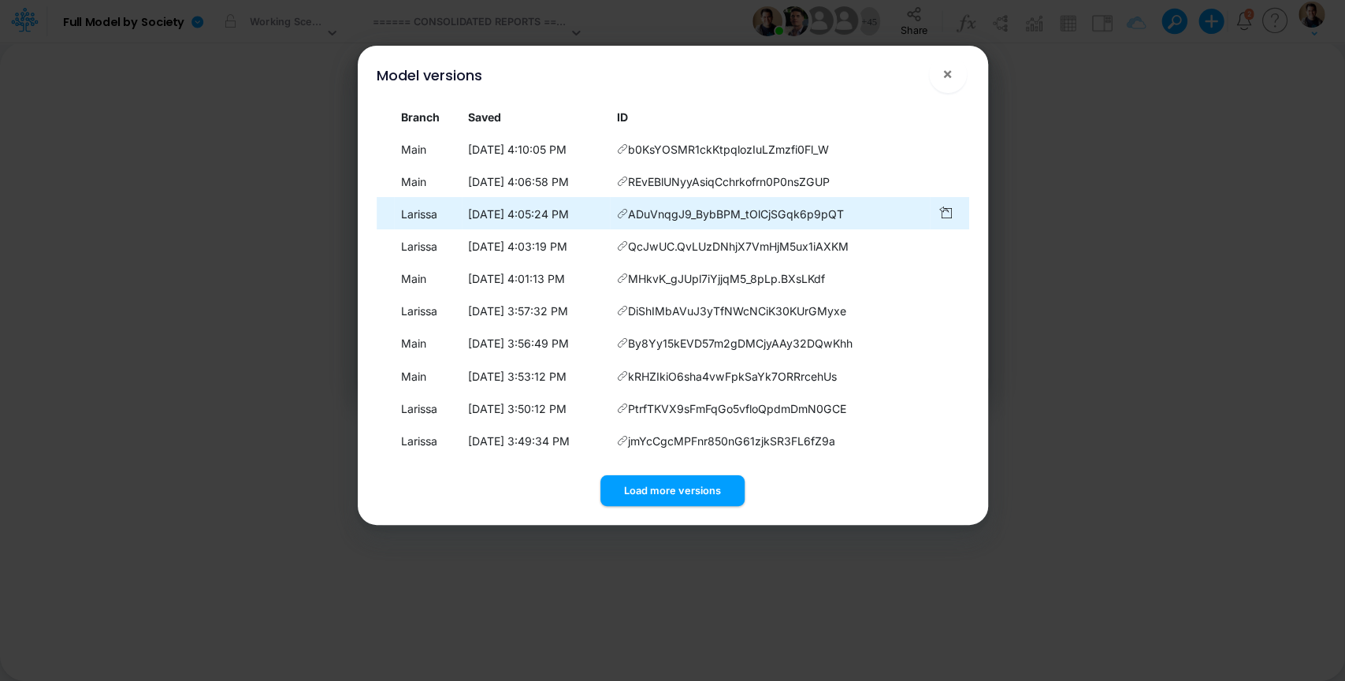
click at [628, 214] on icon at bounding box center [622, 213] width 11 height 11
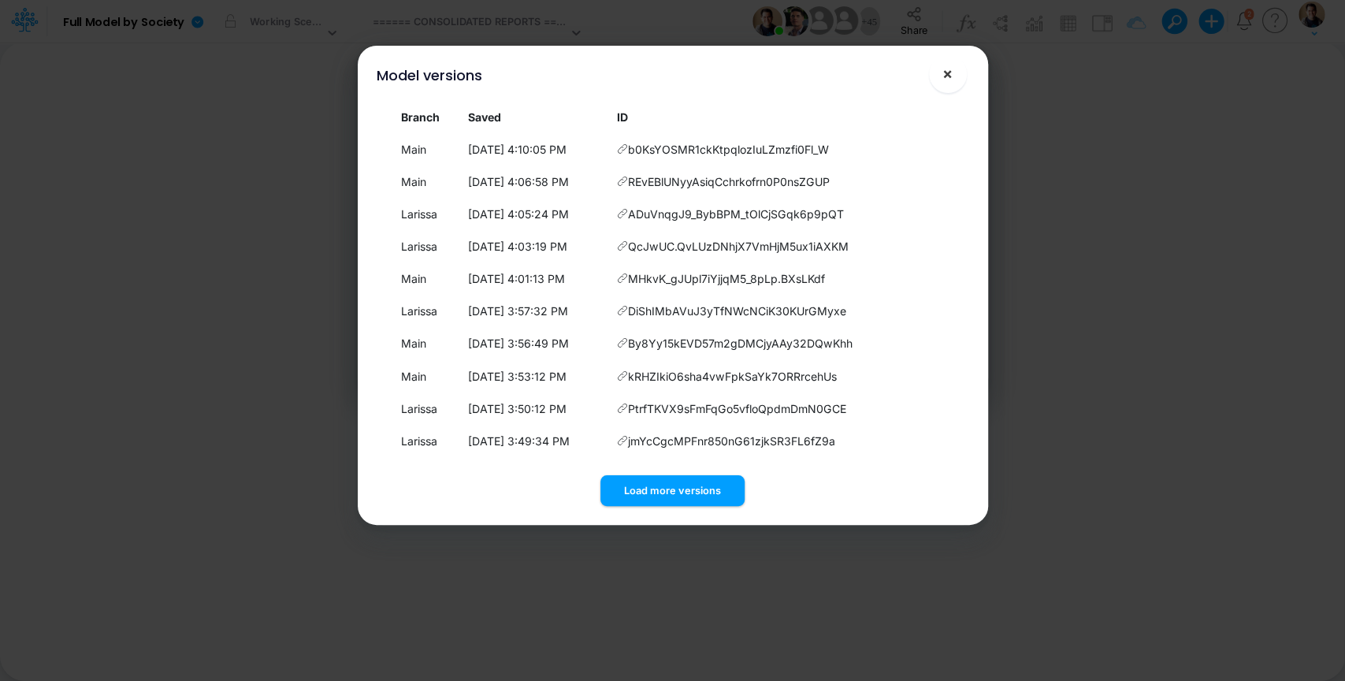
click at [958, 75] on button "×" at bounding box center [948, 74] width 38 height 38
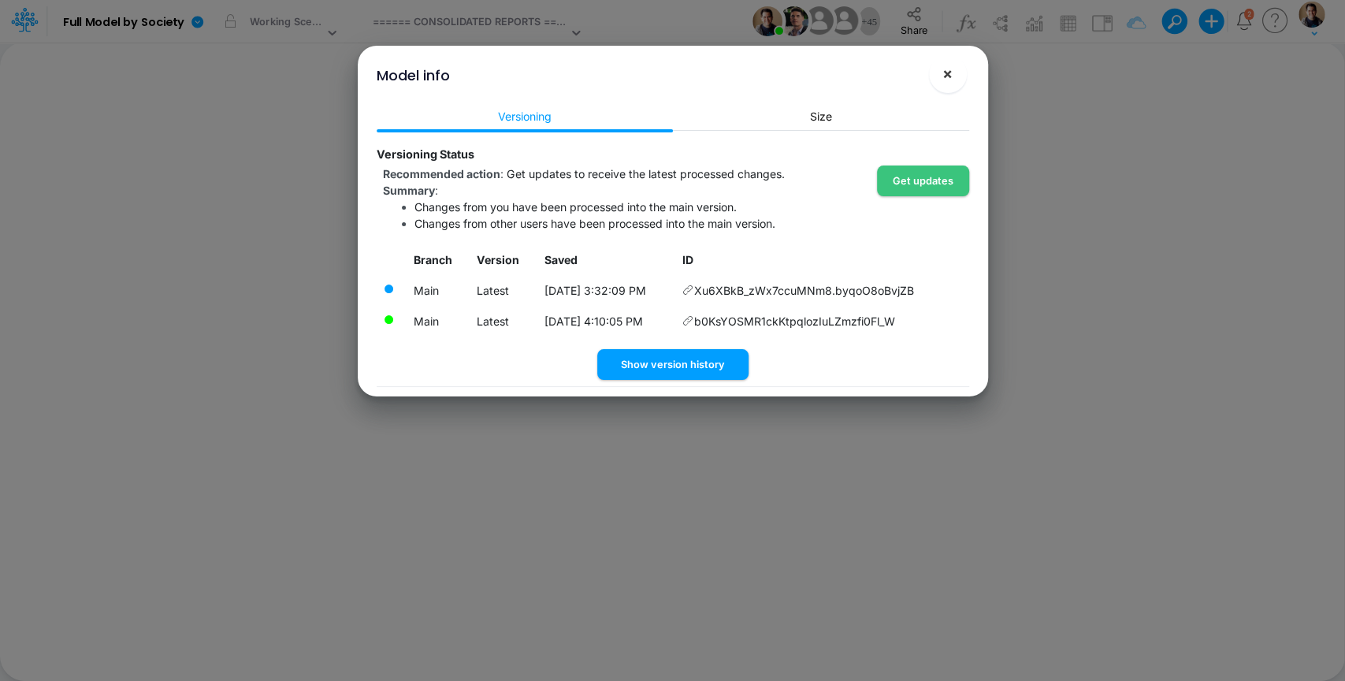
click at [959, 77] on button "×" at bounding box center [948, 74] width 38 height 38
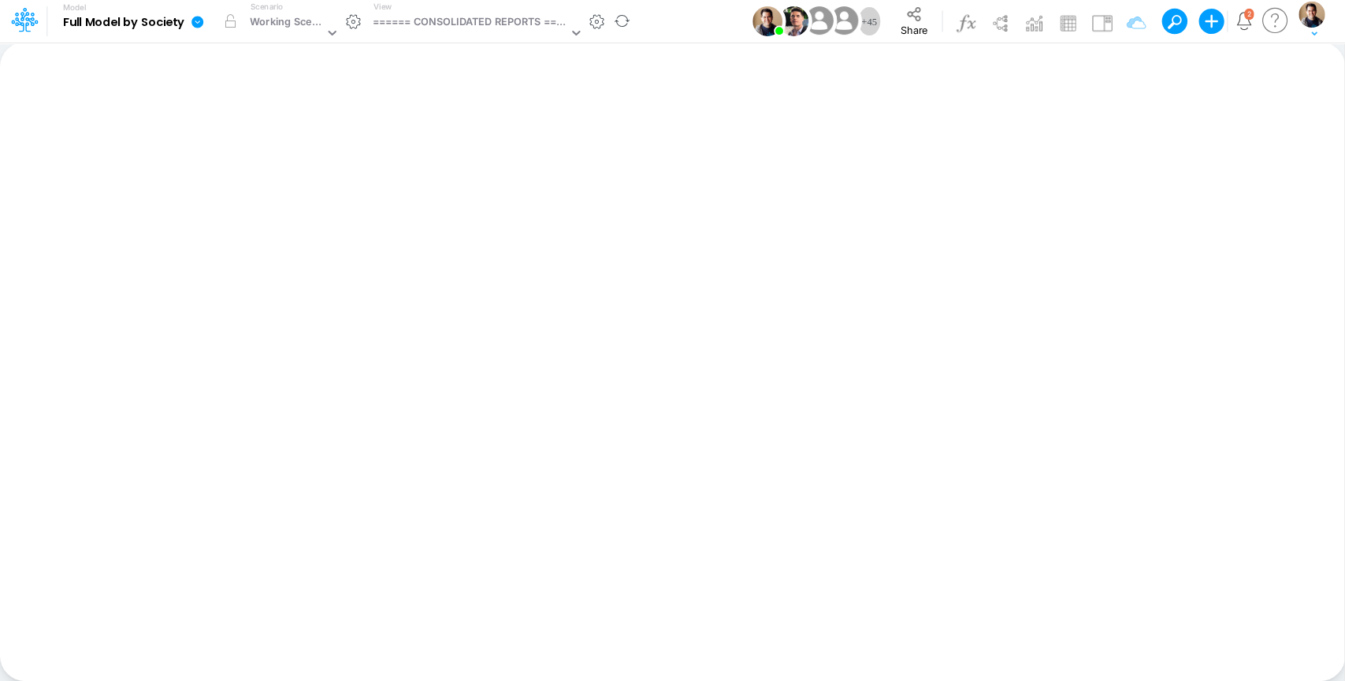
drag, startPoint x: 191, startPoint y: 20, endPoint x: 198, endPoint y: 32, distance: 13.4
click at [191, 20] on icon at bounding box center [198, 22] width 14 height 14
click at [276, 166] on button "View model info" at bounding box center [276, 163] width 169 height 24
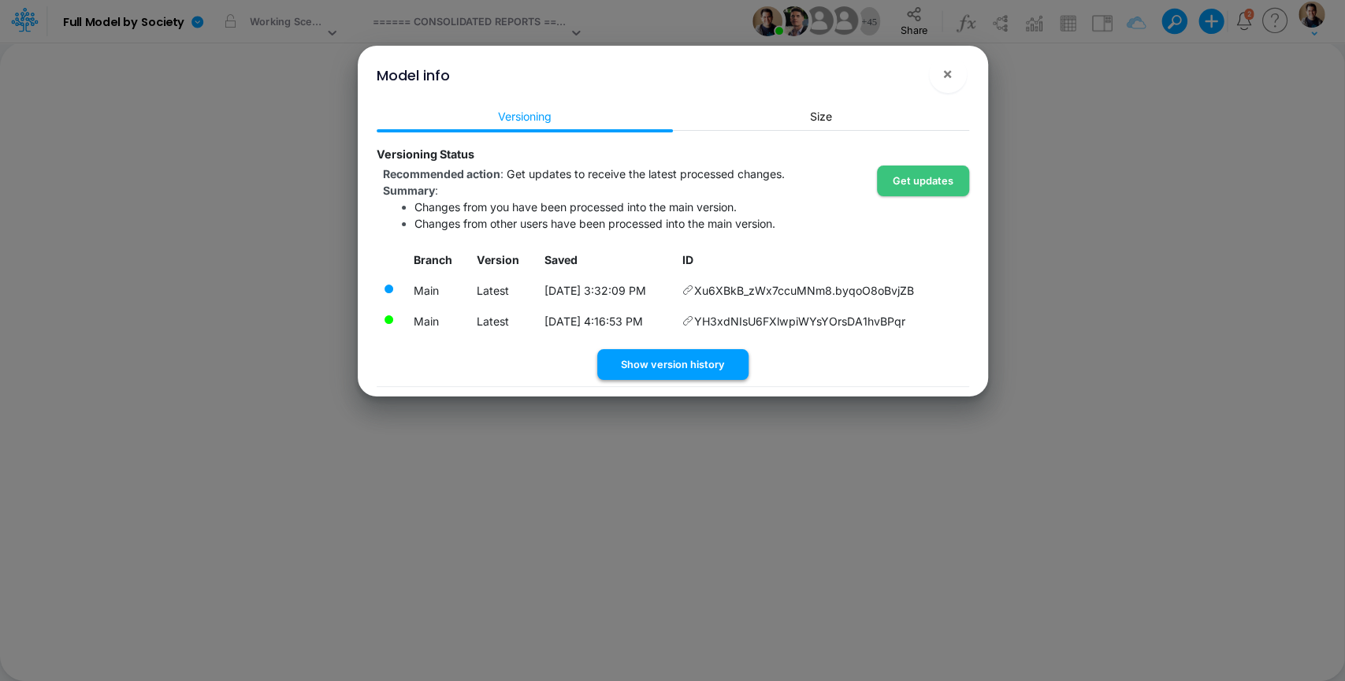
click at [680, 359] on button "Show version history" at bounding box center [672, 364] width 151 height 31
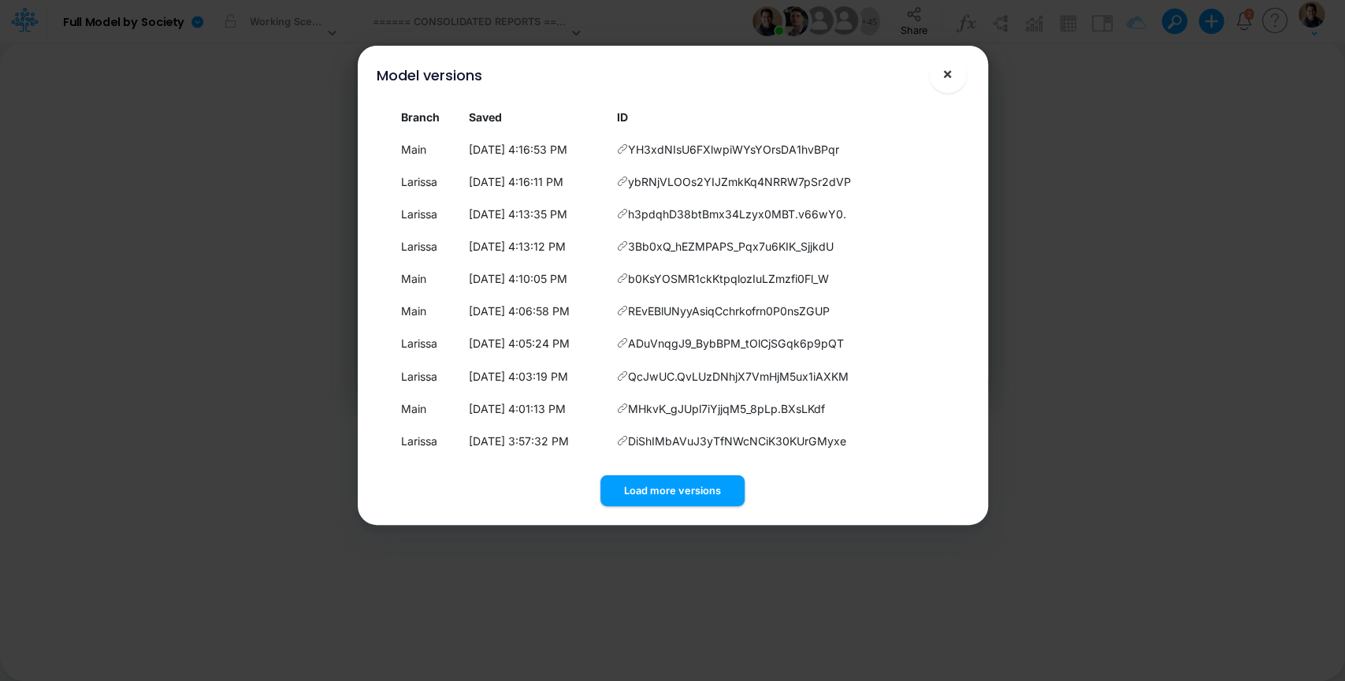
click at [952, 72] on button "×" at bounding box center [948, 74] width 38 height 38
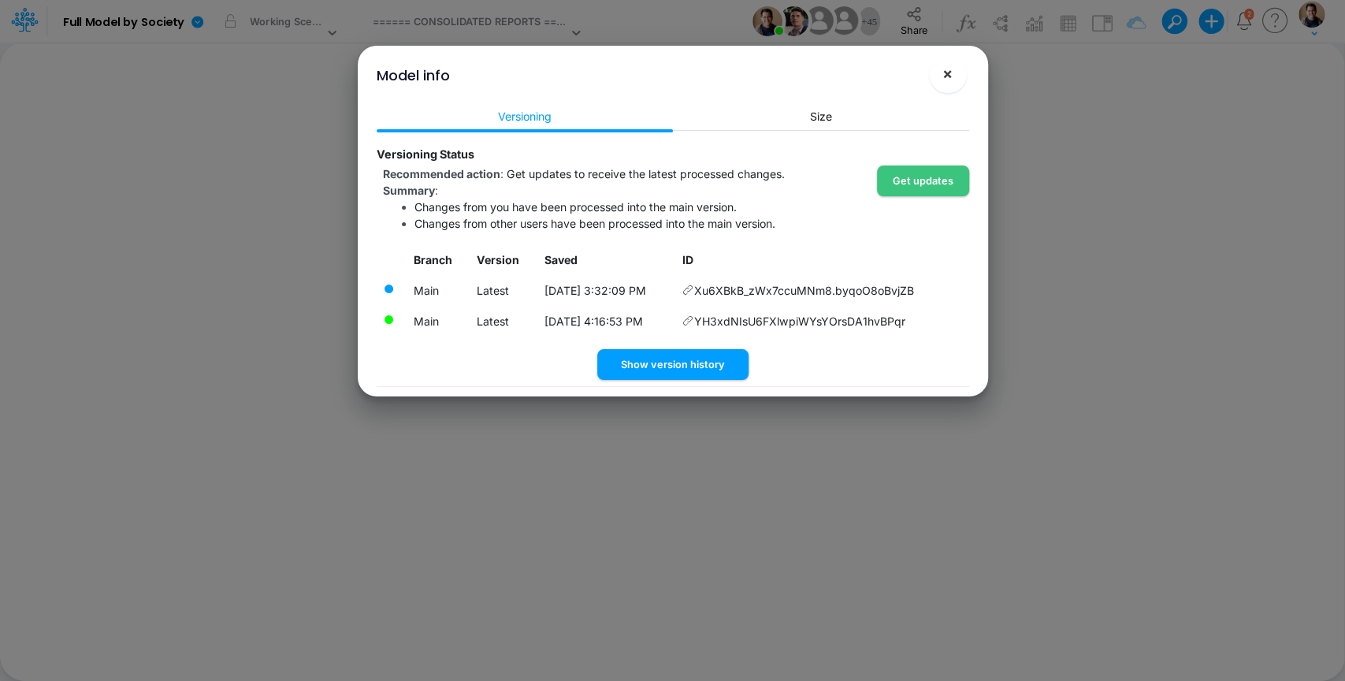
click at [948, 65] on span "×" at bounding box center [947, 73] width 10 height 19
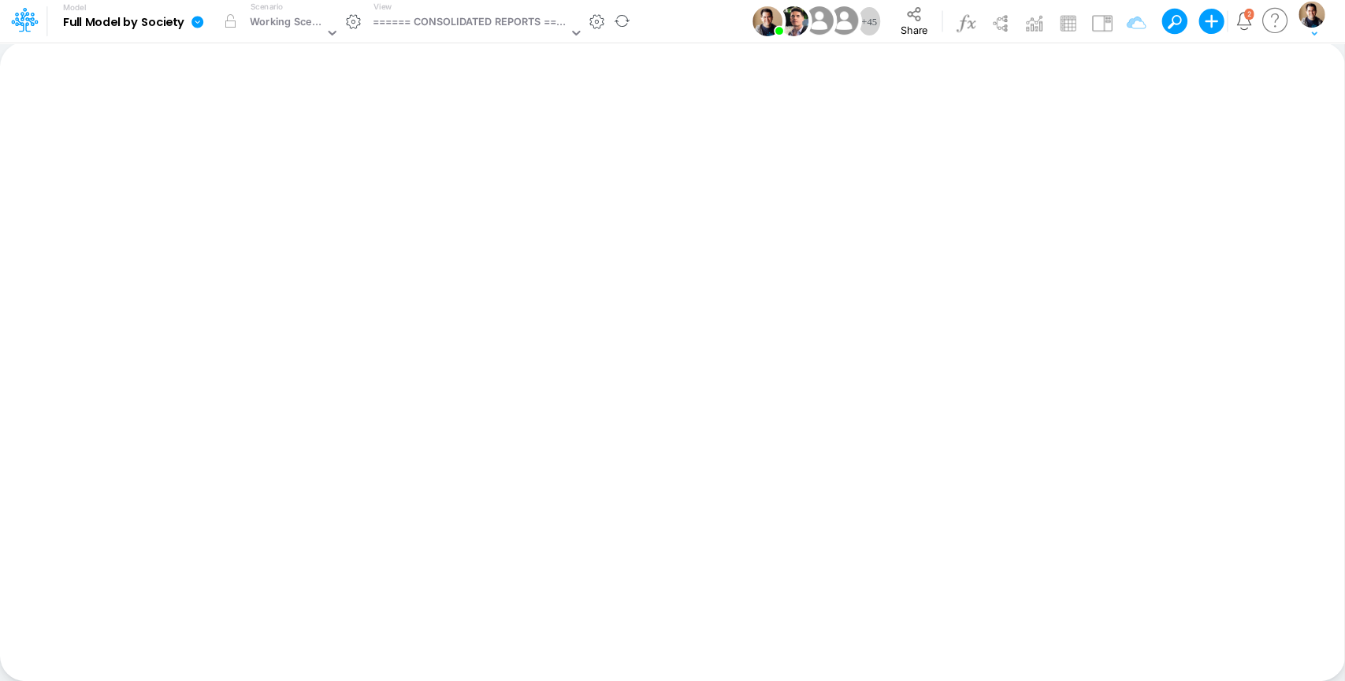
click at [196, 20] on icon at bounding box center [197, 22] width 12 height 12
click at [271, 165] on button "View model info" at bounding box center [276, 163] width 169 height 24
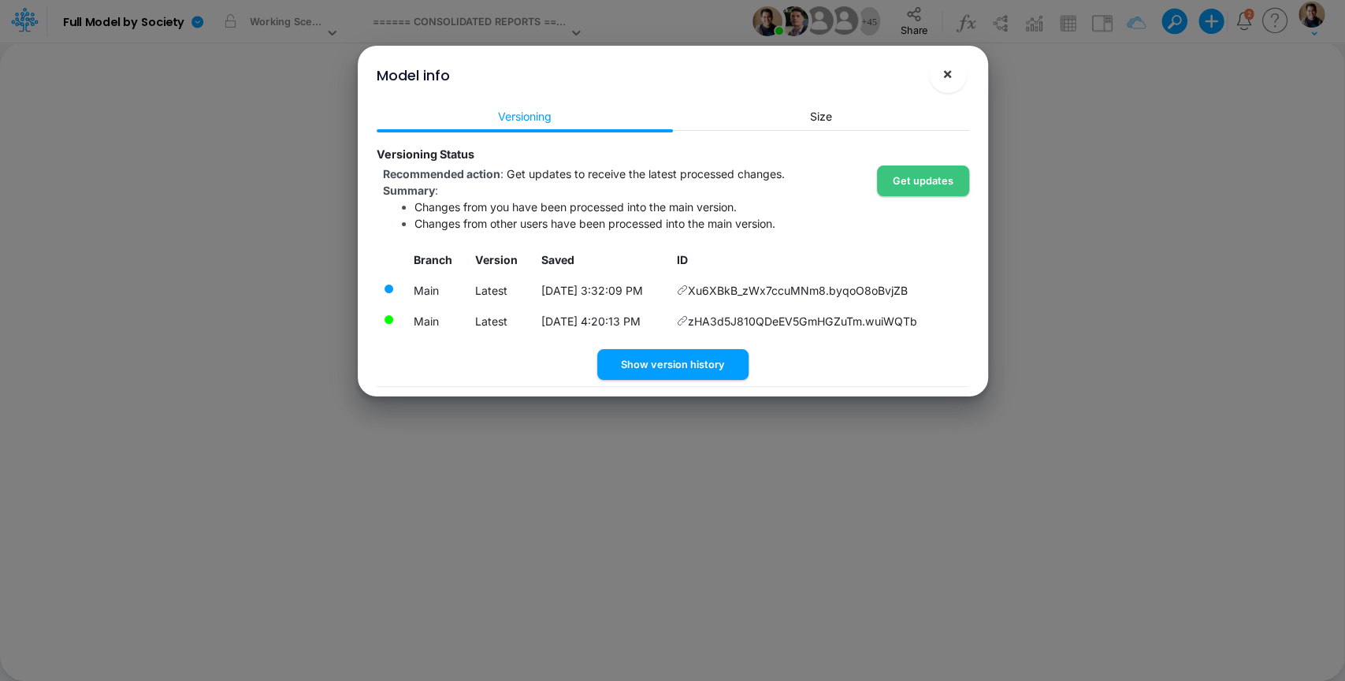
click at [951, 72] on span "×" at bounding box center [947, 73] width 10 height 19
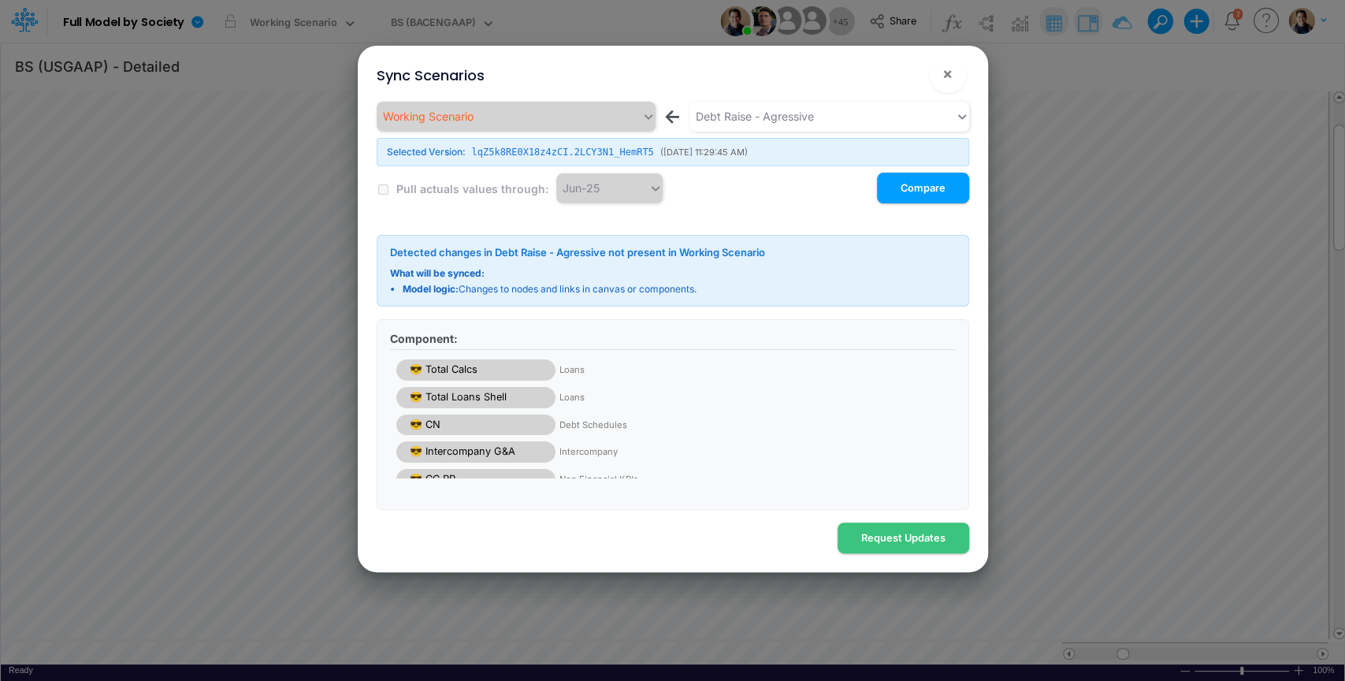
scroll to position [44, 0]
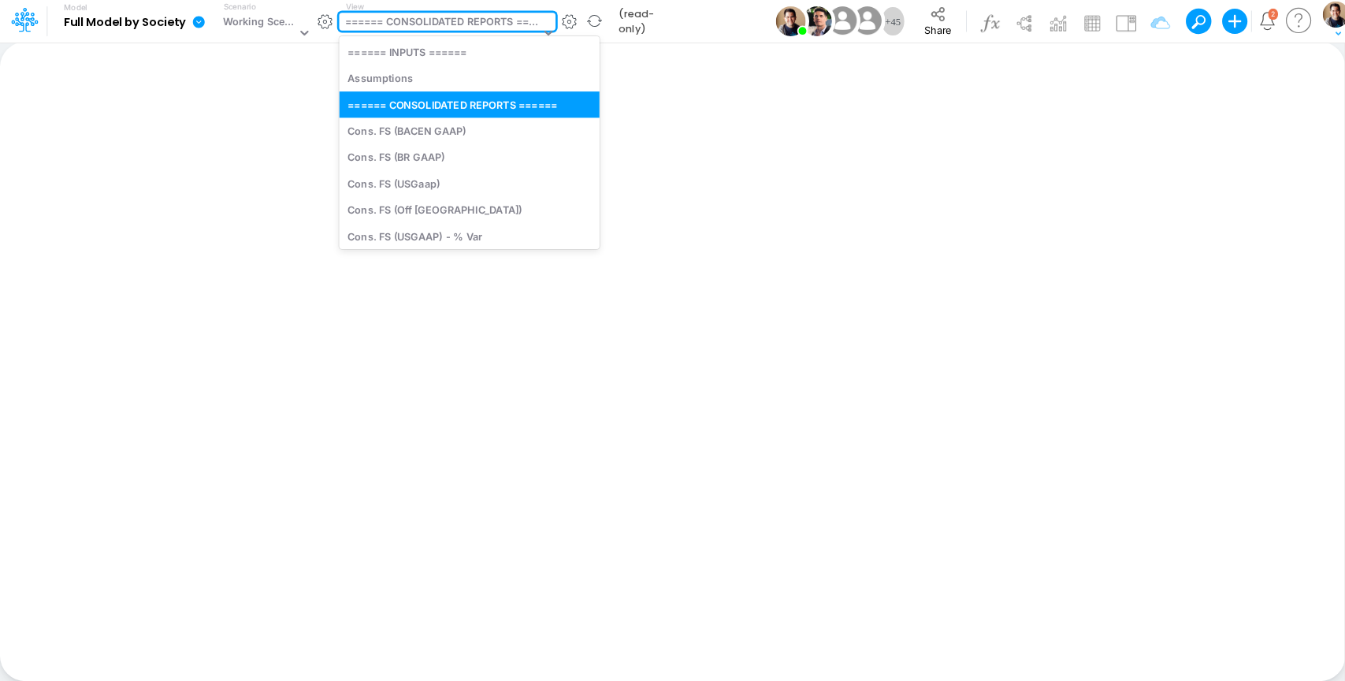
click at [472, 17] on div "====== CONSOLIDATED REPORTS ======" at bounding box center [442, 23] width 195 height 18
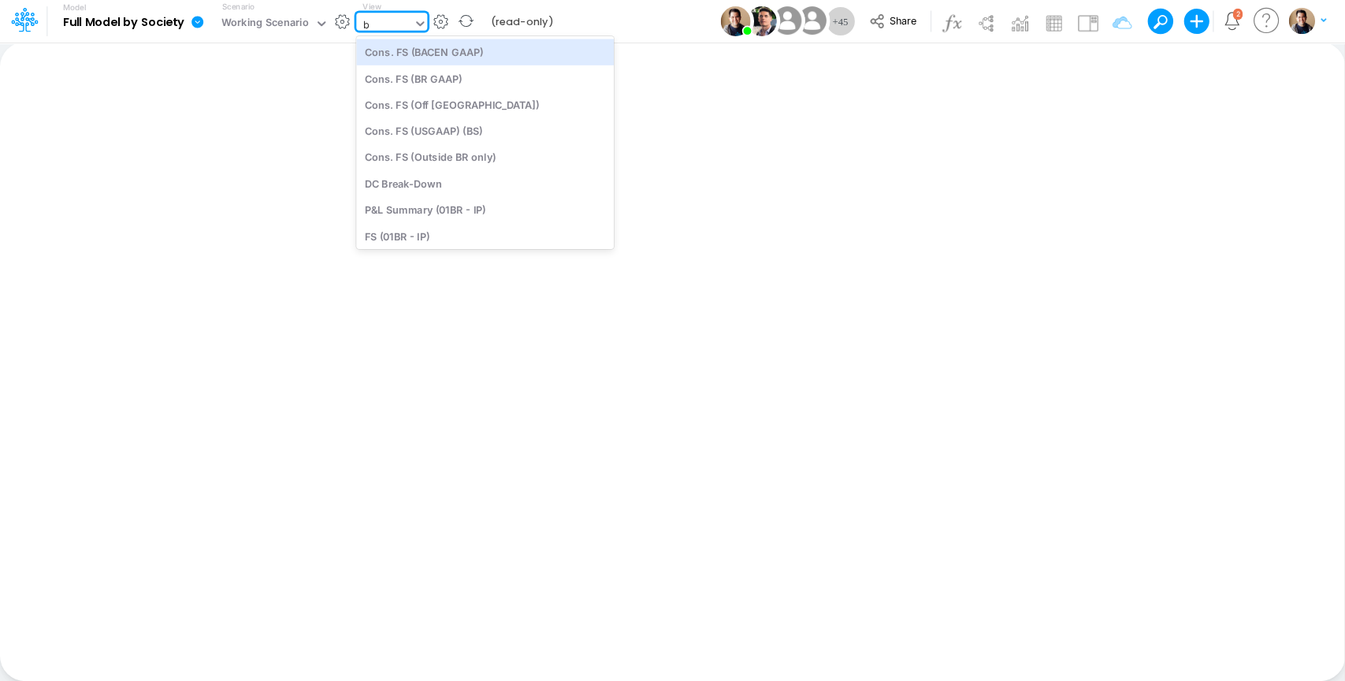
type input "bs"
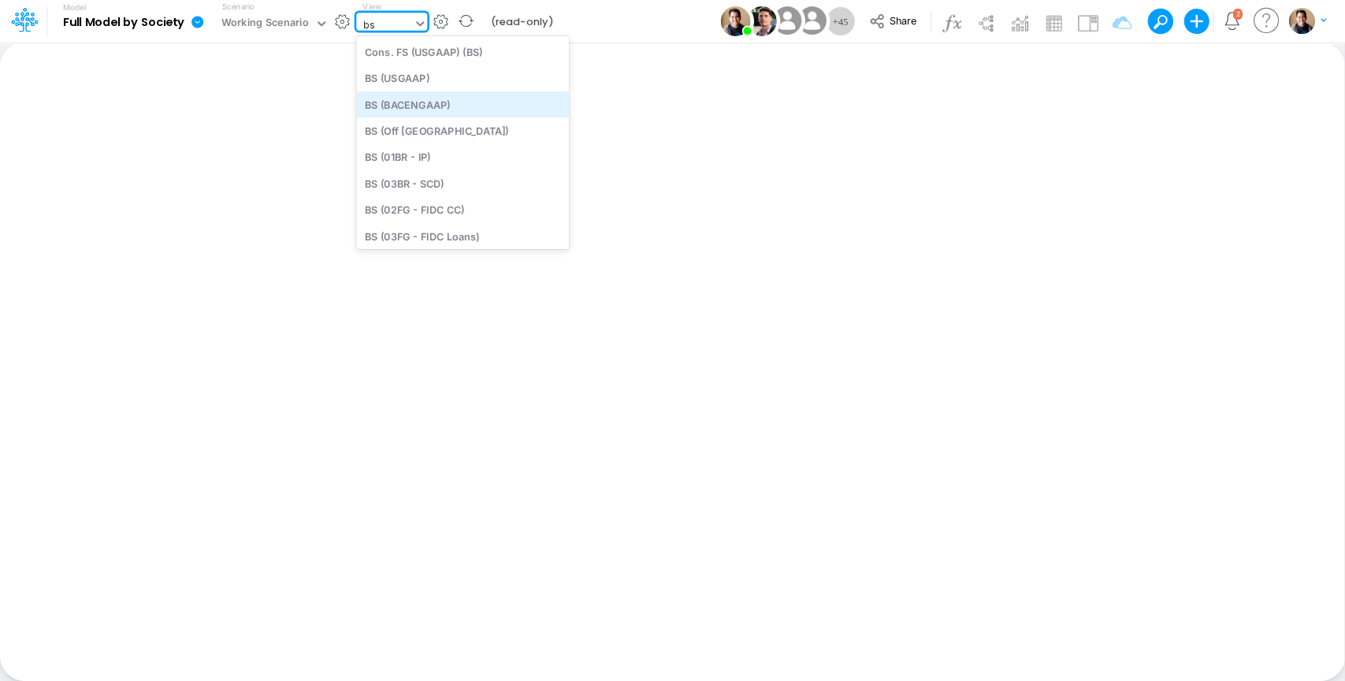
click at [477, 101] on div "BS (BACENGAAP)" at bounding box center [462, 104] width 213 height 26
type input "BS (USGAAP) - Detailed"
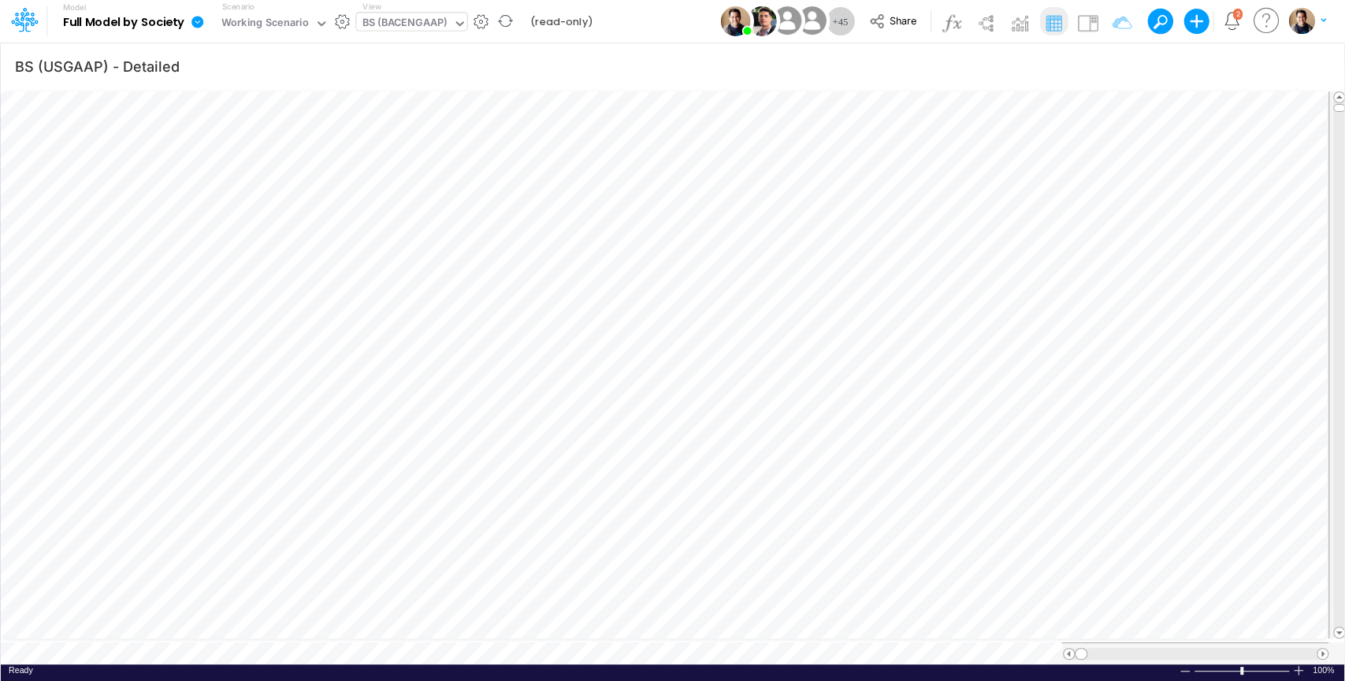
scroll to position [7, 0]
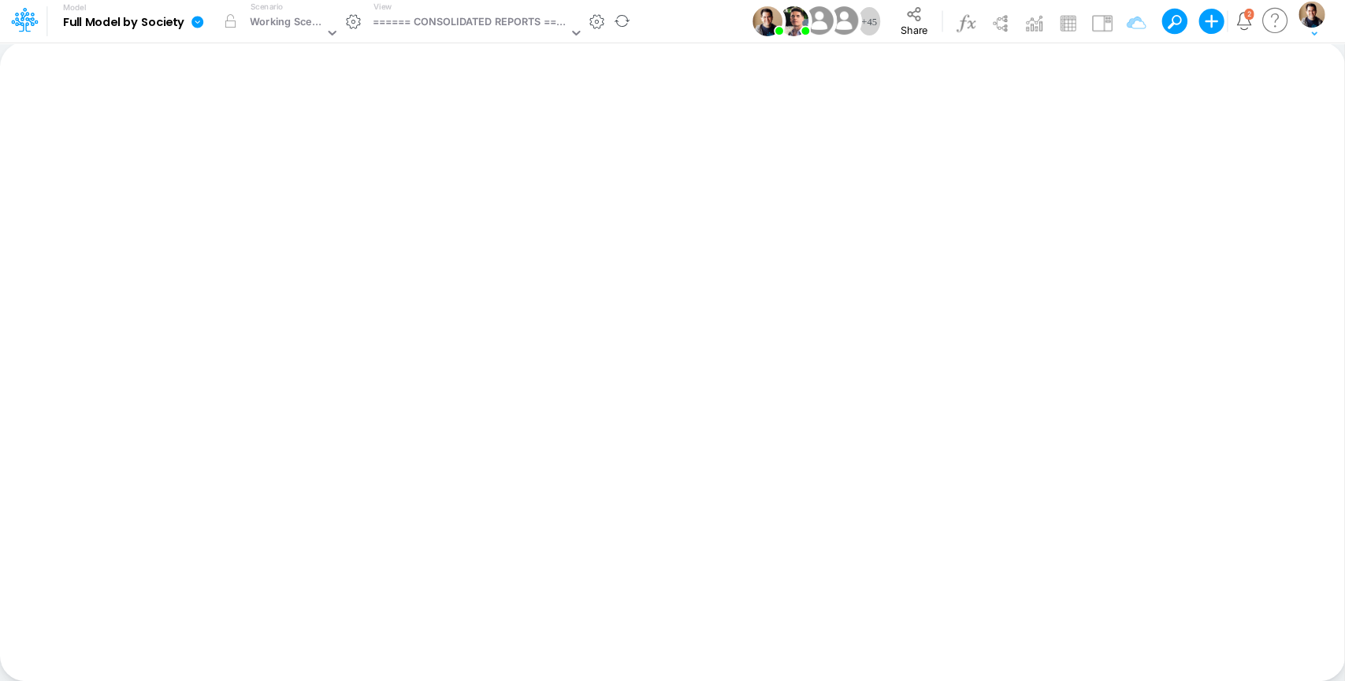
click at [198, 23] on icon at bounding box center [197, 22] width 12 height 12
click at [261, 158] on button "View model info" at bounding box center [276, 163] width 169 height 24
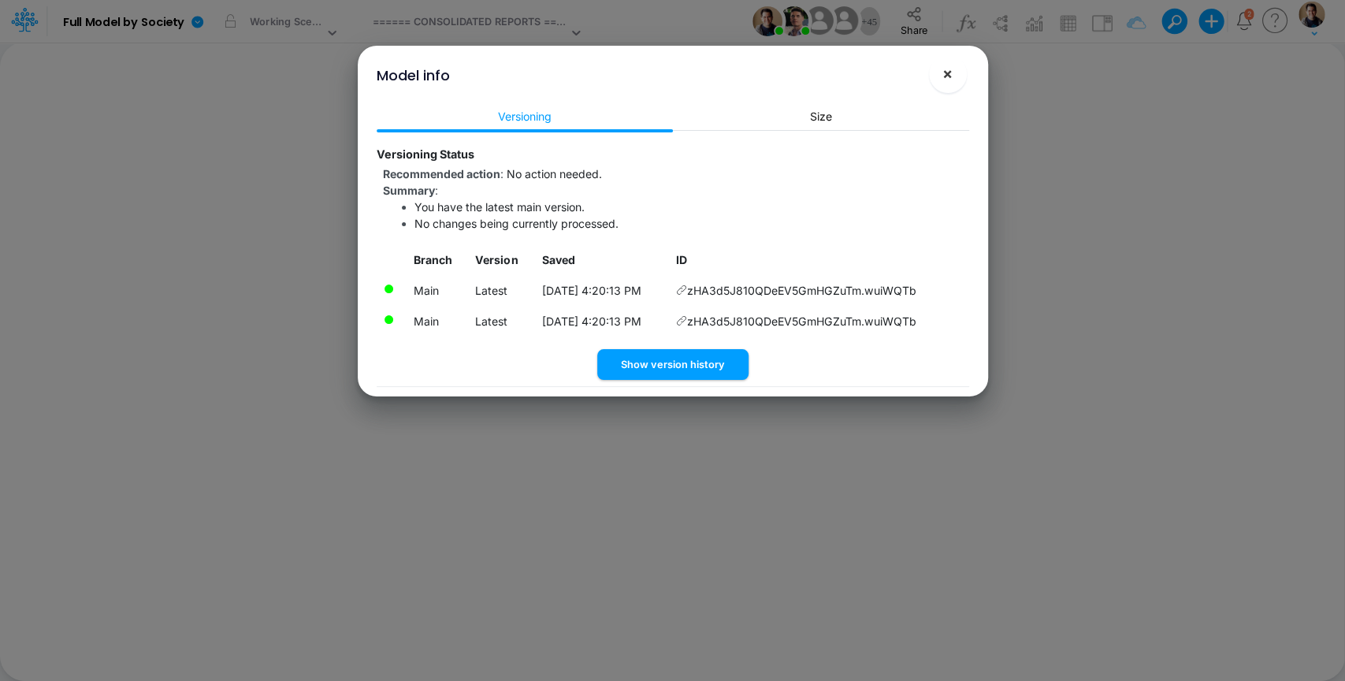
click at [947, 70] on span "×" at bounding box center [947, 73] width 10 height 19
